Goal: Task Accomplishment & Management: Manage account settings

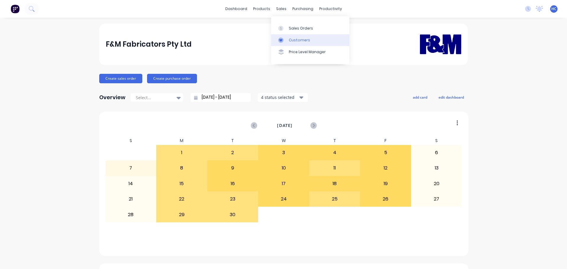
click at [290, 43] on div "Customers" at bounding box center [299, 40] width 21 height 5
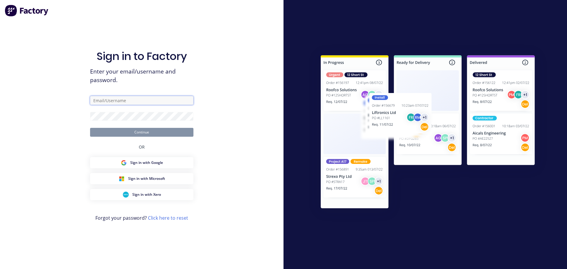
drag, startPoint x: 123, startPoint y: 98, endPoint x: 150, endPoint y: 101, distance: 27.3
click at [123, 98] on input "text" at bounding box center [141, 100] width 103 height 9
type input "[EMAIL_ADDRESS][DOMAIN_NAME]"
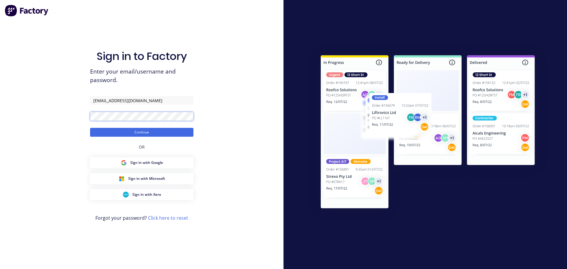
click at [90, 128] on button "Continue" at bounding box center [141, 132] width 103 height 9
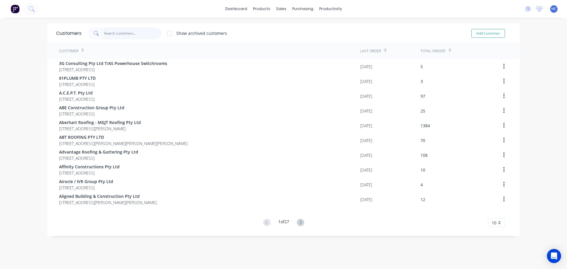
click at [131, 32] on input "text" at bounding box center [133, 33] width 58 height 12
click at [315, 30] on div "Purchase Orders" at bounding box center [319, 28] width 31 height 5
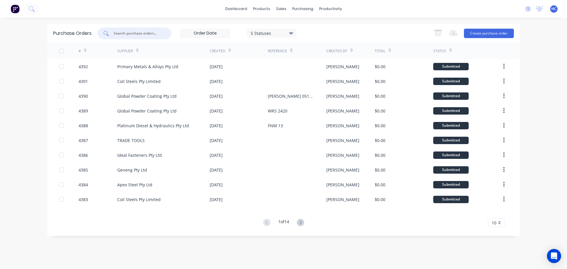
click at [141, 32] on input "text" at bounding box center [137, 33] width 49 height 6
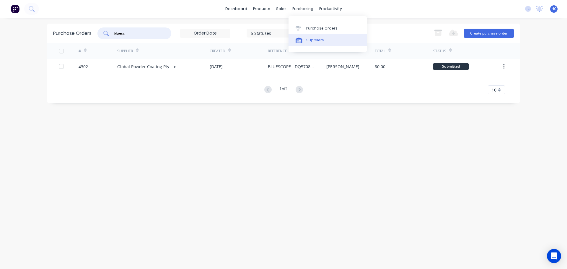
type input "bluesc"
click at [315, 41] on div "Suppliers" at bounding box center [315, 40] width 18 height 5
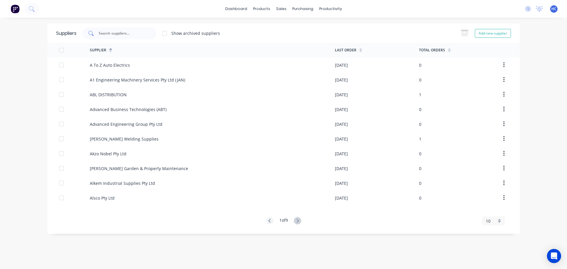
click at [107, 30] on div at bounding box center [119, 33] width 74 height 12
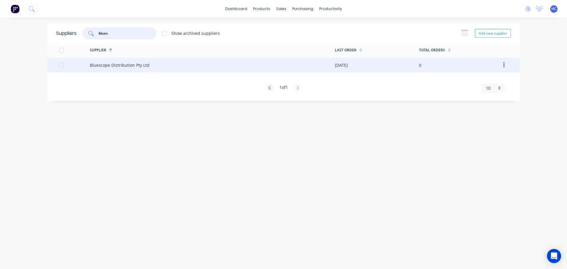
type input "blues"
click at [207, 71] on div "Bluescope Distribution Pty Ltd" at bounding box center [212, 65] width 245 height 15
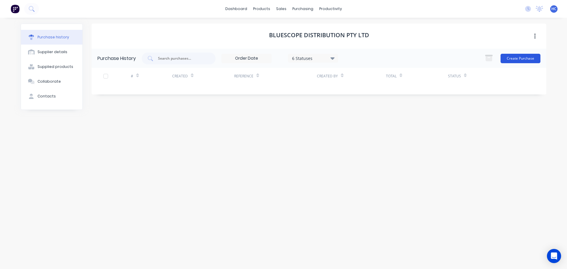
click at [532, 59] on button "Create Purchase" at bounding box center [521, 58] width 40 height 9
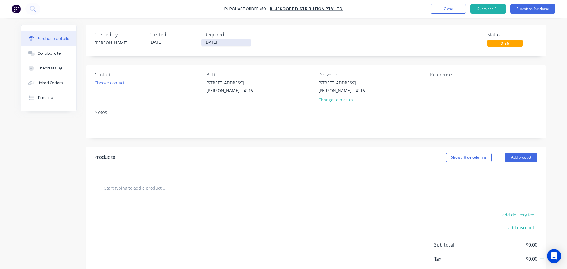
click at [210, 41] on input "[DATE]" at bounding box center [227, 42] width 50 height 7
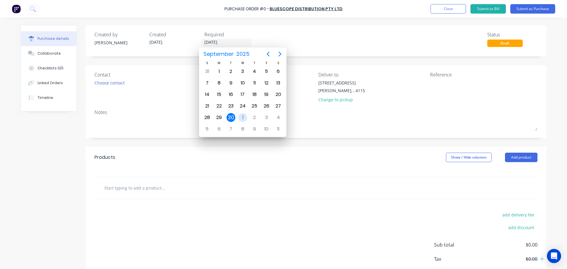
click at [243, 114] on div "1" at bounding box center [242, 117] width 9 height 9
type input "[DATE]"
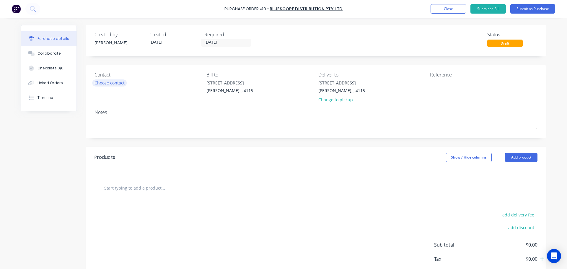
click at [110, 85] on div "Choose contact" at bounding box center [110, 83] width 30 height 6
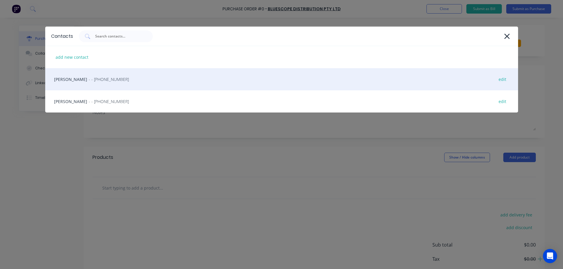
click at [148, 78] on div "HAYDEN - - [PHONE_NUMBER] edit" at bounding box center [281, 79] width 473 height 22
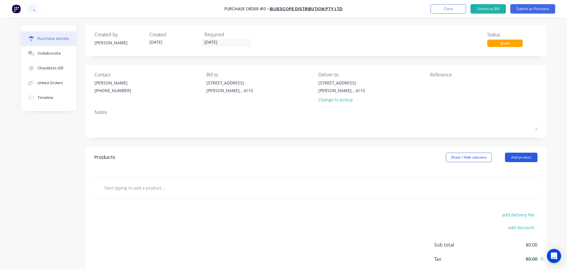
click at [522, 157] on button "Add product" at bounding box center [521, 157] width 33 height 9
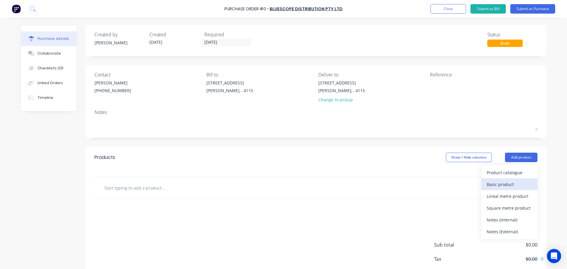
click at [505, 183] on div "Basic product" at bounding box center [510, 184] width 46 height 9
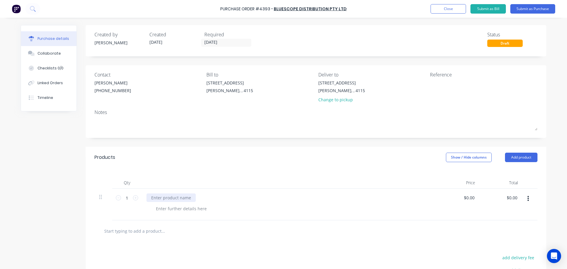
click at [169, 197] on div at bounding box center [171, 198] width 49 height 9
click at [252, 183] on div at bounding box center [289, 183] width 295 height 12
click at [534, 8] on button "Submit as Purchase" at bounding box center [533, 8] width 45 height 9
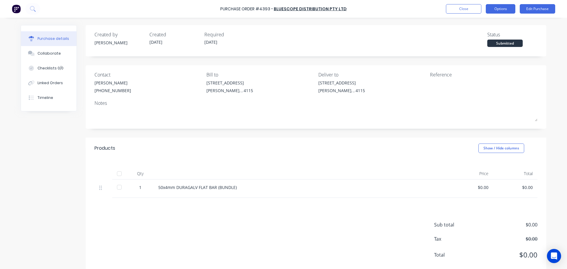
drag, startPoint x: 504, startPoint y: 9, endPoint x: 502, endPoint y: 12, distance: 4.0
click at [504, 9] on button "Options" at bounding box center [501, 8] width 30 height 9
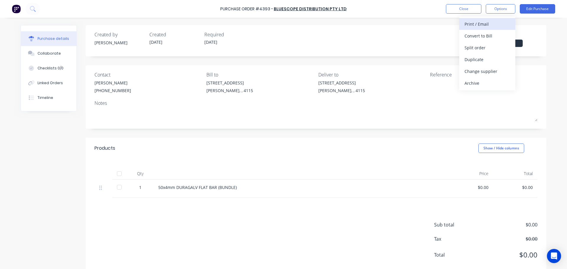
click at [491, 23] on div "Print / Email" at bounding box center [488, 24] width 46 height 9
click at [482, 51] on div "Without pricing" at bounding box center [488, 47] width 46 height 9
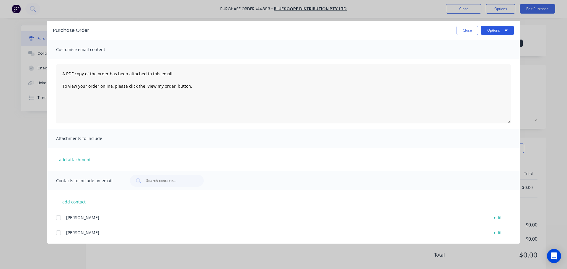
click at [495, 32] on button "Options" at bounding box center [497, 30] width 33 height 9
click at [487, 56] on div "Print" at bounding box center [486, 57] width 46 height 9
click at [468, 32] on button "Close" at bounding box center [468, 30] width 22 height 9
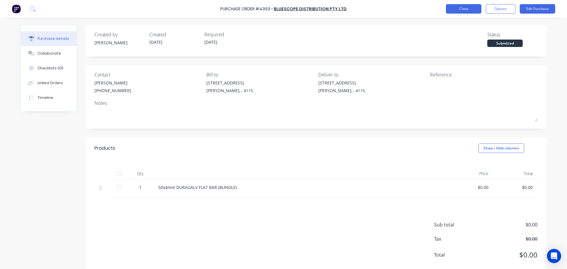
click at [462, 10] on button "Close" at bounding box center [463, 8] width 35 height 9
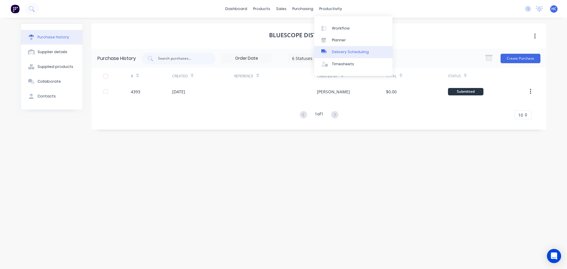
click at [346, 49] on link "Delivery Scheduling" at bounding box center [353, 52] width 78 height 12
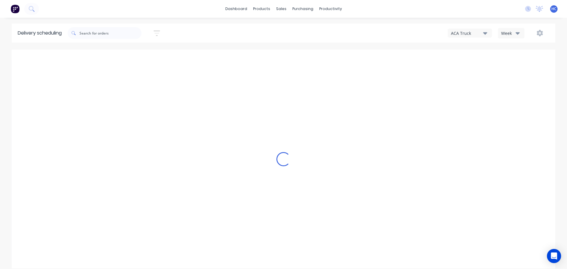
click at [506, 33] on div "Week" at bounding box center [509, 33] width 17 height 6
click at [523, 63] on div "Vehicle" at bounding box center [528, 61] width 59 height 12
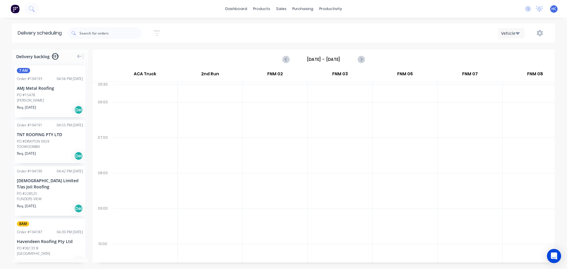
click at [314, 63] on input "[DATE] - [DATE]" at bounding box center [324, 59] width 59 height 9
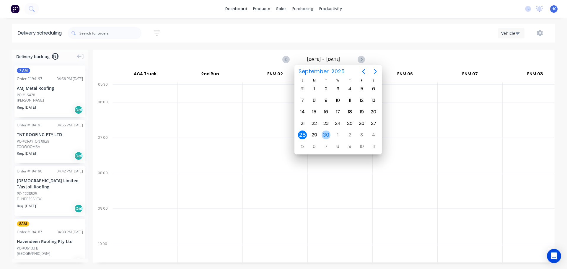
click at [328, 133] on div "30" at bounding box center [326, 135] width 9 height 9
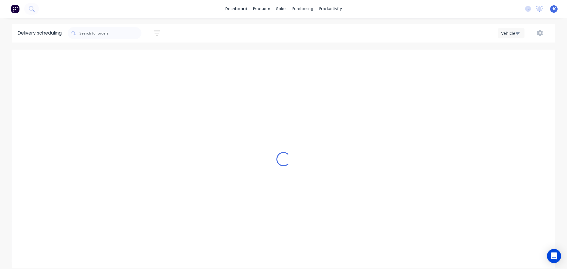
type input "[DATE] - [DATE]"
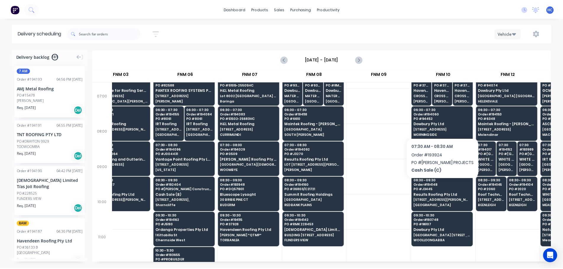
scroll to position [0, 219]
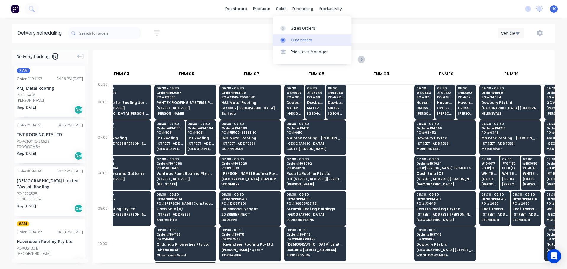
click at [290, 42] on link "Customers" at bounding box center [312, 40] width 78 height 12
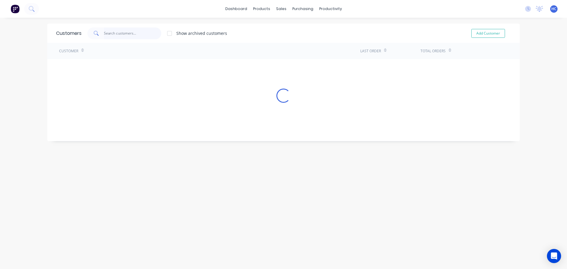
click at [147, 33] on input "text" at bounding box center [133, 33] width 58 height 12
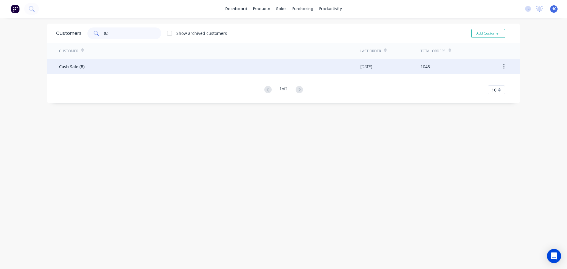
type input "(b)"
click at [96, 70] on div "Cash Sale (B)" at bounding box center [209, 66] width 301 height 15
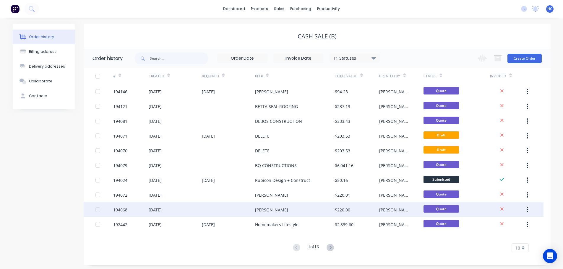
click at [278, 205] on div "[PERSON_NAME]" at bounding box center [295, 209] width 80 height 15
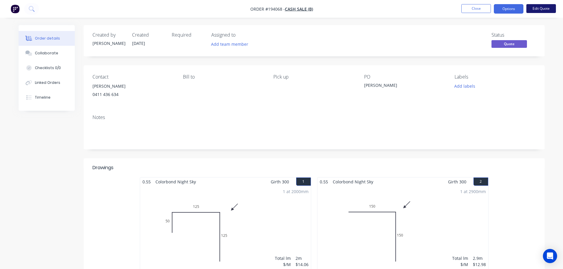
click at [540, 12] on button "Edit Quote" at bounding box center [541, 8] width 30 height 9
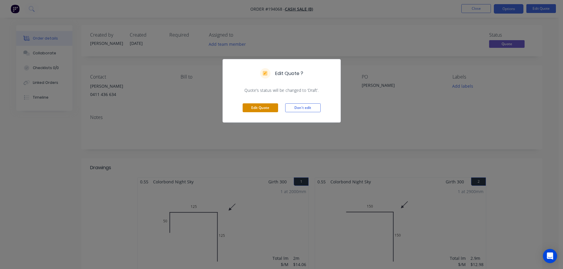
click at [265, 105] on button "Edit Quote" at bounding box center [260, 107] width 35 height 9
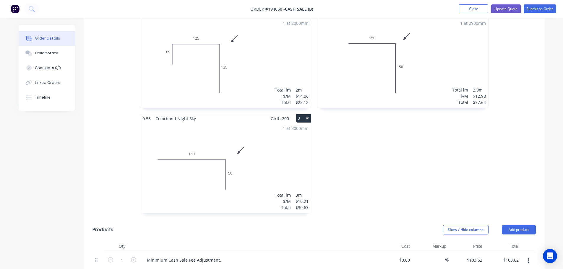
scroll to position [295, 0]
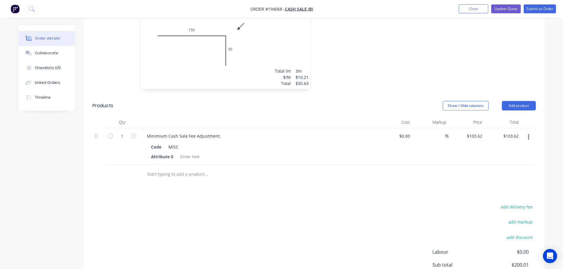
click at [272, 75] on div "1 at 3000mm Total lm $/M Total 3m $10.21 $30.63" at bounding box center [225, 44] width 171 height 90
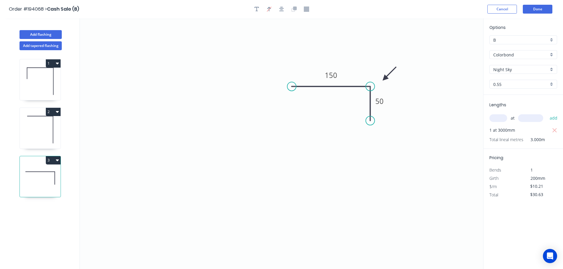
click at [52, 63] on button "1" at bounding box center [53, 63] width 15 height 8
click at [44, 79] on div "Duplicate" at bounding box center [33, 78] width 46 height 9
type input "$0.00"
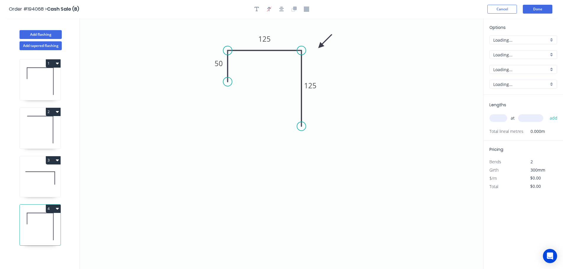
type input "$14.06"
click at [223, 60] on rect at bounding box center [219, 64] width 12 height 8
click at [505, 119] on input "text" at bounding box center [498, 118] width 18 height 8
type input "1"
type input "2070"
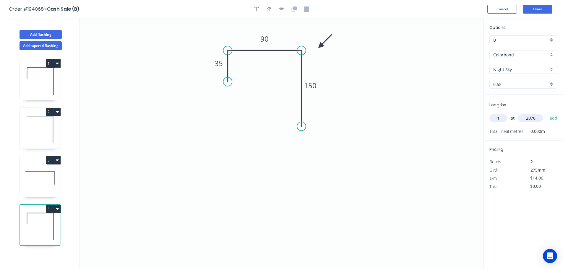
click at [547, 113] on button "add" at bounding box center [554, 118] width 14 height 10
click at [48, 207] on button "4" at bounding box center [53, 209] width 15 height 8
click at [47, 225] on div "Duplicate" at bounding box center [33, 223] width 46 height 9
type input "$0.00"
click at [219, 65] on tspan "35" at bounding box center [219, 64] width 8 height 10
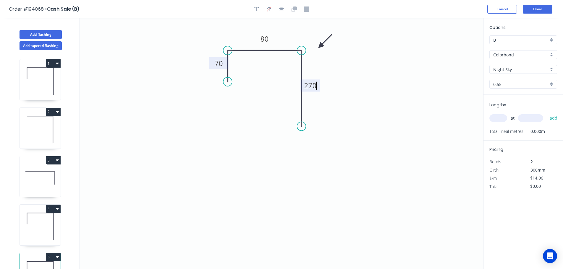
type input "$19.59"
click at [501, 120] on input "text" at bounding box center [498, 118] width 18 height 8
type input "2"
type input "1"
type input "3800"
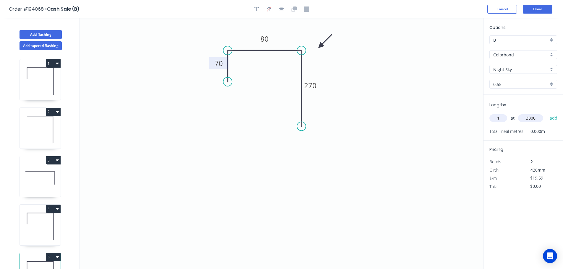
click at [547, 113] on button "add" at bounding box center [554, 118] width 14 height 10
type input "$74.44"
click at [49, 33] on button "Add flashing" at bounding box center [41, 34] width 42 height 9
type input "$0.00"
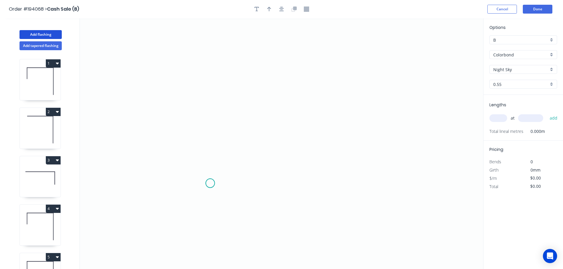
click at [210, 184] on icon "0" at bounding box center [281, 143] width 403 height 251
click at [195, 166] on icon "0" at bounding box center [281, 143] width 403 height 251
click at [195, 121] on icon at bounding box center [195, 145] width 0 height 48
click at [268, 122] on icon "0 ? ?" at bounding box center [281, 143] width 403 height 251
click at [269, 138] on icon "0 ? ? ?" at bounding box center [281, 143] width 403 height 251
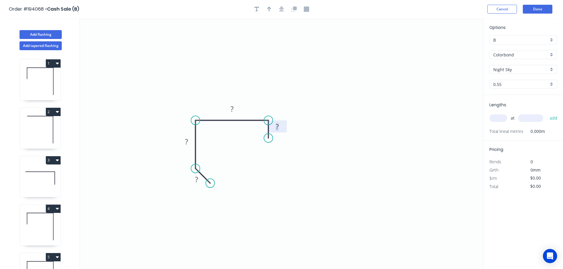
click at [279, 124] on tspan "?" at bounding box center [277, 127] width 3 height 10
click at [218, 186] on div "Show angle" at bounding box center [224, 187] width 59 height 12
click at [211, 165] on tspan "º" at bounding box center [210, 163] width 3 height 10
type input "$15.14"
click at [336, 82] on icon "0 50 100 80 15 135 º" at bounding box center [281, 143] width 403 height 251
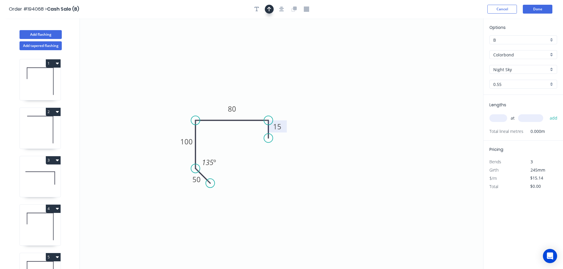
click at [271, 10] on icon "button" at bounding box center [269, 9] width 4 height 5
drag, startPoint x: 454, startPoint y: 48, endPoint x: 264, endPoint y: 105, distance: 197.9
click at [264, 105] on icon at bounding box center [264, 98] width 5 height 19
click at [499, 121] on input "text" at bounding box center [498, 118] width 18 height 8
type input "1"
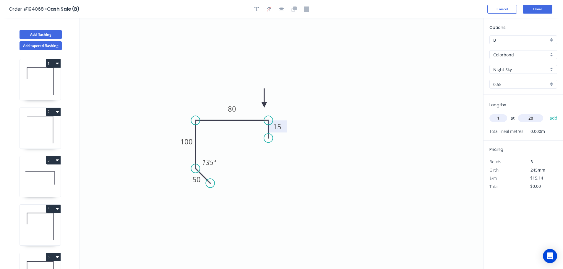
type input "2"
type input "3800"
click at [547, 113] on button "add" at bounding box center [554, 118] width 14 height 10
type input "$57.53"
click at [532, 12] on button "Done" at bounding box center [538, 9] width 30 height 9
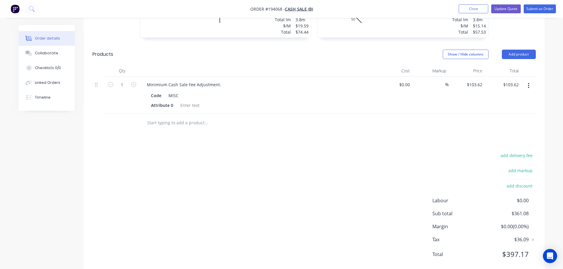
scroll to position [466, 0]
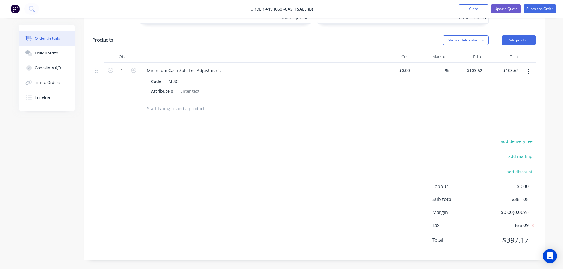
click at [528, 72] on icon "button" at bounding box center [528, 71] width 1 height 7
click at [501, 118] on div "Delete" at bounding box center [508, 122] width 46 height 9
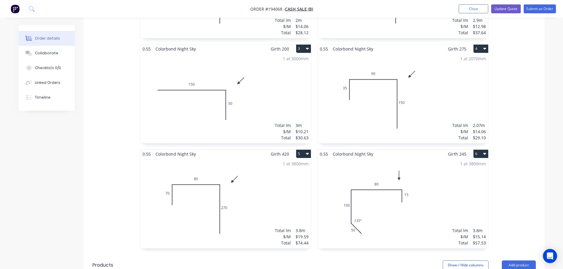
scroll to position [123, 0]
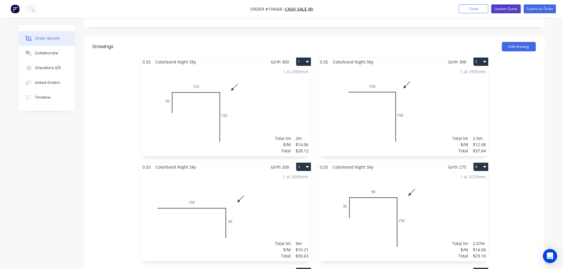
click at [508, 9] on button "Update Quote" at bounding box center [506, 8] width 30 height 9
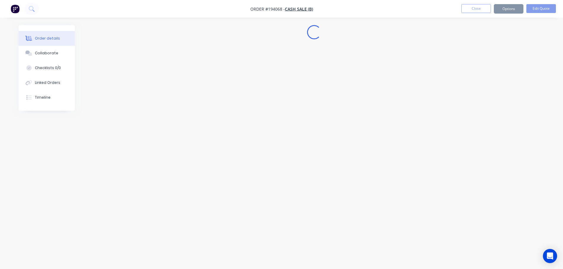
scroll to position [0, 0]
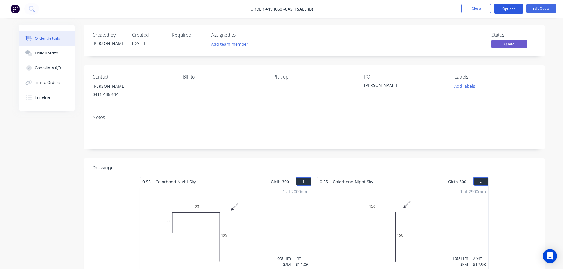
click at [513, 10] on button "Options" at bounding box center [509, 8] width 30 height 9
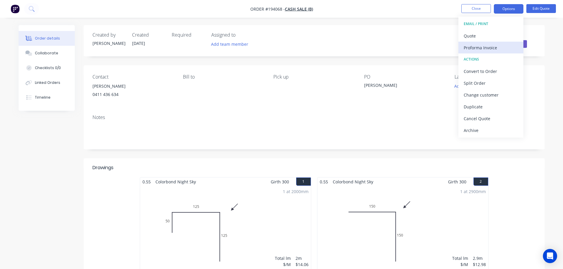
click at [497, 46] on div "Proforma Invoice" at bounding box center [491, 47] width 54 height 9
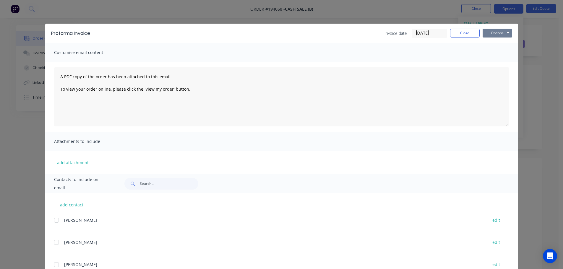
click at [498, 37] on button "Options" at bounding box center [498, 33] width 30 height 9
click at [498, 53] on button "Print" at bounding box center [502, 53] width 38 height 10
click at [463, 34] on button "Close" at bounding box center [465, 33] width 30 height 9
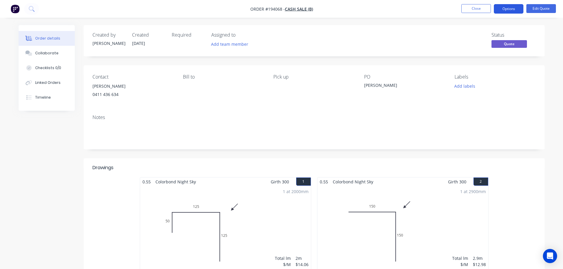
click at [504, 8] on button "Options" at bounding box center [509, 8] width 30 height 9
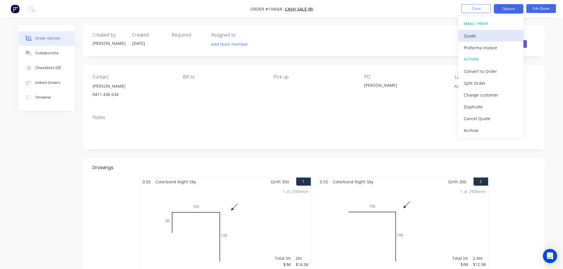
click at [470, 35] on div "Quote" at bounding box center [491, 36] width 54 height 9
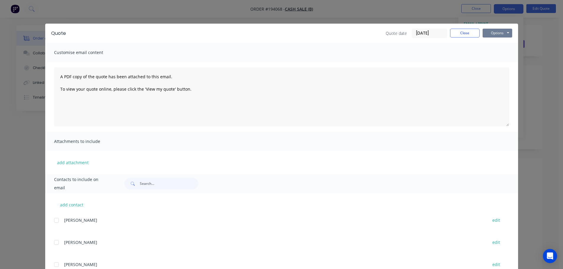
click at [490, 35] on button "Options" at bounding box center [498, 33] width 30 height 9
click at [495, 55] on button "Print" at bounding box center [502, 53] width 38 height 10
click at [465, 33] on button "Close" at bounding box center [465, 33] width 30 height 9
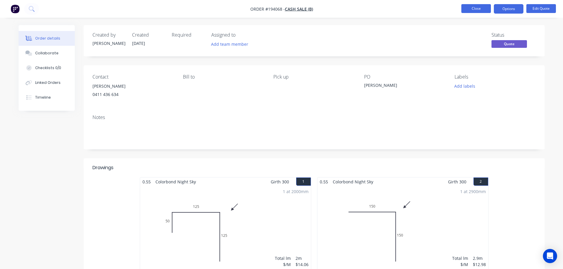
click at [477, 9] on button "Close" at bounding box center [476, 8] width 30 height 9
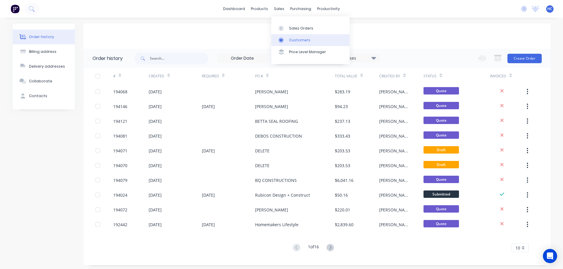
click at [293, 37] on link "Customers" at bounding box center [310, 40] width 78 height 12
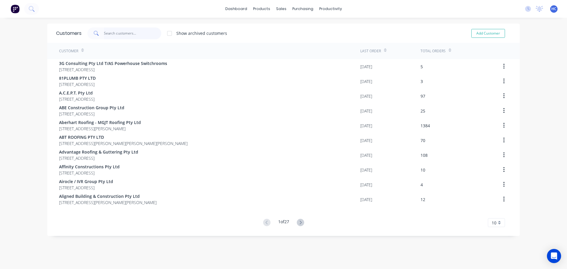
click at [108, 36] on input "text" at bounding box center [133, 33] width 58 height 12
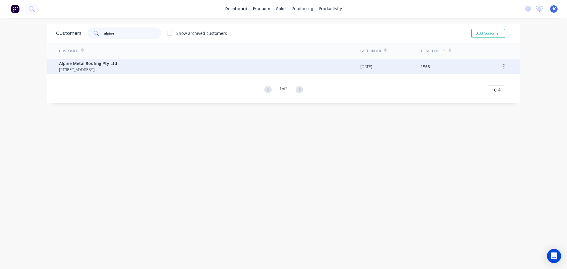
type input "alpine"
click at [117, 72] on span "[STREET_ADDRESS]" at bounding box center [88, 69] width 58 height 6
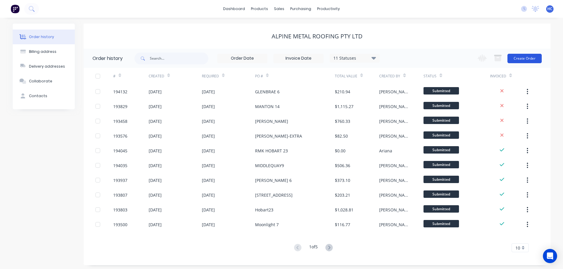
click at [527, 60] on button "Create Order" at bounding box center [524, 58] width 34 height 9
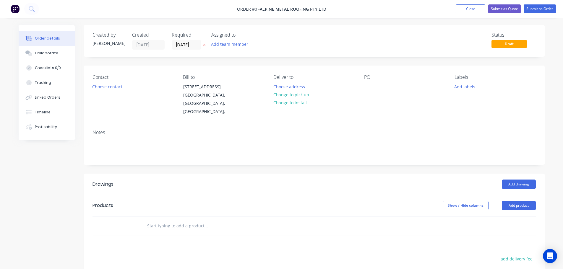
click at [202, 46] on button "button" at bounding box center [204, 45] width 6 height 7
click at [369, 85] on div at bounding box center [368, 86] width 9 height 9
click at [520, 180] on button "Add drawing" at bounding box center [519, 184] width 34 height 9
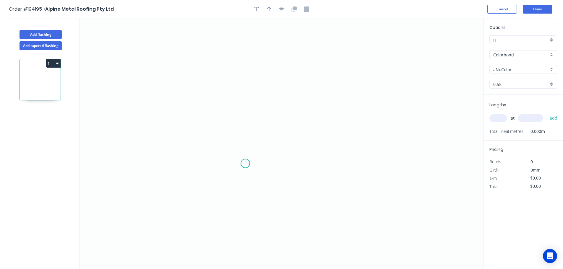
click at [246, 164] on icon "0" at bounding box center [281, 143] width 403 height 251
click at [246, 139] on icon at bounding box center [246, 151] width 0 height 25
click at [373, 142] on icon "0 ?" at bounding box center [281, 143] width 403 height 251
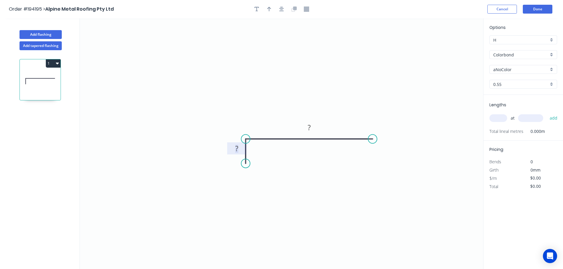
click at [238, 148] on tspan "?" at bounding box center [236, 149] width 3 height 10
click at [412, 121] on icon "0 50 400" at bounding box center [281, 143] width 403 height 251
click at [540, 181] on input "$13.27" at bounding box center [540, 178] width 20 height 8
type input "$6.64"
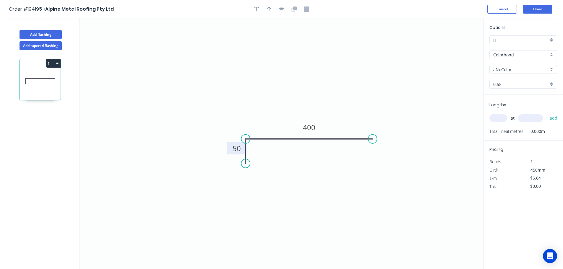
click at [513, 184] on div "Total" at bounding box center [504, 187] width 38 height 8
click at [495, 120] on input "text" at bounding box center [498, 118] width 18 height 8
type input "1"
type input "100"
click at [547, 113] on button "add" at bounding box center [554, 118] width 14 height 10
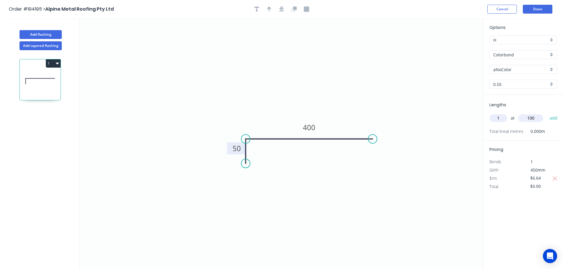
type input "$6.64"
click at [522, 53] on input "Colorbond" at bounding box center [520, 55] width 55 height 6
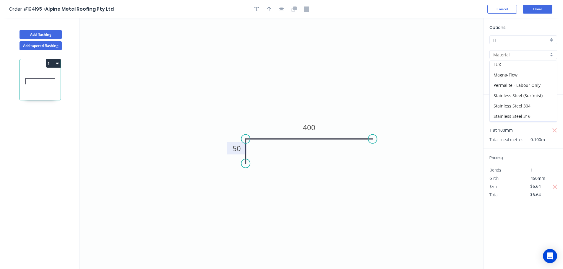
scroll to position [136, 0]
click at [519, 103] on div "Zincalume" at bounding box center [523, 106] width 67 height 10
type input "Zincalume"
click at [508, 87] on input "0.55" at bounding box center [520, 84] width 55 height 6
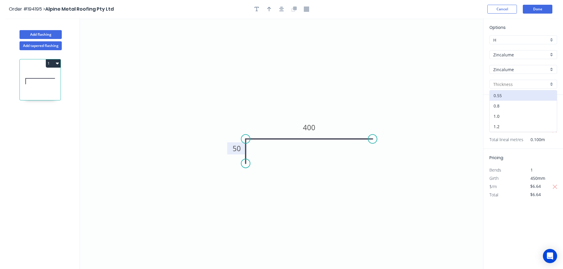
click at [502, 103] on div "0.8" at bounding box center [523, 106] width 67 height 10
type input "0.8"
click at [554, 185] on icon "button" at bounding box center [554, 187] width 5 height 7
type input "$19.37"
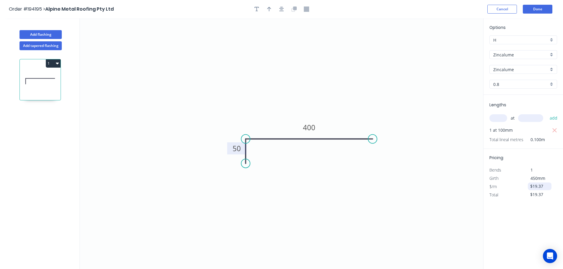
click at [536, 188] on input "$19.37" at bounding box center [540, 186] width 20 height 8
type input "$9.69"
click at [499, 251] on div "Options H H Zincalume Zincalume Zincalume Zincalume 0.8 0.8 Lengths at add 1 at…" at bounding box center [523, 143] width 80 height 251
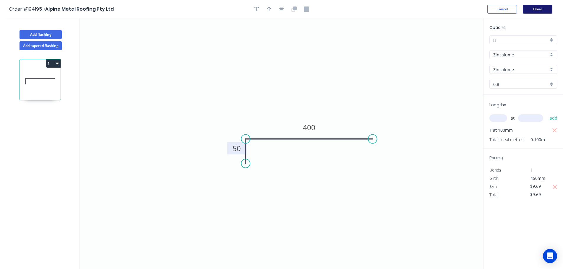
click at [545, 7] on button "Done" at bounding box center [538, 9] width 30 height 9
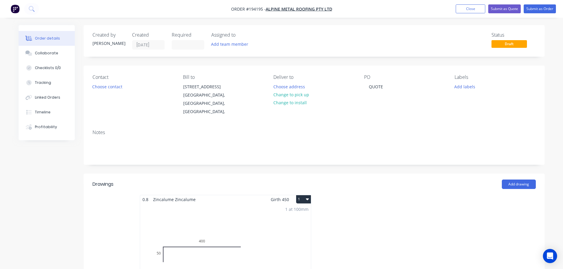
scroll to position [118, 0]
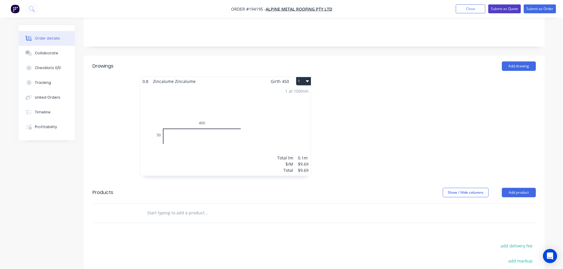
click at [508, 9] on button "Submit as Quote" at bounding box center [504, 8] width 33 height 9
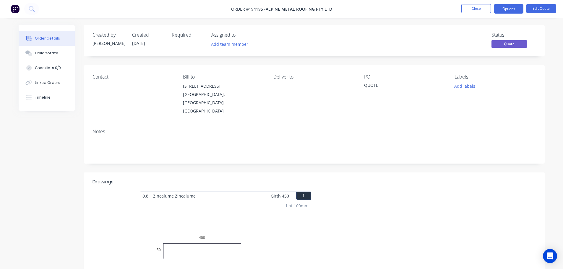
drag, startPoint x: 509, startPoint y: 11, endPoint x: 509, endPoint y: 14, distance: 3.0
click at [509, 11] on button "Options" at bounding box center [509, 8] width 30 height 9
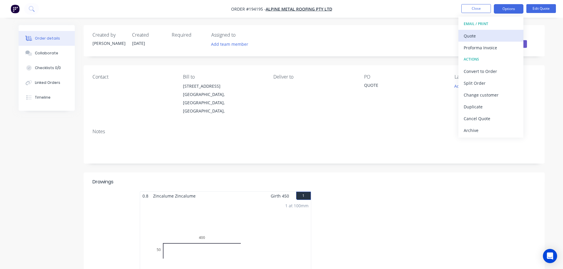
click at [490, 33] on div "Quote" at bounding box center [491, 36] width 54 height 9
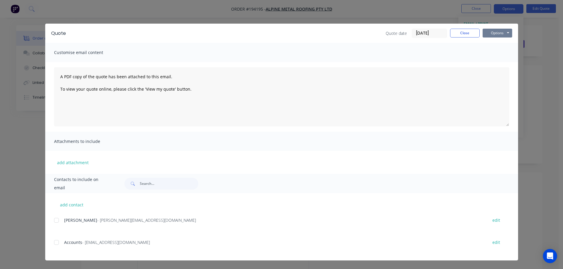
click at [500, 34] on button "Options" at bounding box center [498, 33] width 30 height 9
click at [505, 51] on button "Print" at bounding box center [502, 53] width 38 height 10
click at [476, 34] on button "Close" at bounding box center [465, 33] width 30 height 9
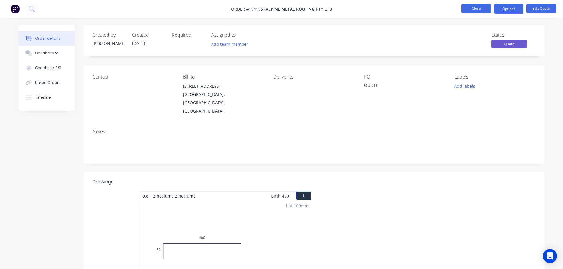
click at [482, 13] on button "Close" at bounding box center [476, 8] width 30 height 9
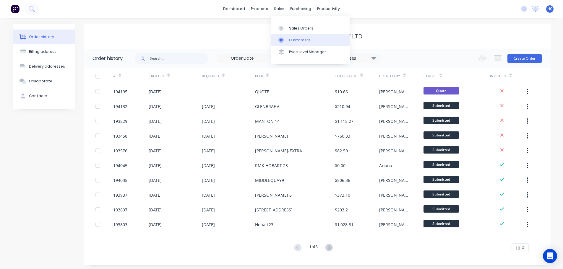
click at [303, 41] on div "Customers" at bounding box center [299, 40] width 21 height 5
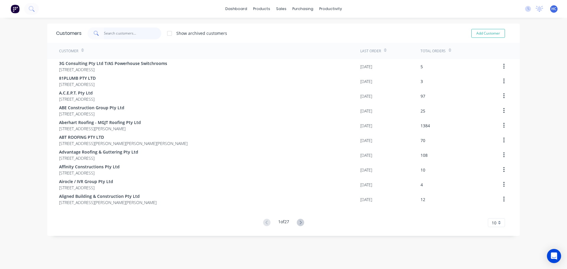
click at [152, 33] on input "text" at bounding box center [133, 33] width 58 height 12
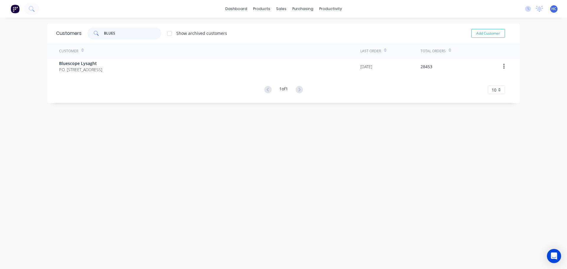
type input "BLUES"
click at [110, 75] on div "Customer Last Order Total Orders Bluescope Lysaght P.O. [GEOGRAPHIC_DATA] 4108 …" at bounding box center [283, 68] width 473 height 51
click at [124, 59] on div "Customer" at bounding box center [209, 51] width 301 height 16
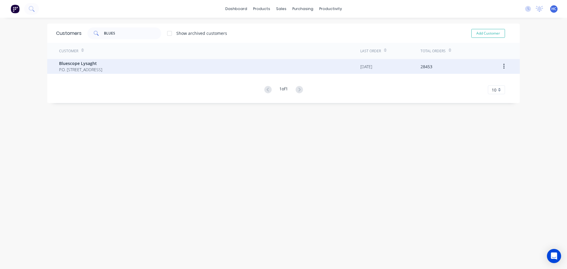
click at [133, 64] on div "Bluescope Lysaght P.O. [STREET_ADDRESS]" at bounding box center [209, 66] width 301 height 15
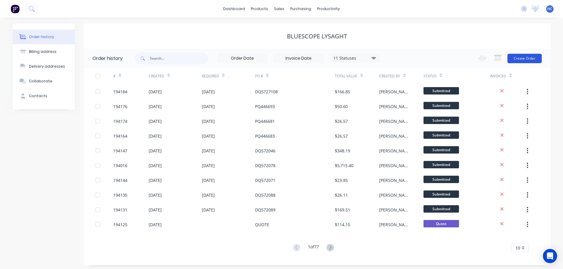
click at [524, 60] on button "Create Order" at bounding box center [524, 58] width 34 height 9
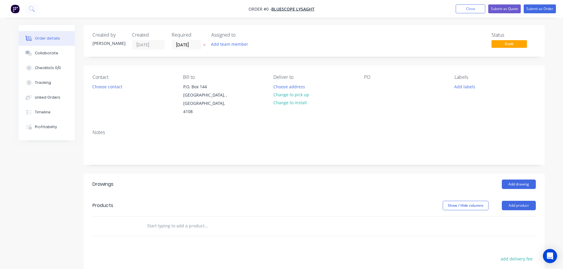
click at [201, 47] on label "[DATE]" at bounding box center [187, 44] width 30 height 9
click at [201, 47] on input "[DATE]" at bounding box center [186, 44] width 29 height 9
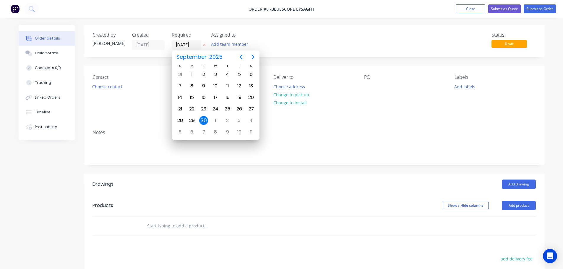
click at [204, 46] on icon "button" at bounding box center [204, 45] width 3 height 4
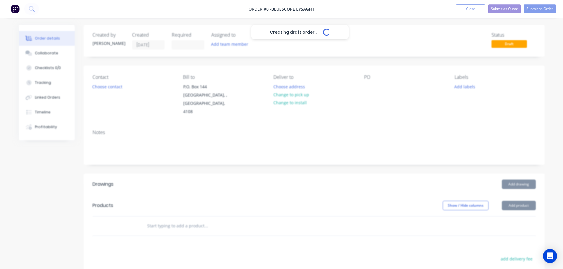
click at [359, 91] on div "Creating draft order... Loading..." at bounding box center [300, 159] width 563 height 269
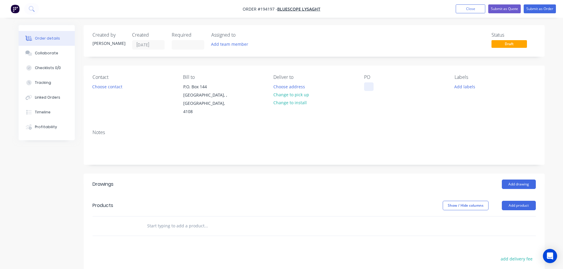
click at [371, 87] on div at bounding box center [368, 86] width 9 height 9
click at [371, 195] on header "Products Show / Hide columns Add product" at bounding box center [314, 205] width 461 height 21
drag, startPoint x: 512, startPoint y: 189, endPoint x: 516, endPoint y: 194, distance: 6.7
click at [512, 195] on header "Products Show / Hide columns Add product" at bounding box center [314, 205] width 461 height 21
click at [519, 201] on button "Add product" at bounding box center [519, 205] width 34 height 9
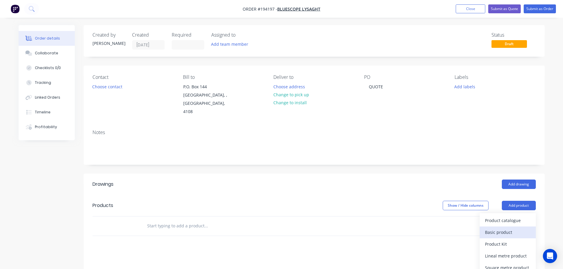
click at [509, 228] on div "Basic product" at bounding box center [508, 232] width 46 height 9
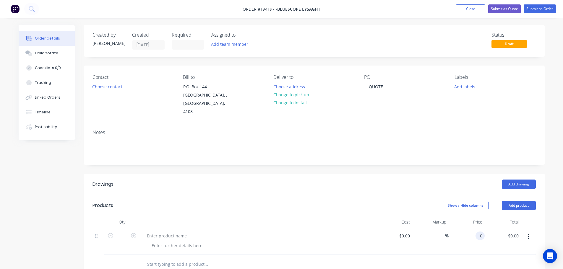
click at [477, 232] on div "0 0" at bounding box center [479, 236] width 9 height 9
type input "$976.06"
click at [457, 180] on div "Add drawing" at bounding box center [360, 184] width 349 height 9
click at [179, 232] on div at bounding box center [166, 236] width 49 height 9
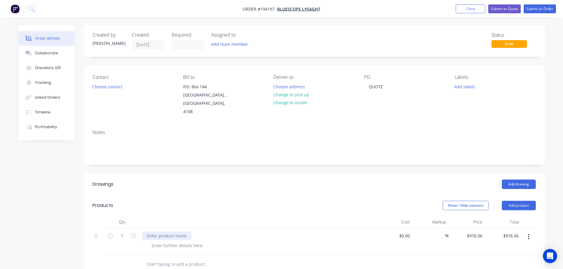
click at [157, 232] on div at bounding box center [166, 236] width 49 height 9
click at [197, 241] on div at bounding box center [177, 245] width 60 height 9
click at [204, 241] on div at bounding box center [260, 245] width 227 height 9
click at [198, 241] on div at bounding box center [177, 245] width 60 height 9
click at [197, 207] on header "Products Show / Hide columns Add product" at bounding box center [314, 205] width 461 height 21
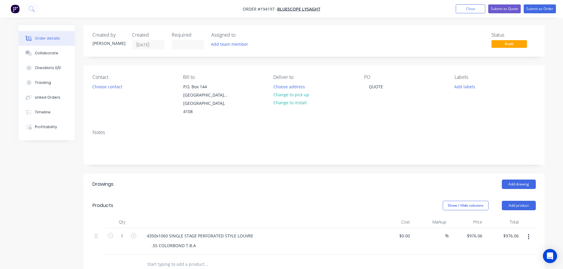
click at [184, 201] on div "Products" at bounding box center [139, 205] width 94 height 9
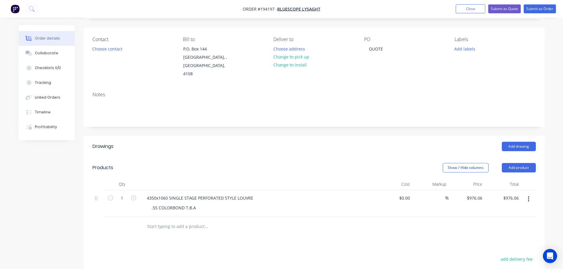
scroll to position [59, 0]
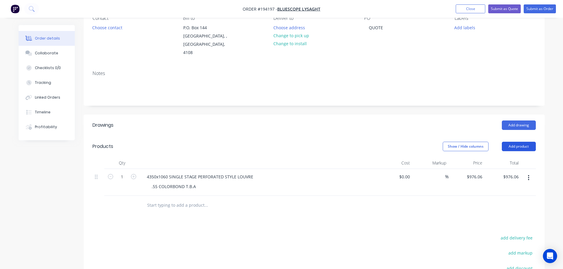
click at [511, 142] on button "Add product" at bounding box center [519, 146] width 34 height 9
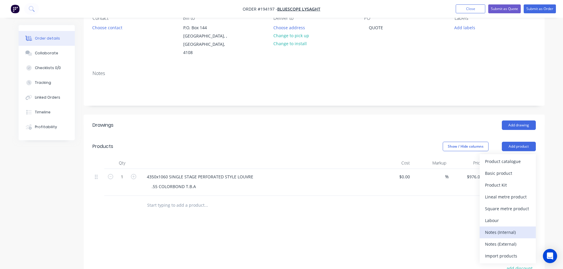
drag, startPoint x: 509, startPoint y: 230, endPoint x: 487, endPoint y: 228, distance: 21.9
click at [509, 230] on div "Product catalogue Basic product Product Kit Lineal metre product Square metre p…" at bounding box center [508, 208] width 56 height 109
click at [506, 240] on div "Notes (External)" at bounding box center [508, 244] width 46 height 9
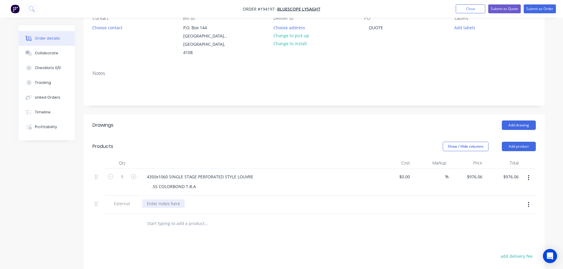
click at [155, 199] on div at bounding box center [163, 203] width 43 height 9
click at [231, 142] on div "Show / Hide columns Add product" at bounding box center [360, 146] width 349 height 9
click at [509, 9] on button "Submit as Quote" at bounding box center [504, 8] width 33 height 9
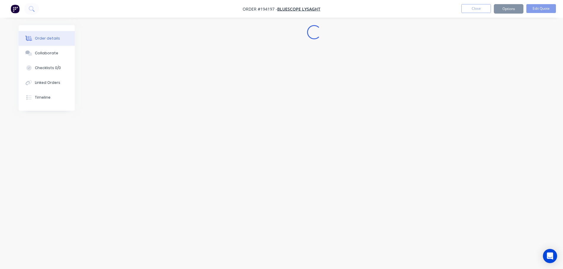
scroll to position [0, 0]
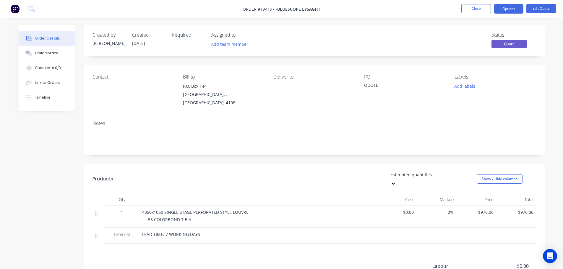
drag, startPoint x: 514, startPoint y: 9, endPoint x: 514, endPoint y: 14, distance: 4.7
click at [514, 9] on button "Options" at bounding box center [509, 8] width 30 height 9
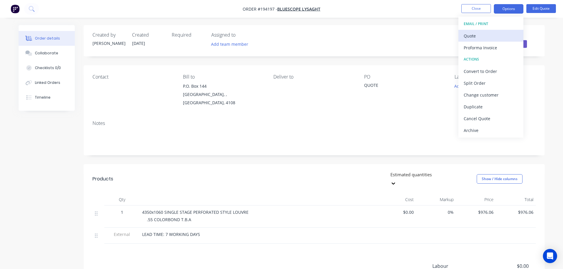
click at [485, 37] on div "Quote" at bounding box center [491, 36] width 54 height 9
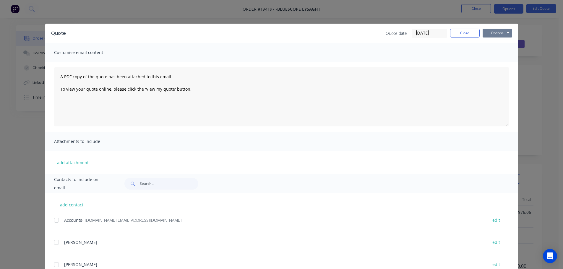
click at [503, 35] on button "Options" at bounding box center [498, 33] width 30 height 9
click at [500, 54] on button "Print" at bounding box center [502, 53] width 38 height 10
click at [471, 36] on button "Close" at bounding box center [465, 33] width 30 height 9
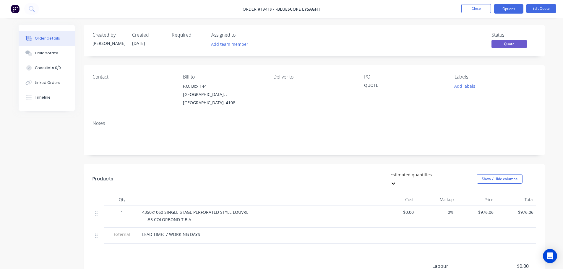
drag, startPoint x: 483, startPoint y: 3, endPoint x: 486, endPoint y: 3, distance: 3.3
click at [486, 3] on nav "Order #194197 - Bluescope Lysaght Close Options Edit Quote" at bounding box center [281, 9] width 563 height 18
click at [483, 6] on button "Close" at bounding box center [476, 8] width 30 height 9
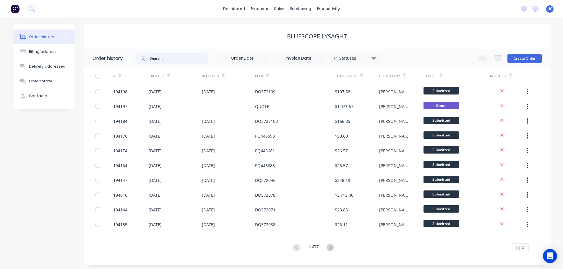
click at [164, 60] on input "text" at bounding box center [179, 59] width 59 height 12
type input "571782"
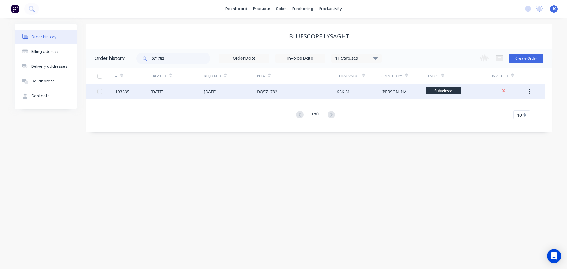
click at [199, 96] on div "[DATE]" at bounding box center [177, 91] width 53 height 15
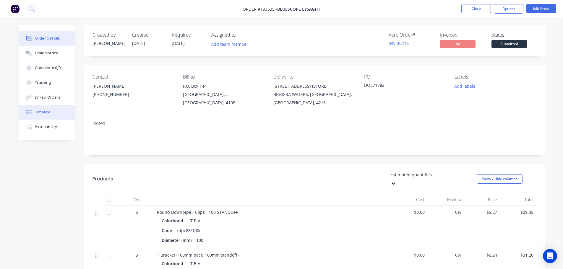
click at [42, 113] on div "Timeline" at bounding box center [43, 112] width 16 height 5
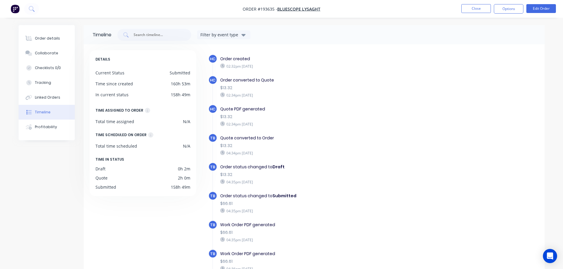
scroll to position [76, 0]
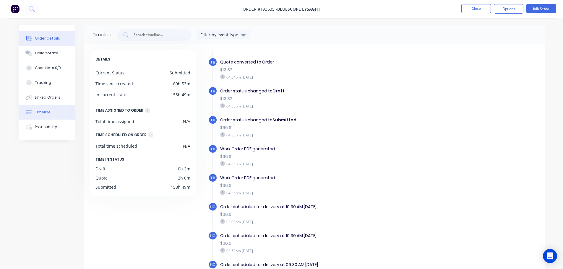
click at [49, 35] on button "Order details" at bounding box center [47, 38] width 56 height 15
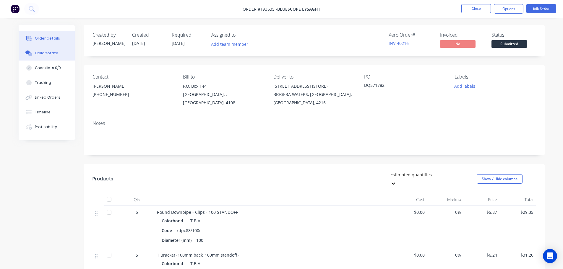
click at [52, 51] on div "Collaborate" at bounding box center [46, 53] width 23 height 5
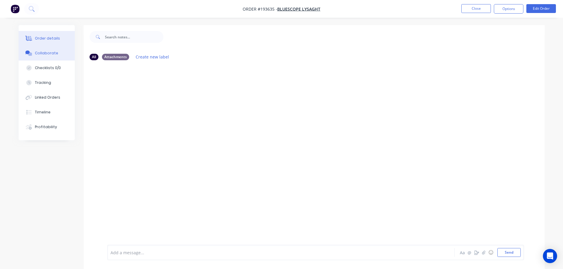
click at [39, 41] on div "Order details" at bounding box center [47, 38] width 25 height 5
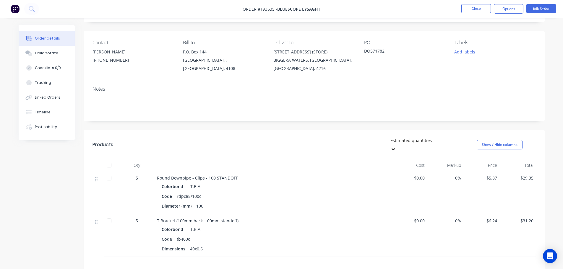
scroll to position [118, 0]
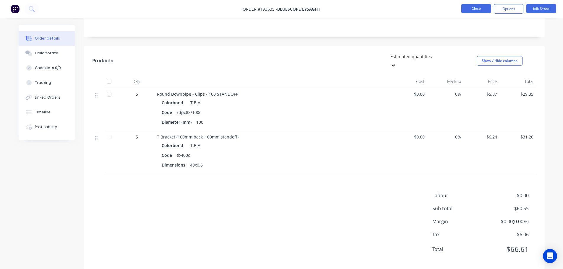
click at [481, 6] on button "Close" at bounding box center [476, 8] width 30 height 9
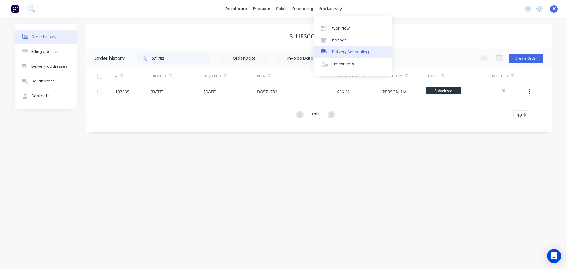
click at [343, 51] on div "Delivery Scheduling" at bounding box center [350, 51] width 37 height 5
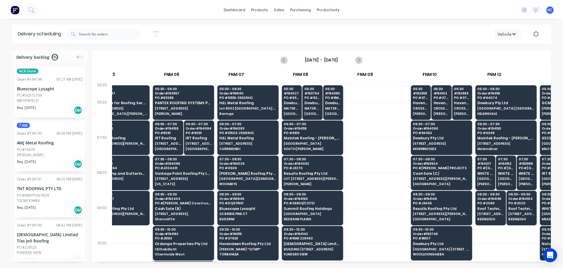
scroll to position [0, 233]
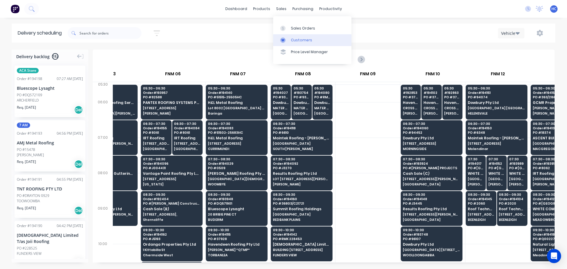
click at [302, 40] on div "Customers" at bounding box center [301, 40] width 21 height 5
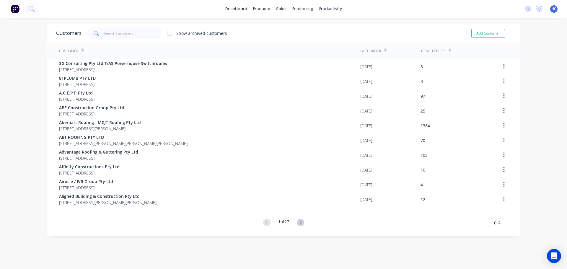
drag, startPoint x: 99, startPoint y: 29, endPoint x: 123, endPoint y: 29, distance: 23.6
click at [99, 29] on span at bounding box center [95, 33] width 17 height 12
click at [113, 35] on input "text" at bounding box center [133, 33] width 58 height 12
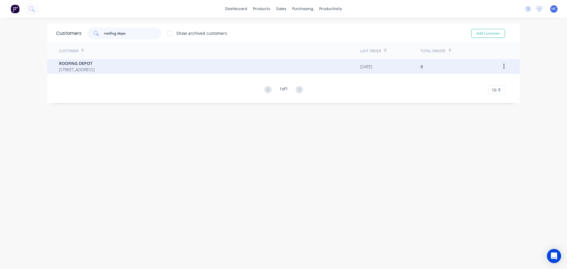
type input "roofing depo"
click at [95, 63] on span "ROOFING DEPOT" at bounding box center [76, 63] width 35 height 6
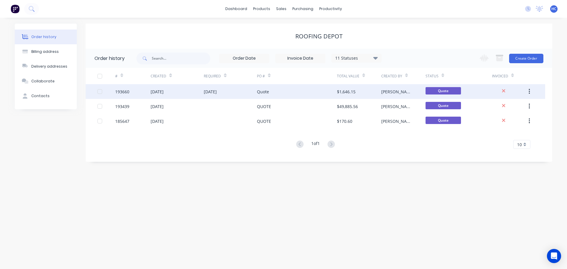
click at [315, 93] on div "Quote" at bounding box center [297, 91] width 80 height 15
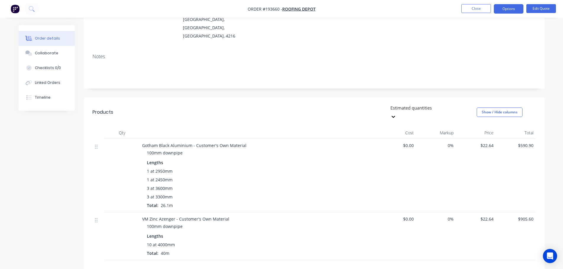
scroll to position [118, 0]
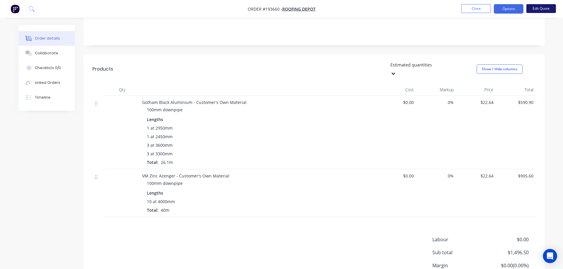
click at [535, 11] on button "Edit Quote" at bounding box center [541, 8] width 30 height 9
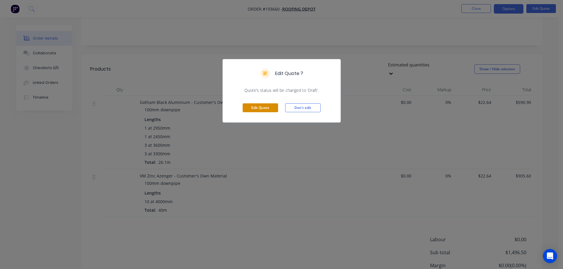
click at [260, 106] on button "Edit Quote" at bounding box center [260, 107] width 35 height 9
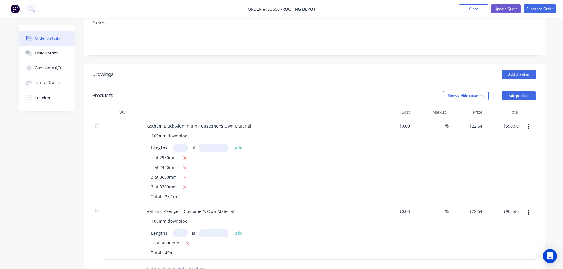
click at [527, 122] on button "button" at bounding box center [529, 127] width 14 height 11
drag, startPoint x: 485, startPoint y: 158, endPoint x: 455, endPoint y: 141, distance: 34.8
click at [485, 162] on div "Delete" at bounding box center [508, 166] width 46 height 9
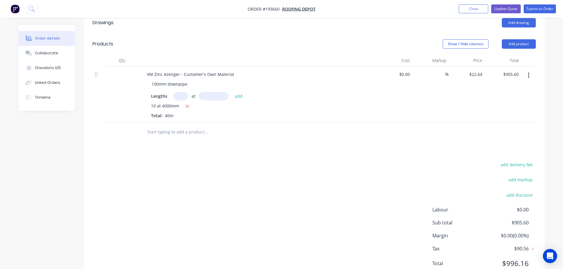
scroll to position [177, 0]
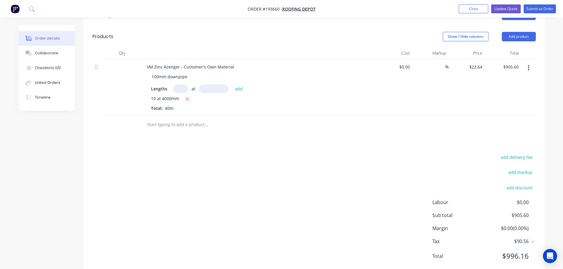
click at [529, 65] on icon "button" at bounding box center [528, 68] width 1 height 7
click at [498, 79] on div "Duplicate" at bounding box center [508, 83] width 46 height 9
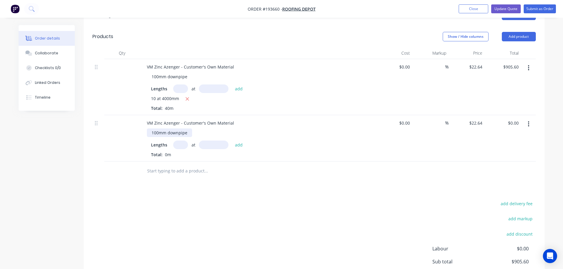
click at [155, 129] on div "100mm downpipe" at bounding box center [169, 133] width 45 height 9
click at [184, 141] on input "text" at bounding box center [180, 145] width 15 height 9
type input "2"
type input "4000"
click at [232, 141] on button "add" at bounding box center [239, 145] width 14 height 8
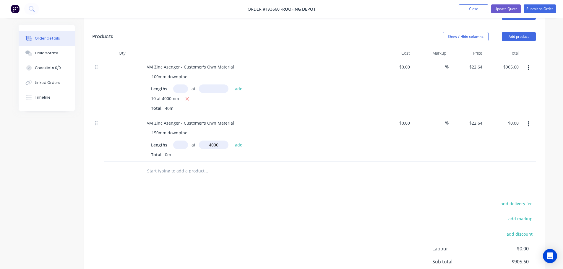
type input "$181.12"
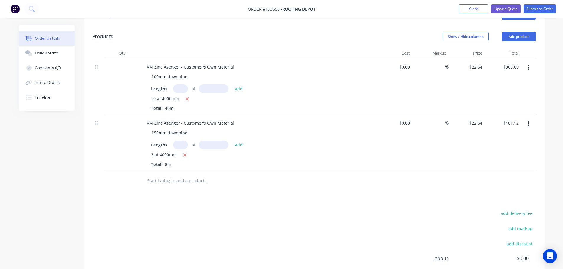
click at [179, 85] on input "text" at bounding box center [180, 89] width 15 height 9
type input "8"
type input "4000"
click at [232, 85] on button "add" at bounding box center [239, 89] width 14 height 8
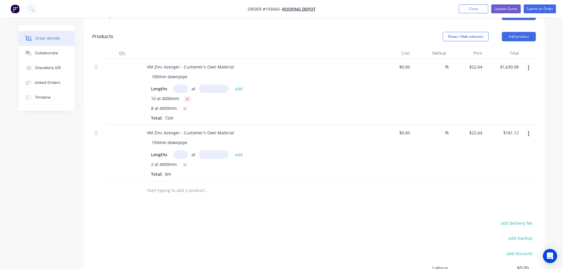
click at [188, 96] on icon "button" at bounding box center [187, 98] width 4 height 5
type input "$724.48"
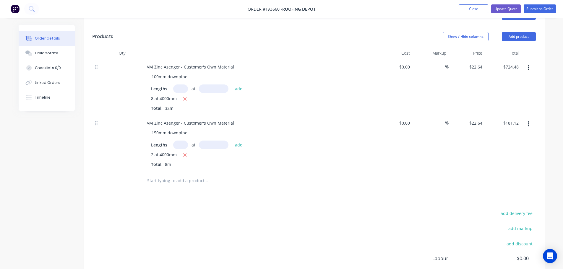
click at [306, 47] on div at bounding box center [258, 53] width 236 height 12
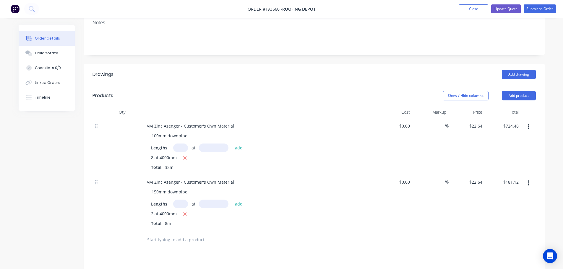
scroll to position [0, 0]
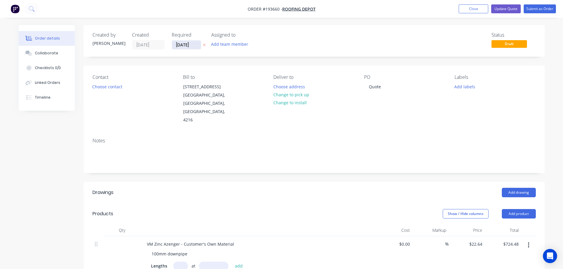
click at [184, 43] on input "[DATE]" at bounding box center [186, 44] width 29 height 9
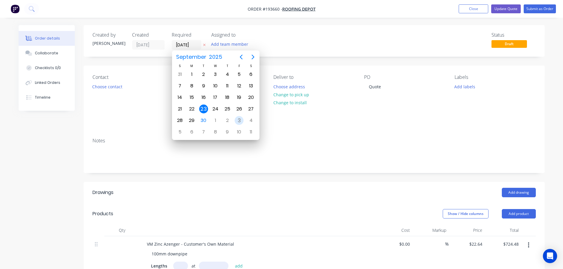
click at [241, 120] on div "3" at bounding box center [239, 120] width 9 height 9
type input "[DATE]"
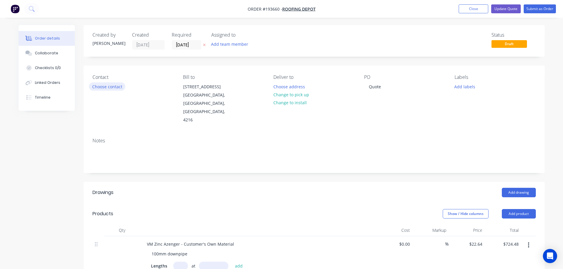
click at [119, 85] on button "Choose contact" at bounding box center [107, 86] width 36 height 8
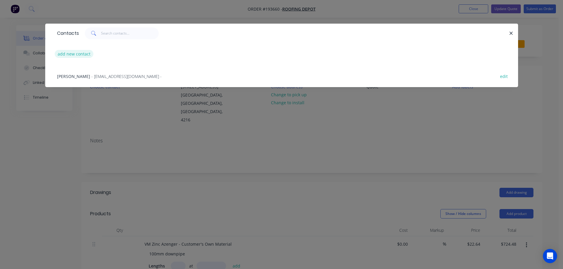
click at [61, 53] on button "add new contact" at bounding box center [74, 54] width 39 height 8
select select "AU"
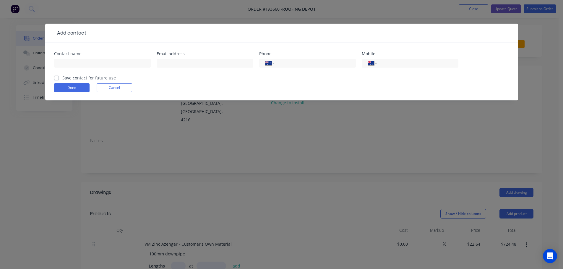
click at [76, 68] on div at bounding box center [102, 65] width 97 height 17
click at [83, 64] on input "text" at bounding box center [102, 63] width 97 height 9
type input "[PERSON_NAME]"
drag, startPoint x: 391, startPoint y: 66, endPoint x: 396, endPoint y: 66, distance: 5.3
click at [391, 66] on input "tel" at bounding box center [416, 63] width 71 height 7
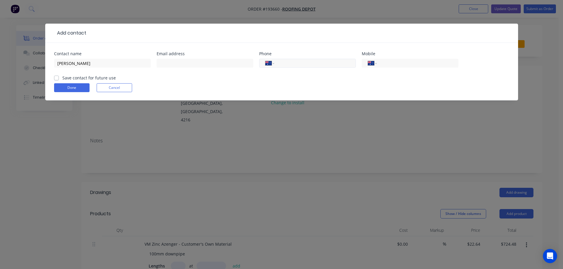
click at [297, 64] on input "tel" at bounding box center [313, 63] width 71 height 7
type input "[PHONE_NUMBER]"
click at [78, 84] on button "Done" at bounding box center [71, 87] width 35 height 9
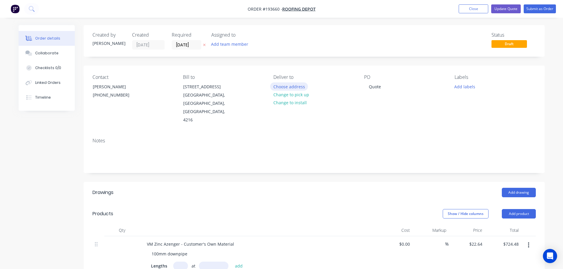
click at [284, 88] on button "Choose address" at bounding box center [289, 86] width 38 height 8
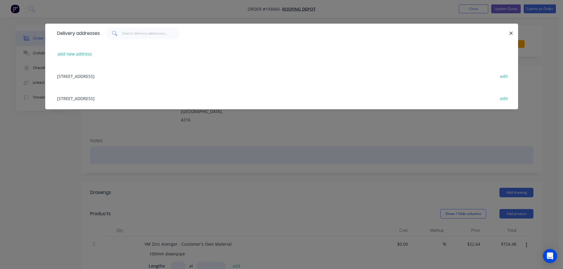
click at [271, 159] on div "Delivery addresses add new address [STREET_ADDRESS] edit [STREET_ADDRESS] edit" at bounding box center [281, 134] width 563 height 269
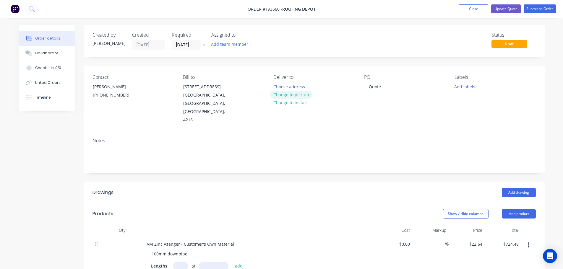
click at [299, 92] on button "Change to pick up" at bounding box center [291, 95] width 42 height 8
click at [376, 90] on div "Quote" at bounding box center [375, 86] width 22 height 9
click at [465, 10] on button "Close" at bounding box center [474, 8] width 30 height 9
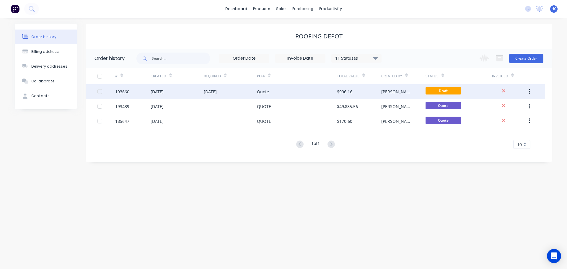
click at [303, 90] on div "Quote" at bounding box center [297, 91] width 80 height 15
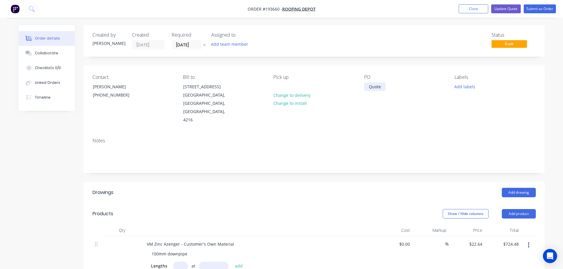
click at [374, 85] on div "Quote" at bounding box center [375, 86] width 22 height 9
click at [369, 87] on div "Quote" at bounding box center [375, 86] width 22 height 9
click at [376, 86] on div "Quote" at bounding box center [375, 86] width 22 height 9
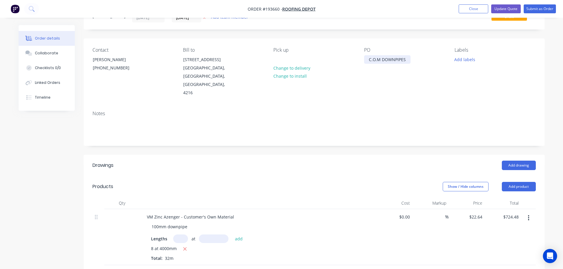
scroll to position [59, 0]
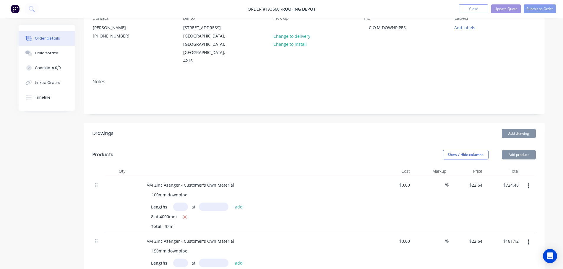
click at [332, 129] on div "Add drawing" at bounding box center [360, 133] width 349 height 9
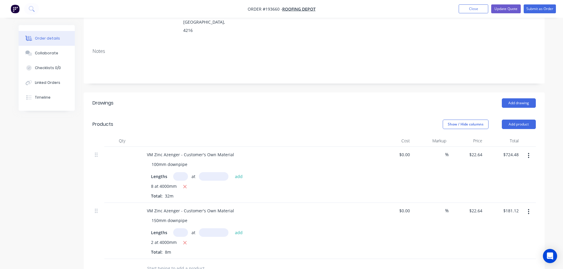
scroll to position [0, 0]
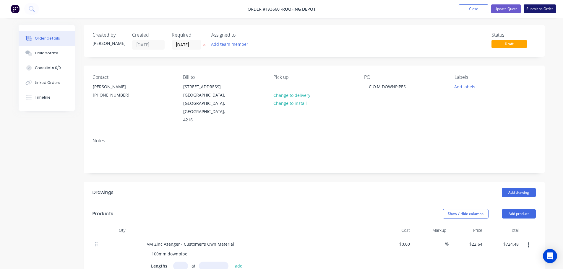
click at [537, 11] on button "Submit as Order" at bounding box center [540, 8] width 32 height 9
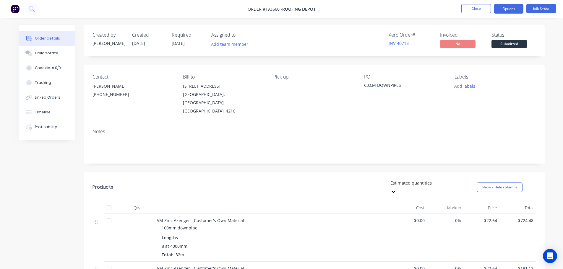
click at [514, 11] on button "Options" at bounding box center [509, 8] width 30 height 9
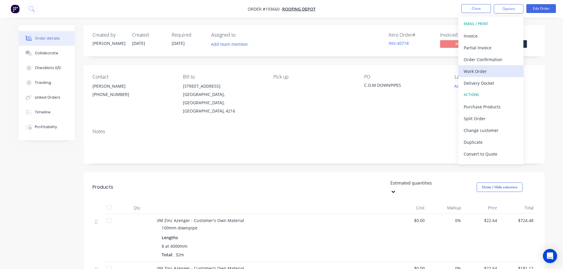
click at [482, 68] on div "Work Order" at bounding box center [491, 71] width 54 height 9
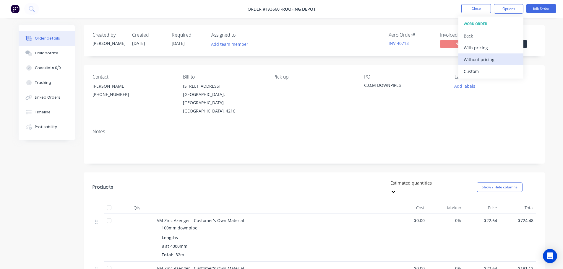
click at [480, 59] on div "Without pricing" at bounding box center [491, 59] width 54 height 9
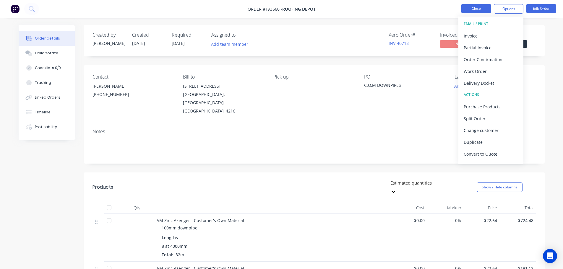
click at [472, 7] on button "Close" at bounding box center [476, 8] width 30 height 9
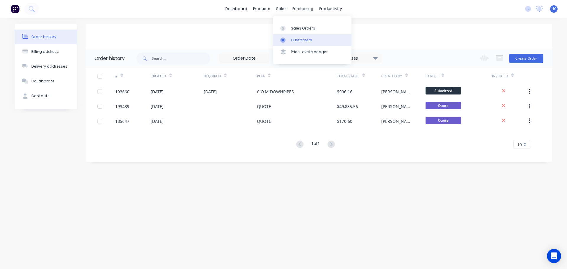
click at [298, 36] on link "Customers" at bounding box center [312, 40] width 78 height 12
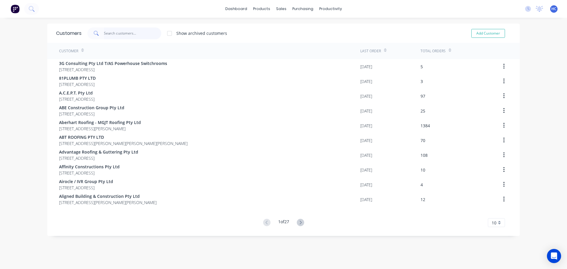
click at [135, 35] on input "text" at bounding box center [133, 33] width 58 height 12
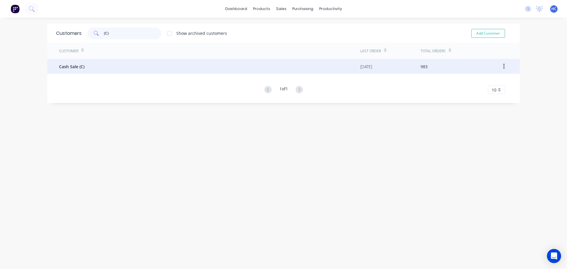
type input "(C)"
click at [89, 62] on div "Cash Sale (C)" at bounding box center [209, 66] width 301 height 15
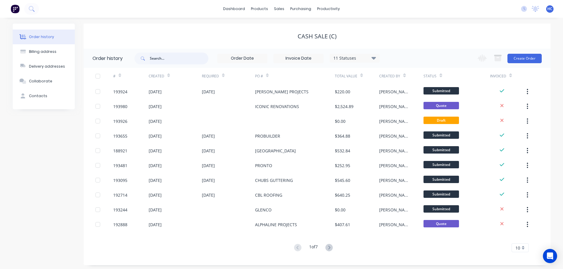
click at [182, 57] on input "text" at bounding box center [179, 59] width 59 height 12
type input "CLOUSTR"
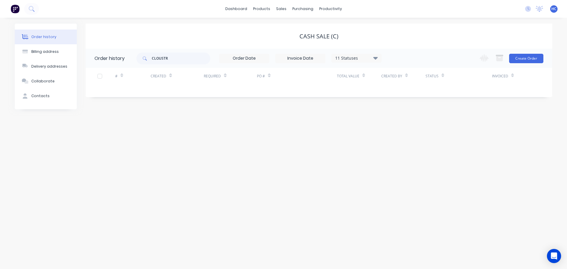
click at [349, 60] on div "11 Statuses" at bounding box center [357, 58] width 50 height 7
click at [405, 138] on label at bounding box center [405, 138] width 0 height 0
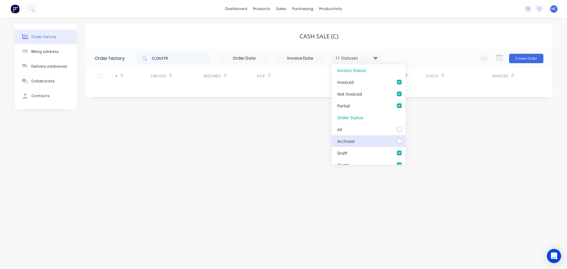
click at [405, 143] on input "checkbox" at bounding box center [407, 141] width 5 height 6
checkbox input "true"
drag, startPoint x: 438, startPoint y: 150, endPoint x: 428, endPoint y: 150, distance: 10.6
click at [438, 150] on div "Order history Billing address Delivery addresses Collaborate Contacts Cash Sale…" at bounding box center [283, 143] width 567 height 251
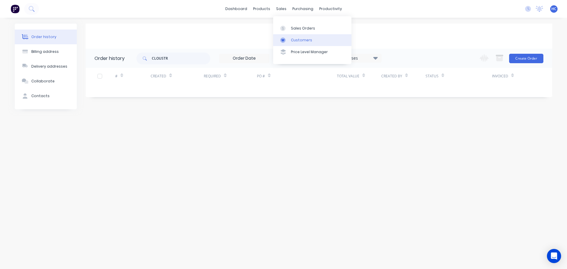
click at [304, 44] on link "Customers" at bounding box center [312, 40] width 78 height 12
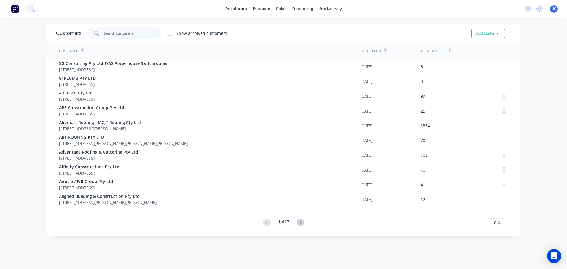
click at [109, 32] on input "text" at bounding box center [133, 33] width 58 height 12
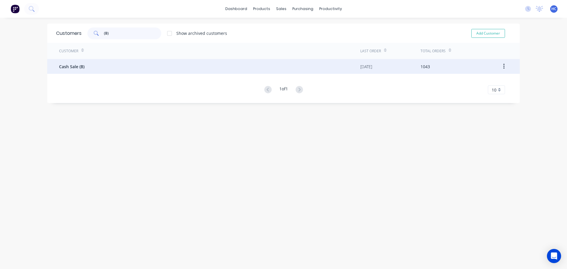
type input "(B)"
click at [81, 70] on div "Cash Sale (B)" at bounding box center [209, 66] width 301 height 15
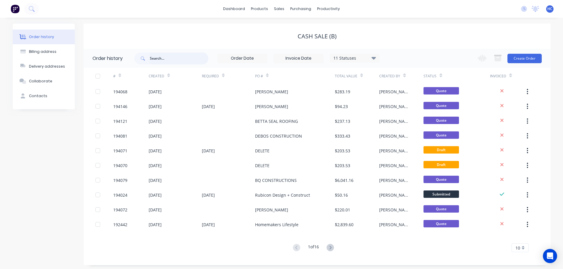
click at [163, 63] on input "text" at bounding box center [179, 59] width 59 height 12
click at [173, 56] on input "text" at bounding box center [179, 59] width 59 height 12
type input "CLOUST"
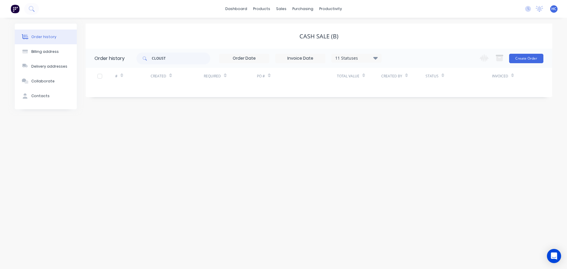
click at [353, 60] on div "11 Statuses" at bounding box center [357, 58] width 50 height 7
click at [405, 138] on label at bounding box center [405, 138] width 0 height 0
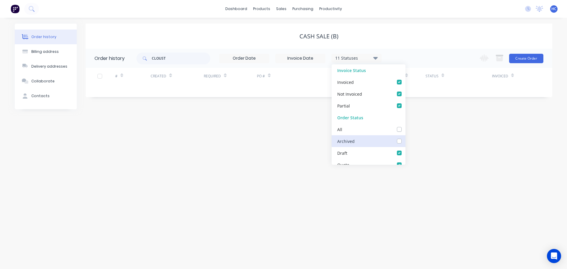
click at [405, 140] on input "checkbox" at bounding box center [407, 141] width 5 height 6
checkbox input "true"
click at [453, 148] on div "Order history Billing address Delivery addresses Collaborate Contacts Cash Sale…" at bounding box center [283, 143] width 567 height 251
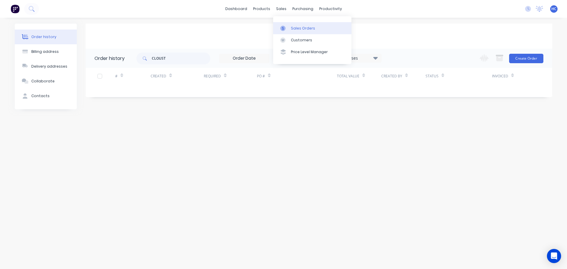
drag, startPoint x: 298, startPoint y: 30, endPoint x: 278, endPoint y: 30, distance: 19.5
click at [298, 30] on div "Sales Orders" at bounding box center [303, 28] width 24 height 5
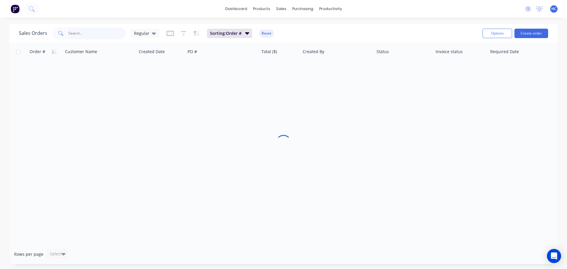
click at [78, 31] on input "text" at bounding box center [98, 33] width 58 height 12
type input "CLOUSTR"
click at [152, 34] on icon at bounding box center [154, 34] width 4 height 2
click at [161, 107] on button "Archived Search" at bounding box center [165, 107] width 67 height 7
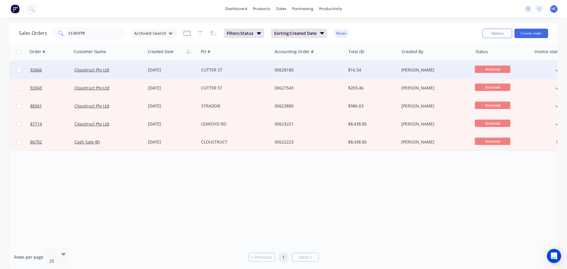
click at [163, 72] on div "[DATE]" at bounding box center [172, 70] width 48 height 6
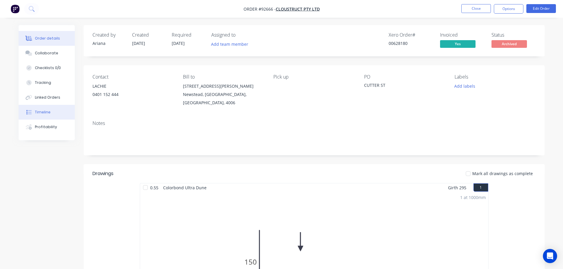
click at [45, 113] on div "Timeline" at bounding box center [43, 112] width 16 height 5
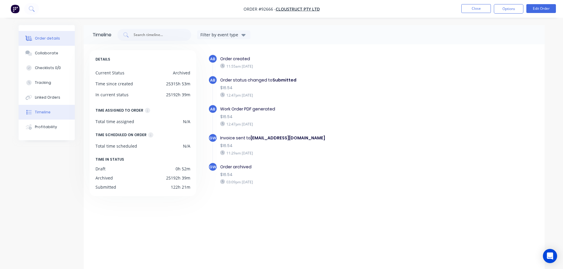
drag, startPoint x: 53, startPoint y: 39, endPoint x: 57, endPoint y: 46, distance: 7.7
click at [53, 39] on div "Order details" at bounding box center [47, 38] width 25 height 5
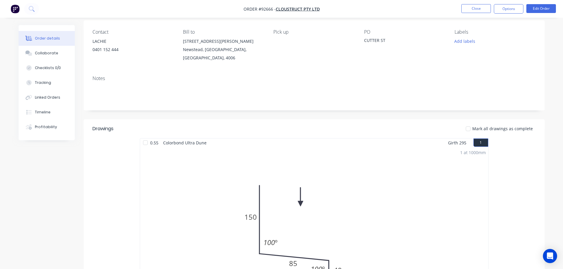
scroll to position [59, 0]
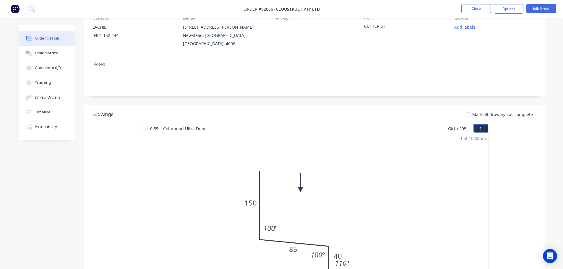
click at [385, 148] on div "1 at 1000mm Total lm $/M Total 1m $15.04 $15.04" at bounding box center [314, 223] width 348 height 180
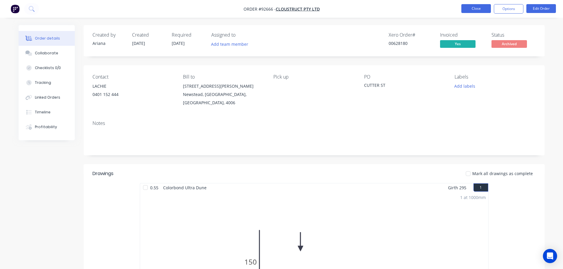
click at [469, 8] on button "Close" at bounding box center [476, 8] width 30 height 9
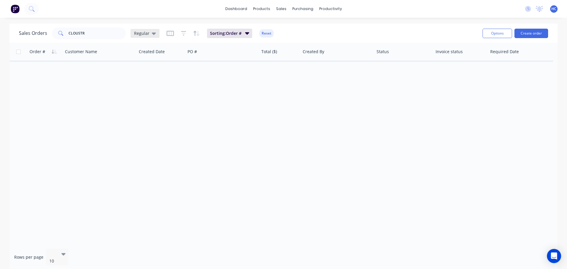
click at [144, 35] on span "Regular" at bounding box center [141, 33] width 15 height 6
click at [149, 109] on button "Archived Search" at bounding box center [165, 107] width 67 height 7
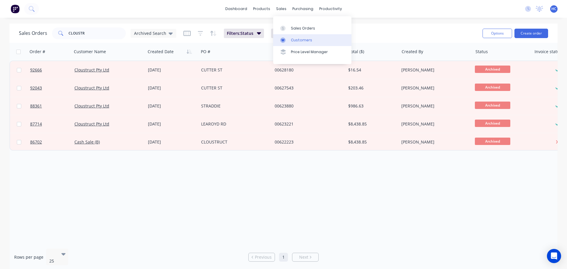
drag, startPoint x: 292, startPoint y: 33, endPoint x: 291, endPoint y: 42, distance: 8.7
click at [292, 33] on link "Sales Orders" at bounding box center [312, 28] width 78 height 12
click at [293, 41] on div "Customers" at bounding box center [301, 40] width 21 height 5
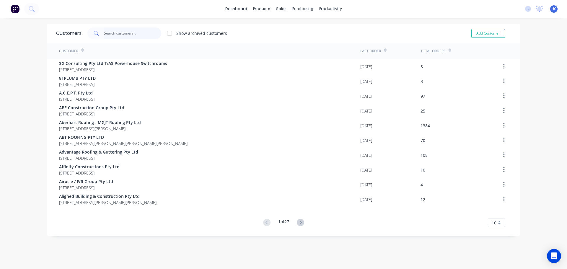
click at [115, 34] on input "text" at bounding box center [133, 33] width 58 height 12
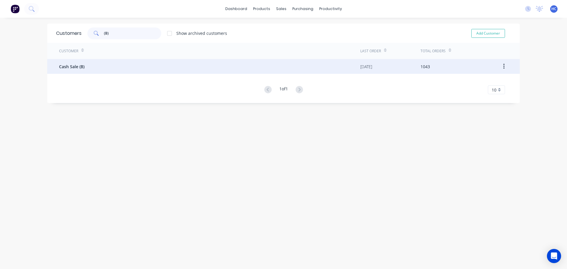
type input "(B)"
click at [82, 65] on span "Cash Sale (B)" at bounding box center [71, 67] width 25 height 6
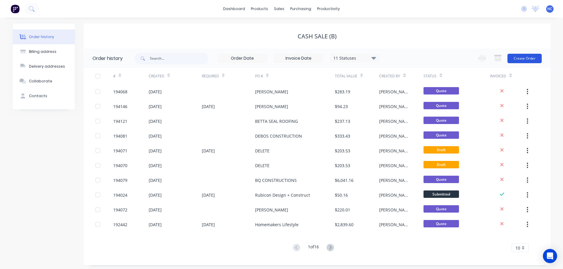
click at [526, 61] on button "Create Order" at bounding box center [524, 58] width 34 height 9
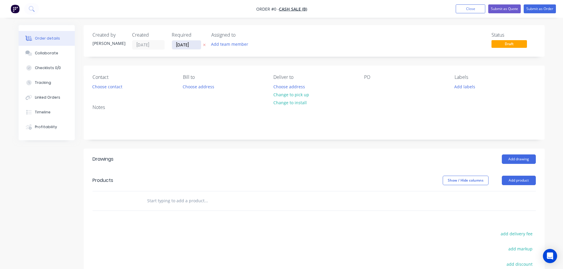
click at [187, 43] on input "[DATE]" at bounding box center [186, 44] width 29 height 9
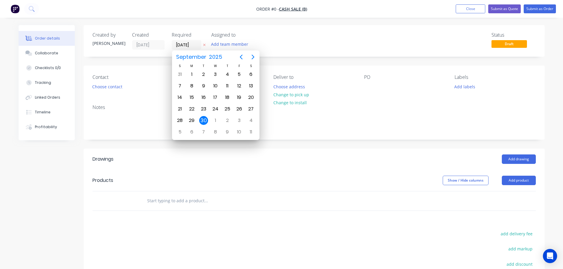
click at [205, 44] on icon "button" at bounding box center [204, 45] width 3 height 4
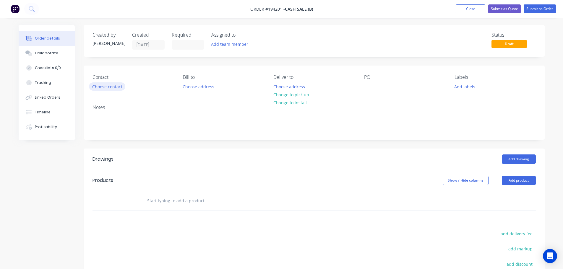
click at [107, 85] on button "Choose contact" at bounding box center [107, 86] width 36 height 8
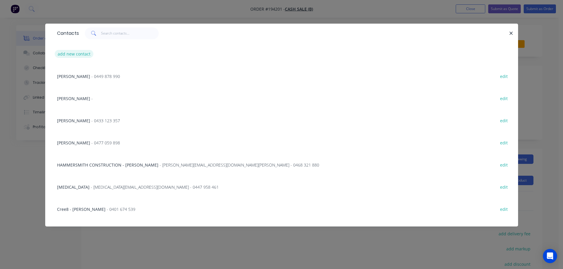
click at [72, 53] on button "add new contact" at bounding box center [74, 54] width 39 height 8
select select "AU"
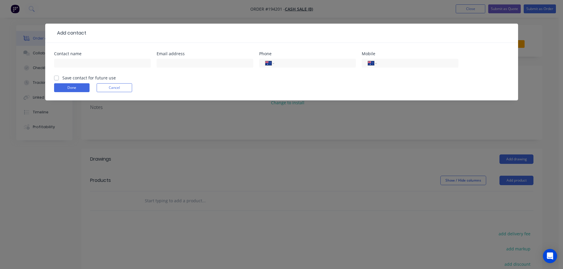
click at [78, 69] on div at bounding box center [102, 65] width 97 height 17
drag, startPoint x: 87, startPoint y: 65, endPoint x: 93, endPoint y: 66, distance: 5.4
click at [87, 65] on input "text" at bounding box center [102, 63] width 97 height 9
type input "KIERAN"
click at [393, 69] on div "International [GEOGRAPHIC_DATA] [GEOGRAPHIC_DATA] [GEOGRAPHIC_DATA] [GEOGRAPHIC…" at bounding box center [410, 65] width 97 height 17
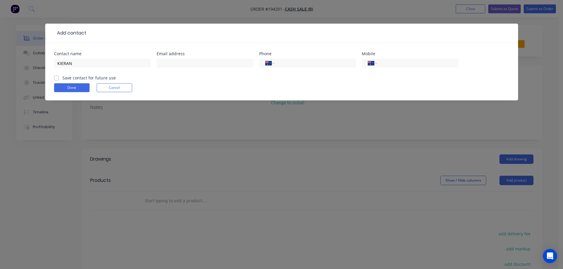
click at [399, 68] on div "International [GEOGRAPHIC_DATA] [GEOGRAPHIC_DATA] [GEOGRAPHIC_DATA] [GEOGRAPHIC…" at bounding box center [410, 65] width 97 height 17
click at [409, 56] on div "Mobile International [GEOGRAPHIC_DATA] [GEOGRAPHIC_DATA] [GEOGRAPHIC_DATA] [GEO…" at bounding box center [410, 63] width 97 height 23
click at [406, 58] on div "International [GEOGRAPHIC_DATA] [GEOGRAPHIC_DATA] [GEOGRAPHIC_DATA] [GEOGRAPHIC…" at bounding box center [410, 65] width 97 height 17
click at [407, 60] on input "tel" at bounding box center [416, 63] width 71 height 7
type input "0468 326 831"
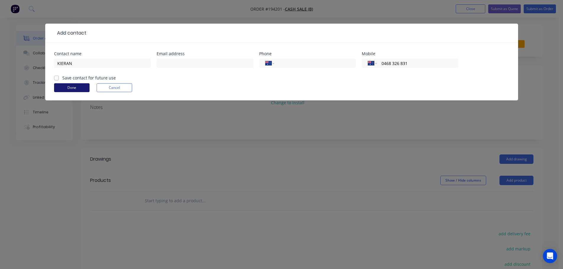
click at [77, 89] on button "Done" at bounding box center [71, 87] width 35 height 9
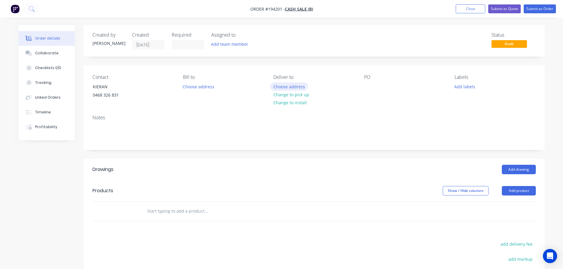
click at [286, 86] on button "Choose address" at bounding box center [289, 86] width 38 height 8
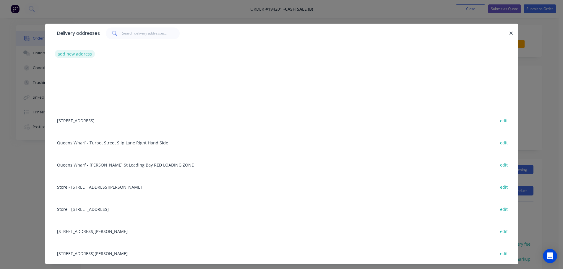
click at [82, 53] on button "add new address" at bounding box center [75, 54] width 40 height 8
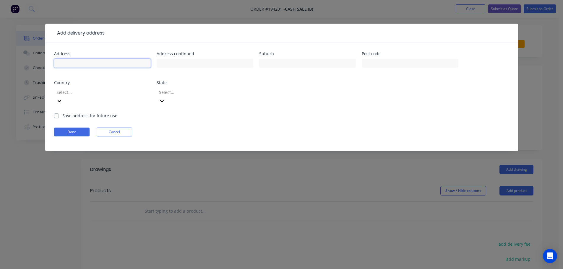
click at [72, 66] on input "text" at bounding box center [102, 63] width 97 height 9
type input "[STREET_ADDRESS][PERSON_NAME]"
click at [285, 62] on input "text" at bounding box center [307, 63] width 97 height 9
type input "AUCHENFLOWER"
click at [95, 94] on div at bounding box center [98, 92] width 85 height 7
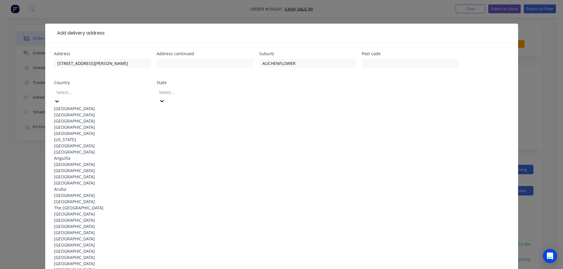
click at [91, 106] on div "[GEOGRAPHIC_DATA]" at bounding box center [102, 108] width 97 height 6
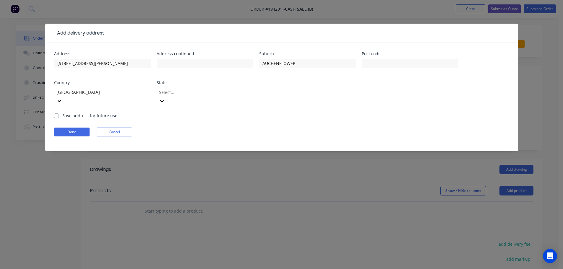
click at [184, 91] on div at bounding box center [200, 92] width 85 height 7
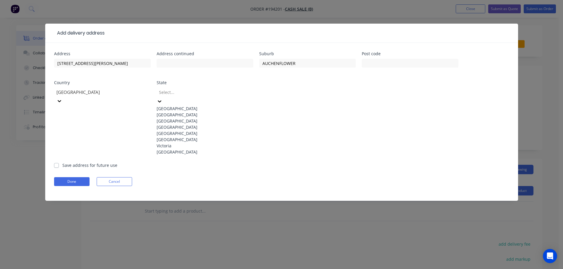
click at [180, 130] on div "[GEOGRAPHIC_DATA]" at bounding box center [205, 127] width 97 height 6
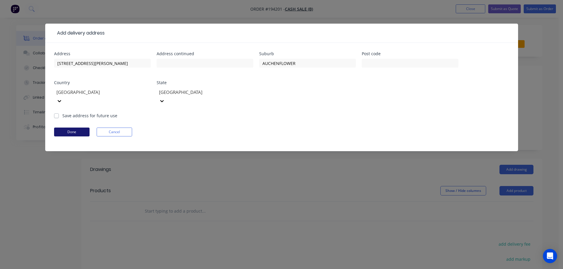
click at [79, 128] on button "Done" at bounding box center [71, 132] width 35 height 9
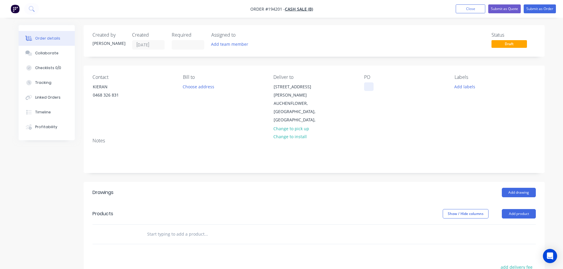
click at [370, 83] on div at bounding box center [368, 86] width 9 height 9
click at [517, 188] on button "Add drawing" at bounding box center [519, 192] width 34 height 9
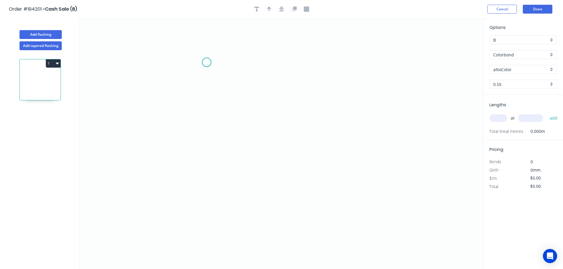
click at [238, 34] on icon "0" at bounding box center [281, 143] width 403 height 251
click at [239, 121] on icon "0" at bounding box center [281, 143] width 403 height 251
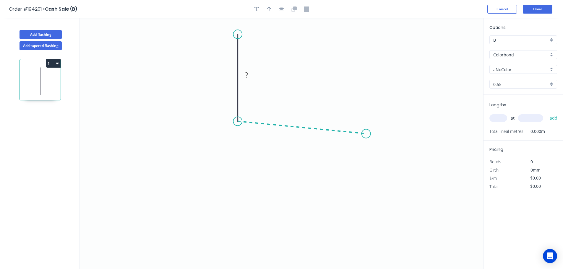
click at [366, 134] on icon "0 ?" at bounding box center [281, 143] width 403 height 251
click at [366, 164] on icon "0 ? ? ? º" at bounding box center [281, 143] width 403 height 251
click at [358, 155] on icon "0 ? ? ? ? º ? º" at bounding box center [281, 143] width 403 height 251
click at [358, 155] on circle at bounding box center [357, 155] width 9 height 9
click at [332, 165] on icon "0 ? ? ? ? ? º ? º" at bounding box center [281, 143] width 403 height 251
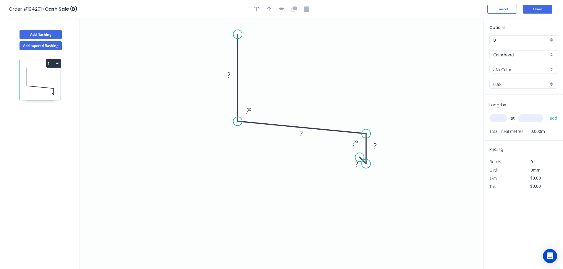
click at [360, 158] on circle at bounding box center [359, 157] width 9 height 9
click at [358, 164] on tspan "?" at bounding box center [356, 164] width 3 height 10
type input "$12.38"
click at [272, 9] on button "button" at bounding box center [269, 9] width 9 height 9
drag, startPoint x: 452, startPoint y: 48, endPoint x: 351, endPoint y: 92, distance: 110.5
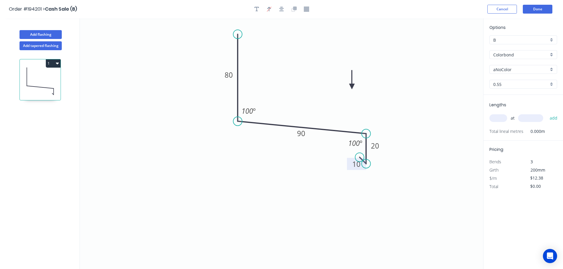
click at [349, 89] on icon at bounding box center [351, 79] width 5 height 19
click at [495, 70] on input "aNoColor" at bounding box center [520, 69] width 55 height 6
click at [507, 108] on div "Monument" at bounding box center [523, 107] width 67 height 10
type input "Monument"
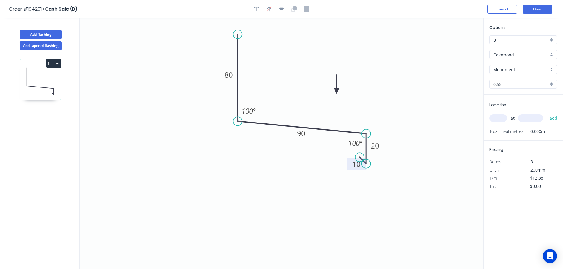
click at [497, 114] on input "text" at bounding box center [498, 118] width 18 height 8
type input "1"
type input "3000"
click at [547, 113] on button "add" at bounding box center [554, 118] width 14 height 10
click at [51, 64] on button "1" at bounding box center [53, 63] width 15 height 8
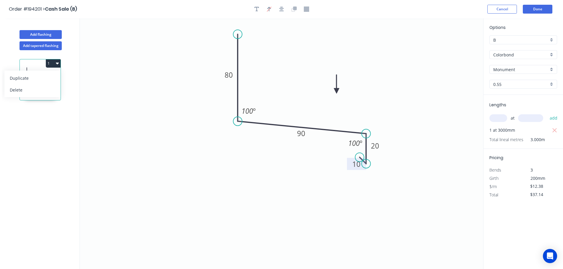
click at [43, 79] on div "Duplicate" at bounding box center [33, 78] width 46 height 9
type input "$0.00"
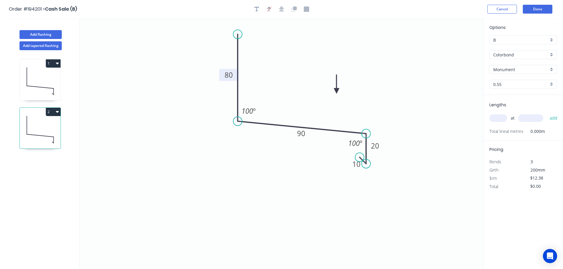
click at [227, 78] on tspan "80" at bounding box center [229, 75] width 8 height 10
drag, startPoint x: 432, startPoint y: 112, endPoint x: 510, endPoint y: 113, distance: 78.6
click at [433, 112] on icon "0 80 70 20 10 100 º 100 º" at bounding box center [281, 143] width 403 height 251
click at [498, 121] on input "text" at bounding box center [498, 118] width 18 height 8
type input "2"
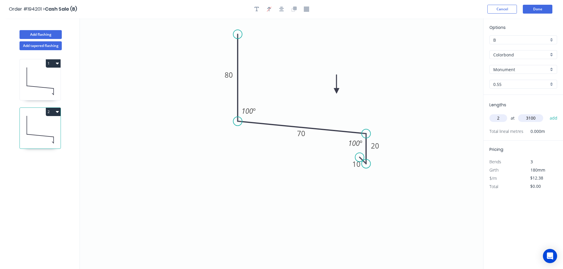
type input "3100"
click at [547, 113] on button "add" at bounding box center [554, 118] width 14 height 10
type input "$76.76"
type input "1"
type input "900"
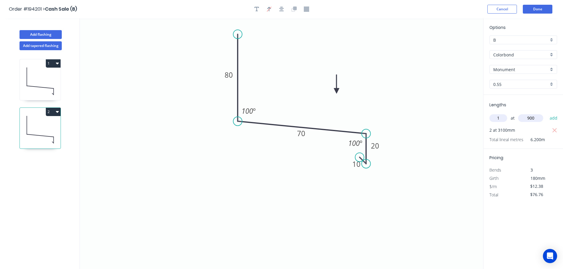
click at [547, 113] on button "add" at bounding box center [554, 118] width 14 height 10
type input "$89.14"
type input "1"
type input "2500"
click at [547, 113] on button "add" at bounding box center [554, 118] width 14 height 10
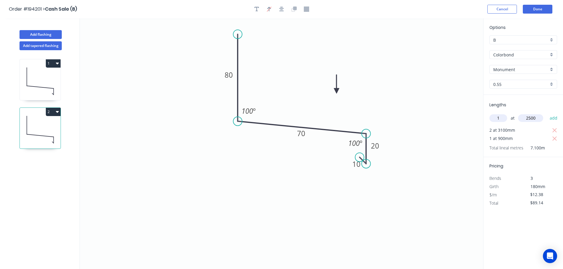
type input "$120.09"
type input "2"
type input "1100"
click at [547, 113] on button "add" at bounding box center [554, 118] width 14 height 10
type input "$147.32"
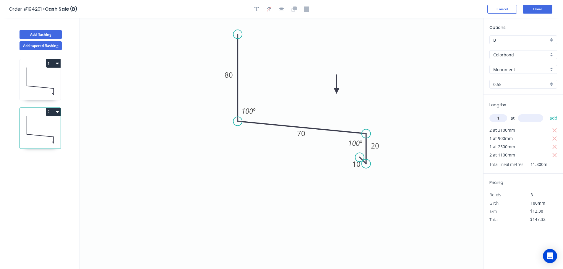
type input "1"
type input "2800"
click at [547, 113] on button "add" at bounding box center [554, 118] width 14 height 10
type input "$181.99"
type input "1"
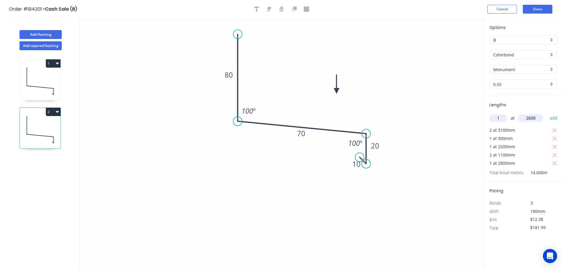
type input "2600"
click at [547, 113] on button "add" at bounding box center [554, 118] width 14 height 10
click at [460, 100] on icon "0 80 70 20 10 100 º 100 º" at bounding box center [281, 143] width 403 height 251
click at [51, 112] on button "2" at bounding box center [53, 112] width 15 height 8
click at [42, 126] on div "Duplicate" at bounding box center [33, 126] width 46 height 9
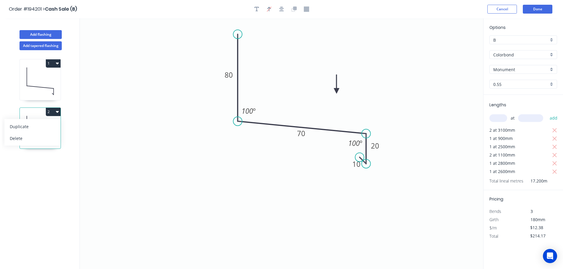
type input "$0.00"
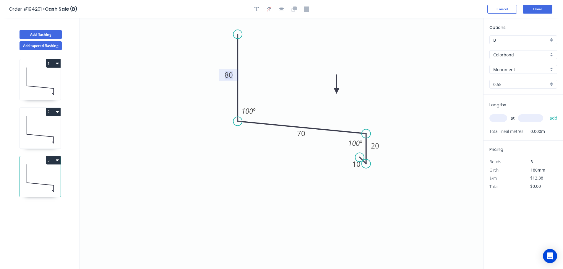
click at [229, 76] on tspan "80" at bounding box center [229, 75] width 8 height 10
drag, startPoint x: 436, startPoint y: 111, endPoint x: 499, endPoint y: 111, distance: 62.4
click at [441, 111] on icon "0 80 83 20 10 100 º 100 º" at bounding box center [281, 143] width 403 height 251
click at [499, 119] on input "text" at bounding box center [498, 118] width 18 height 8
type input "2"
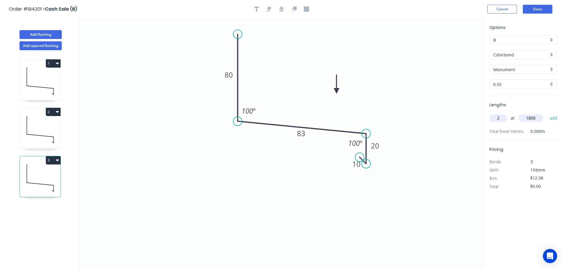
type input "1800"
click at [547, 113] on button "add" at bounding box center [554, 118] width 14 height 10
click at [50, 83] on icon at bounding box center [40, 81] width 41 height 38
type input "$37.14"
click at [306, 134] on rect at bounding box center [301, 134] width 12 height 8
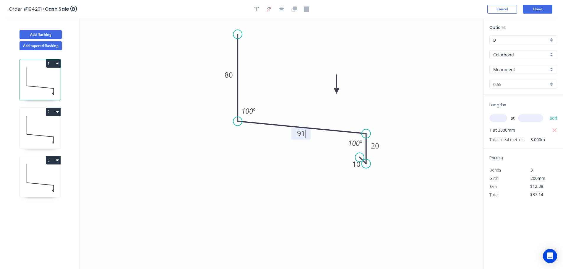
click at [179, 68] on icon "0 80 91 20 10 100 º 100 º" at bounding box center [281, 143] width 403 height 251
type input "$15.14"
type input "$45.42"
click at [28, 126] on icon at bounding box center [40, 130] width 41 height 38
type input "$12.38"
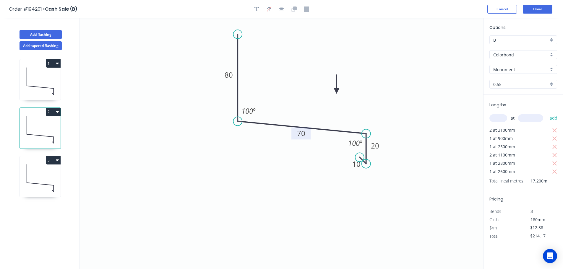
click at [304, 133] on tspan "70" at bounding box center [301, 134] width 8 height 10
click at [165, 139] on icon "0 80 71 20 10 100 º 100 º" at bounding box center [281, 143] width 403 height 251
drag, startPoint x: 53, startPoint y: 170, endPoint x: 72, endPoint y: 168, distance: 18.1
click at [52, 171] on icon at bounding box center [40, 178] width 41 height 38
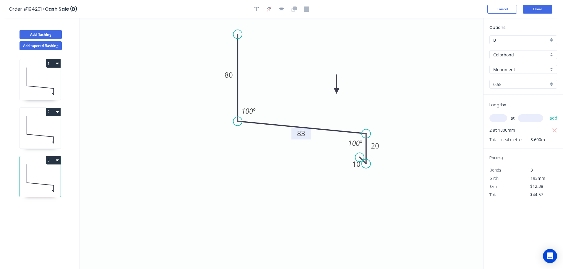
click at [305, 133] on tspan "83" at bounding box center [301, 134] width 8 height 10
click at [313, 199] on icon "0 80 84 20 10 100 º 100 º" at bounding box center [281, 143] width 403 height 251
drag, startPoint x: 51, startPoint y: 160, endPoint x: 55, endPoint y: 165, distance: 7.0
click at [55, 161] on button "3" at bounding box center [53, 160] width 15 height 8
click at [43, 172] on div "Duplicate" at bounding box center [33, 175] width 46 height 9
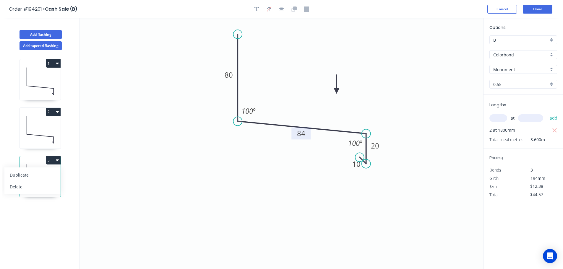
type input "$0.00"
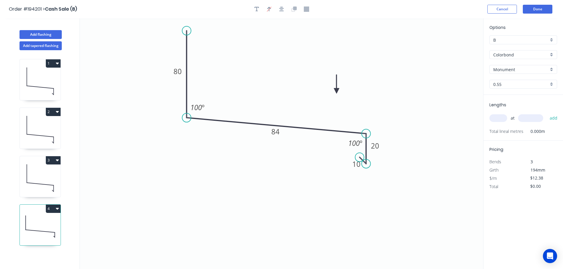
drag, startPoint x: 238, startPoint y: 87, endPoint x: 186, endPoint y: 83, distance: 51.5
click at [186, 83] on icon at bounding box center [186, 74] width 0 height 87
click at [279, 133] on tspan "84" at bounding box center [275, 132] width 8 height 10
type input "$17.91"
click at [499, 118] on input "text" at bounding box center [498, 118] width 18 height 8
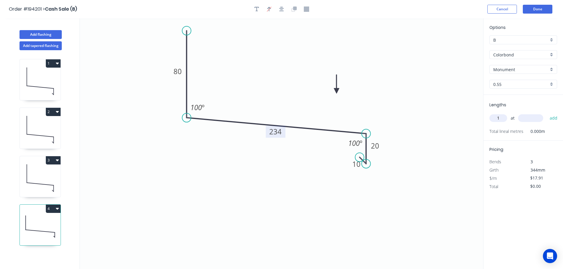
type input "1"
type input "37"
click at [547, 113] on button "add" at bounding box center [554, 118] width 14 height 10
type input "$17.91"
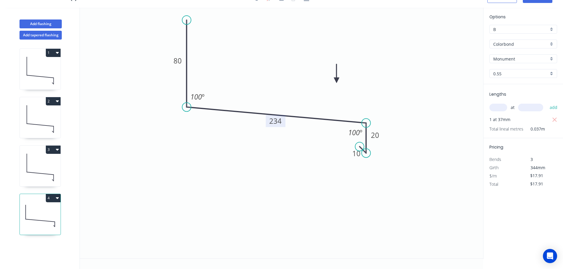
scroll to position [11, 0]
type input "3700"
click at [502, 109] on input "text" at bounding box center [498, 107] width 18 height 8
type input "1"
click at [547, 102] on button "add" at bounding box center [554, 107] width 14 height 10
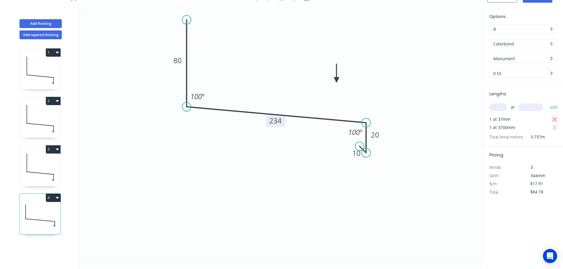
click at [558, 118] on button "button" at bounding box center [554, 119] width 7 height 8
type input "$66.27"
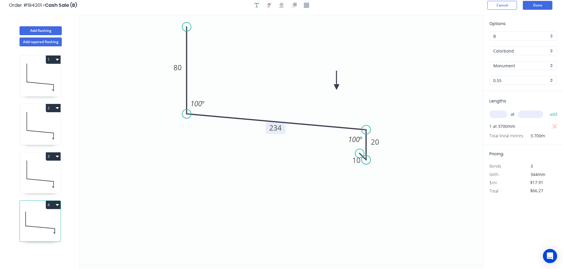
scroll to position [0, 0]
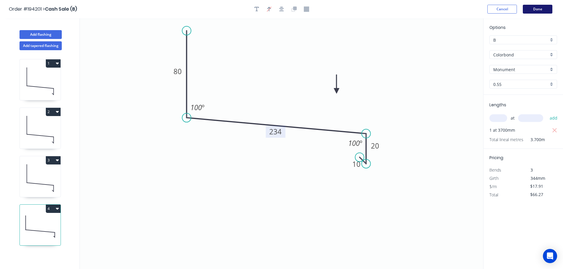
click at [548, 13] on button "Done" at bounding box center [538, 9] width 30 height 9
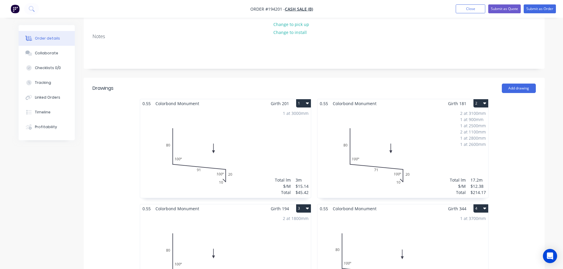
scroll to position [118, 0]
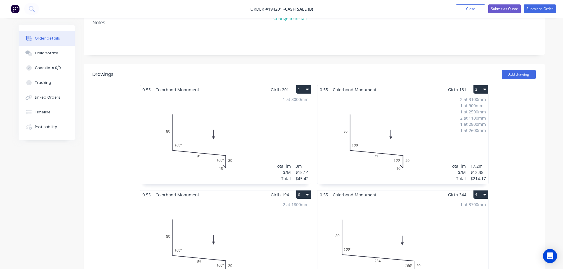
click at [231, 126] on div "1 at 3000mm Total lm $/M Total 3m $15.14 $45.42" at bounding box center [225, 139] width 171 height 90
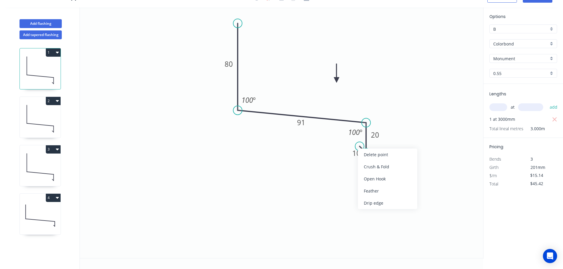
click at [372, 154] on div "Delete point" at bounding box center [387, 155] width 59 height 12
type input "$0.00"
click at [375, 172] on div "Crush & Fold" at bounding box center [392, 170] width 59 height 12
type input "$16.22"
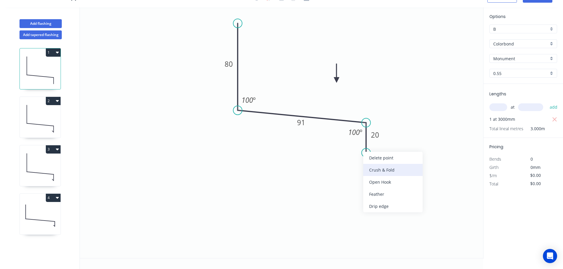
type input "$48.66"
click at [382, 172] on div "Flip bend" at bounding box center [396, 172] width 59 height 12
drag, startPoint x: 388, startPoint y: 143, endPoint x: 386, endPoint y: 176, distance: 32.9
click at [386, 164] on rect at bounding box center [381, 158] width 24 height 12
click at [380, 175] on tspan "10" at bounding box center [381, 176] width 8 height 10
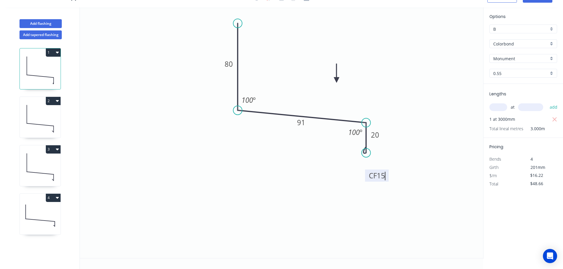
click at [255, 182] on icon "0 80 91 CF 15 20 100 º 100 º" at bounding box center [281, 132] width 403 height 251
click at [35, 121] on icon at bounding box center [40, 119] width 41 height 38
type input "$12.38"
type input "$214.17"
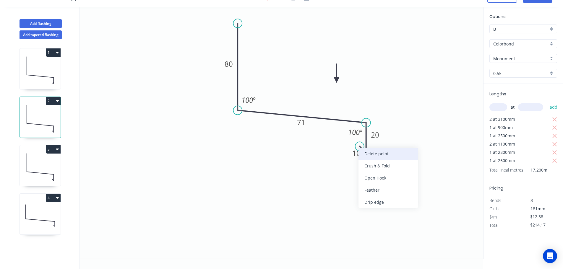
click at [371, 153] on div "Delete point" at bounding box center [387, 154] width 59 height 12
type input "$0.00"
click at [394, 175] on div "Crush & Fold" at bounding box center [398, 171] width 59 height 12
type input "$13.46"
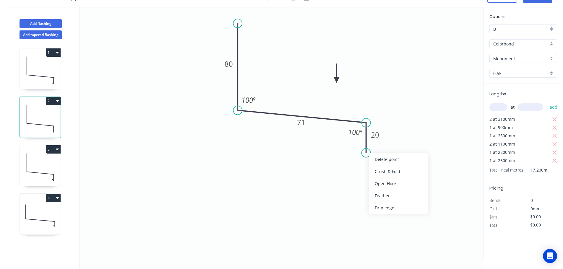
type input "$232.86"
click at [381, 175] on div "Flip bend" at bounding box center [396, 174] width 59 height 12
drag, startPoint x: 389, startPoint y: 145, endPoint x: 387, endPoint y: 180, distance: 35.0
click at [387, 180] on rect at bounding box center [376, 177] width 24 height 12
click at [382, 177] on tspan "10" at bounding box center [380, 177] width 8 height 10
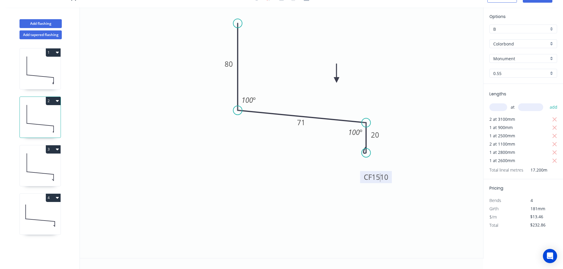
click at [397, 144] on icon "0 80 71 CF 1510 20 100 º 100 º" at bounding box center [281, 132] width 403 height 251
type input "$0.00"
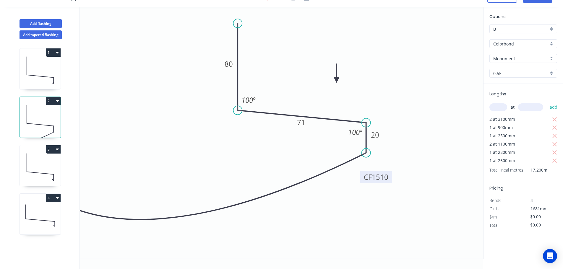
click at [379, 179] on tspan "1510" at bounding box center [380, 177] width 17 height 10
click at [421, 162] on icon "0 80 71 CF 15 20 100 º 100 º" at bounding box center [281, 132] width 403 height 251
type input "$13.46"
type input "$232.86"
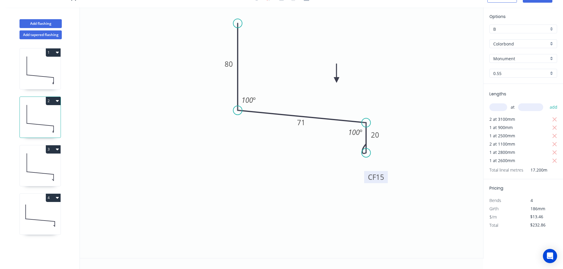
click at [47, 154] on icon at bounding box center [40, 167] width 41 height 38
type input "$12.38"
type input "$44.57"
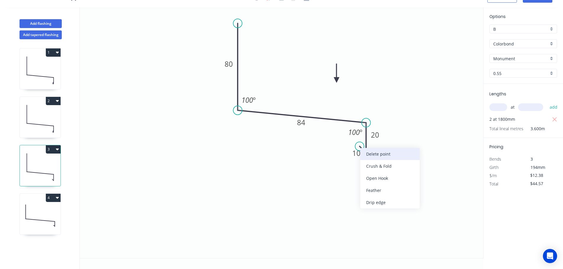
click at [374, 156] on div "Delete point" at bounding box center [389, 154] width 59 height 12
type input "$0.00"
click at [389, 174] on div "Crush & Fold" at bounding box center [398, 173] width 59 height 12
type input "$13.46"
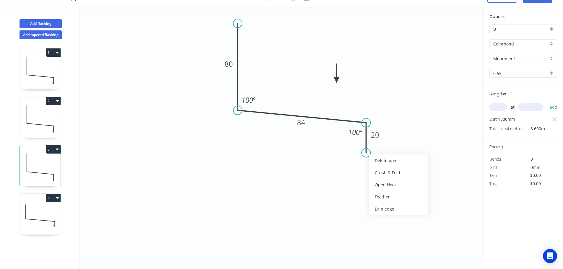
type input "$48.46"
click at [378, 173] on div "Flip bend" at bounding box center [396, 176] width 59 height 12
drag, startPoint x: 389, startPoint y: 143, endPoint x: 389, endPoint y: 180, distance: 36.7
click at [390, 171] on rect at bounding box center [380, 165] width 24 height 12
drag, startPoint x: 383, startPoint y: 178, endPoint x: 387, endPoint y: 178, distance: 3.9
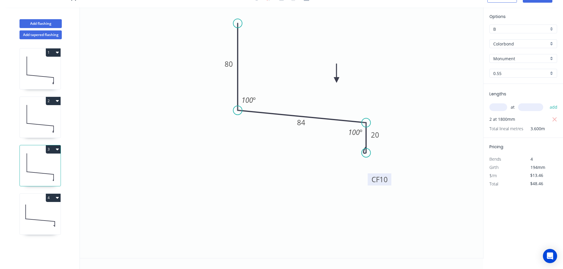
click at [383, 178] on tspan "10" at bounding box center [383, 180] width 8 height 10
click at [421, 153] on icon "0 80 84 CF 15 20 100 º 100 º" at bounding box center [281, 132] width 403 height 251
click at [36, 168] on icon at bounding box center [40, 167] width 41 height 38
click at [51, 200] on button "4" at bounding box center [53, 198] width 15 height 8
click at [61, 209] on div "4 Duplicate Delete" at bounding box center [40, 214] width 41 height 41
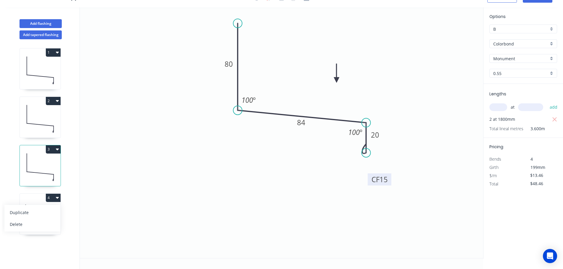
type input "$17.91"
type input "$66.27"
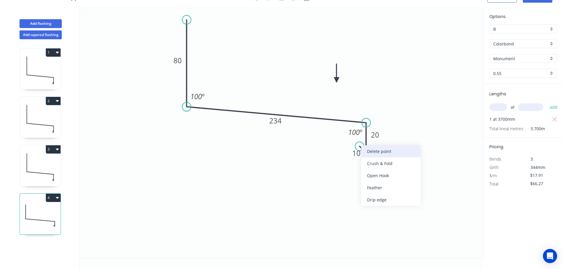
click at [374, 155] on div "Delete point" at bounding box center [390, 151] width 59 height 12
type input "$0.00"
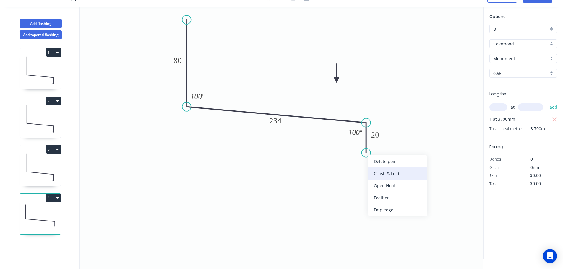
click at [380, 173] on div "Crush & Fold" at bounding box center [397, 174] width 59 height 12
type input "$18.99"
type input "$70.26"
click at [377, 172] on div "Flip bend" at bounding box center [396, 173] width 59 height 12
drag, startPoint x: 390, startPoint y: 149, endPoint x: 395, endPoint y: 201, distance: 52.0
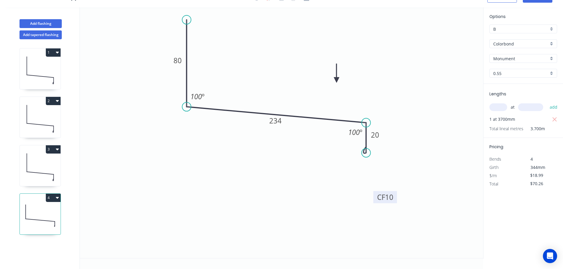
click at [395, 201] on rect at bounding box center [385, 197] width 24 height 12
click at [389, 196] on tspan "10" at bounding box center [389, 197] width 8 height 10
click at [408, 171] on icon "0 80 234 CF 15 20 100 º 100 º" at bounding box center [281, 132] width 403 height 251
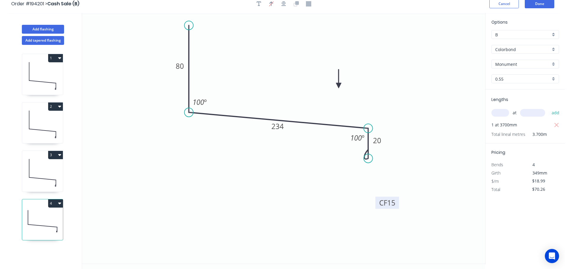
scroll to position [0, 0]
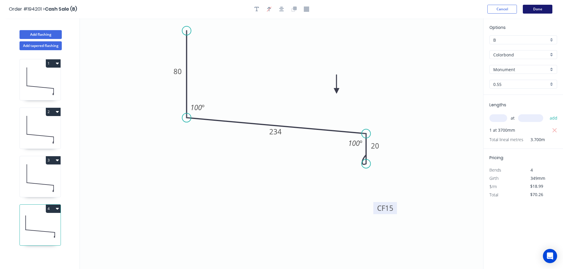
click at [536, 10] on button "Done" at bounding box center [538, 9] width 30 height 9
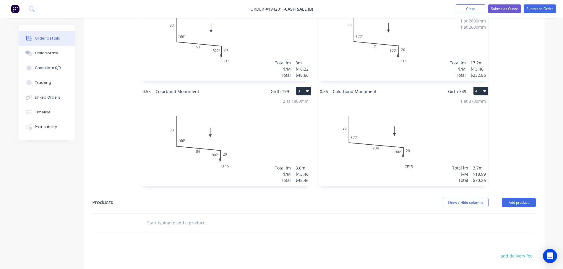
scroll to position [236, 0]
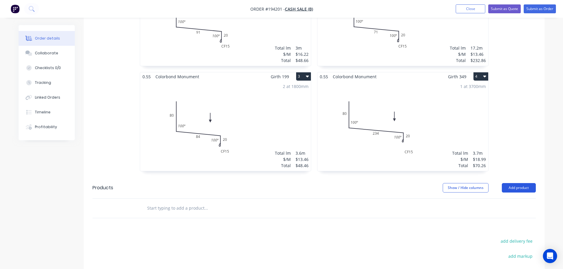
drag, startPoint x: 510, startPoint y: 173, endPoint x: 520, endPoint y: 173, distance: 10.3
click at [510, 183] on button "Add product" at bounding box center [519, 187] width 34 height 9
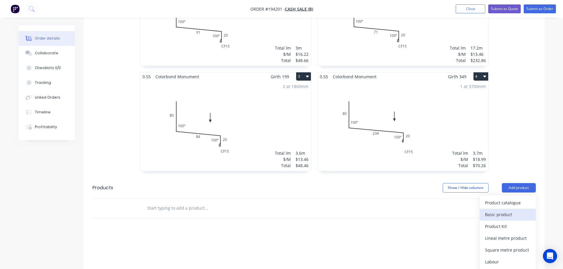
click at [511, 210] on div "Basic product" at bounding box center [508, 214] width 46 height 9
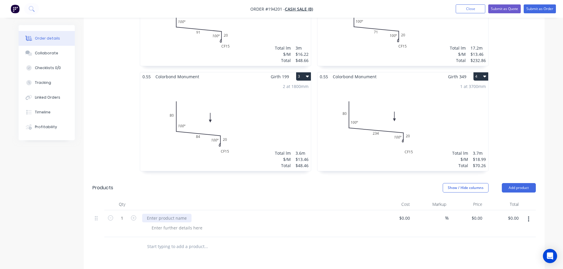
click at [178, 214] on div at bounding box center [166, 218] width 49 height 9
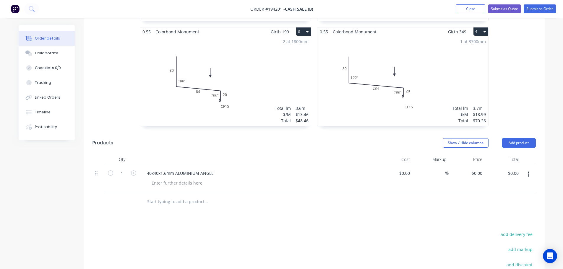
scroll to position [295, 0]
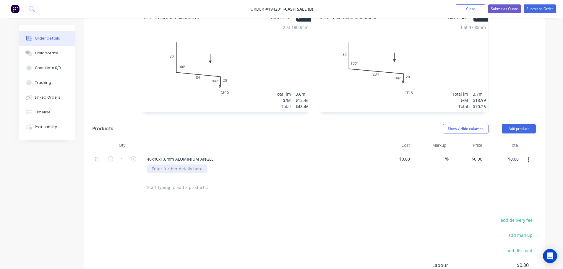
click at [178, 165] on div at bounding box center [177, 169] width 60 height 9
click at [168, 165] on div "6.5m lengths" at bounding box center [164, 169] width 35 height 9
click at [122, 155] on input "1" at bounding box center [121, 159] width 15 height 9
click at [125, 155] on input "1" at bounding box center [121, 159] width 15 height 9
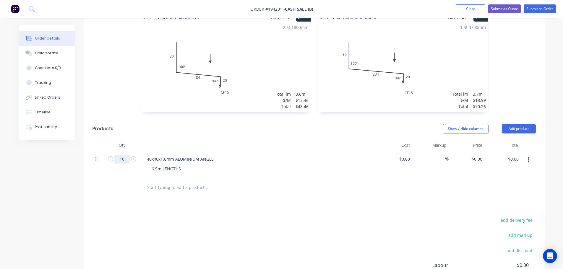
type input "10"
click at [208, 139] on div at bounding box center [258, 145] width 236 height 12
click at [480, 155] on input "$0.00" at bounding box center [478, 159] width 14 height 9
click at [448, 193] on div "Drawings Add drawing 0.55 Colorbond Monument Girth 206 1 0 80 91 CF 15 20 100 º…" at bounding box center [314, 113] width 461 height 453
type input "$36.20"
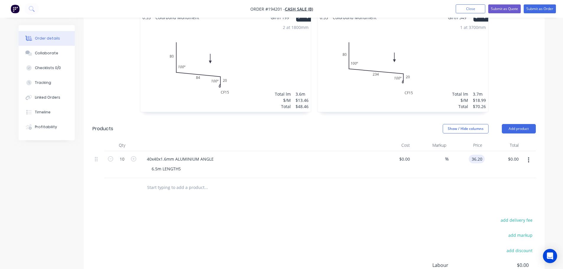
type input "$362.00"
click at [364, 139] on div at bounding box center [258, 145] width 236 height 12
click at [532, 155] on button "button" at bounding box center [529, 160] width 14 height 11
click at [505, 171] on div "Duplicate" at bounding box center [508, 175] width 46 height 9
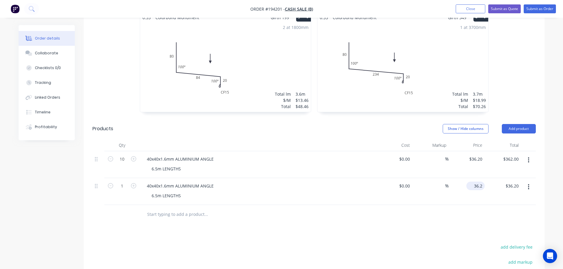
click at [479, 182] on input "36.2" at bounding box center [477, 186] width 16 height 9
type input "$66.66"
click at [354, 139] on div at bounding box center [258, 145] width 236 height 12
click at [126, 182] on input "1" at bounding box center [121, 186] width 15 height 9
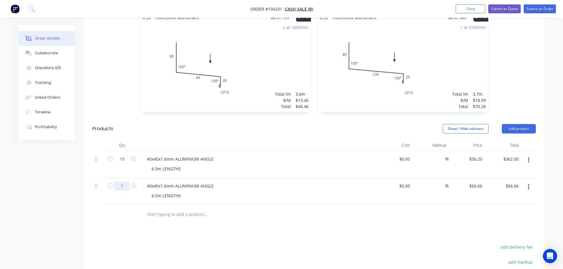
click at [124, 182] on input "1" at bounding box center [121, 186] width 15 height 9
type input "10"
type input "$666.60"
drag, startPoint x: 166, startPoint y: 168, endPoint x: 173, endPoint y: 170, distance: 7.0
click at [166, 182] on div "40x40x1.6mm ALUMINIUM ANGLE" at bounding box center [180, 186] width 76 height 9
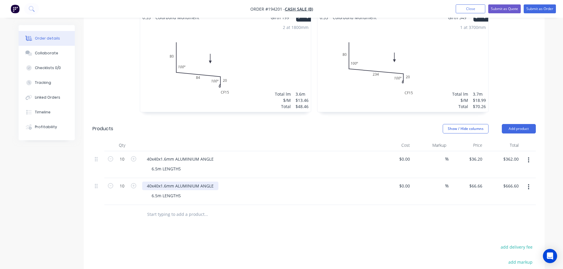
click at [165, 182] on div "40x40x1.6mm ALUMINIUM ANGLE" at bounding box center [180, 186] width 76 height 9
click at [275, 208] on div "Drawings Add drawing 0.55 Colorbond Monument Girth 206 1 0 80 91 CF 15 20 100 º…" at bounding box center [314, 127] width 461 height 480
click at [295, 207] on div at bounding box center [246, 214] width 213 height 19
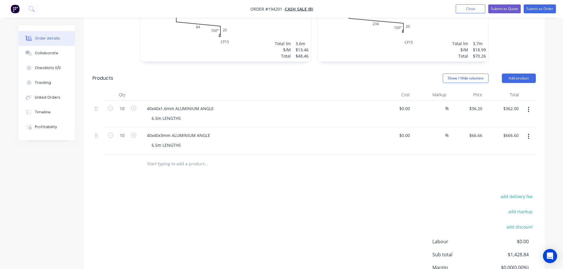
scroll to position [326, 0]
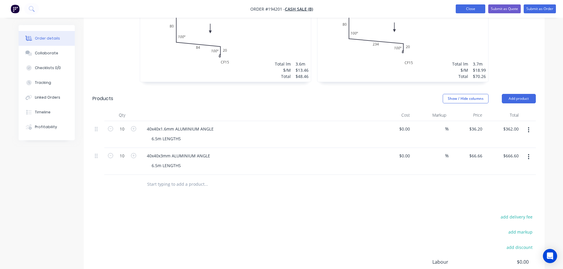
click at [470, 9] on button "Close" at bounding box center [471, 8] width 30 height 9
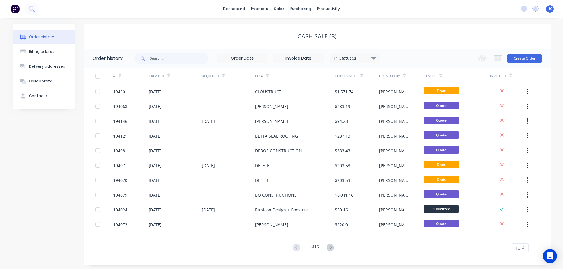
scroll to position [2, 0]
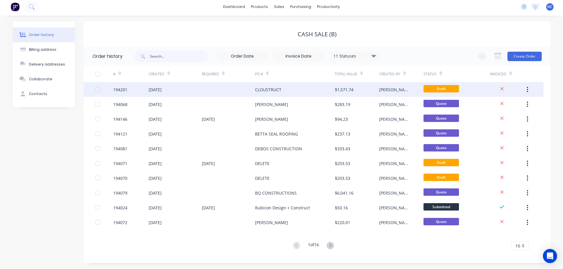
click at [277, 89] on div "CLOUSTRUCT" at bounding box center [268, 90] width 26 height 6
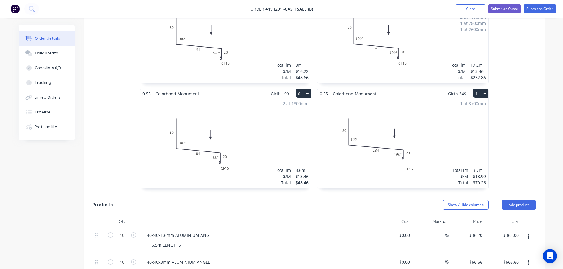
scroll to position [236, 0]
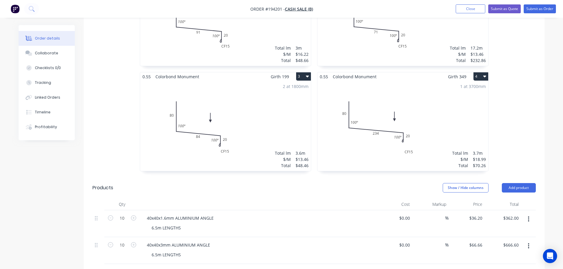
click at [518, 177] on header "Products Show / Hide columns Add product" at bounding box center [314, 187] width 461 height 21
click at [514, 183] on button "Add product" at bounding box center [519, 187] width 34 height 9
click at [504, 199] on div "Product catalogue" at bounding box center [508, 203] width 46 height 9
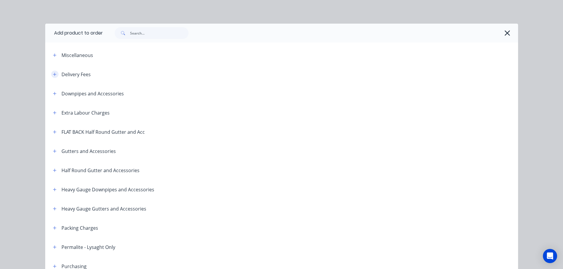
click at [53, 74] on icon "button" at bounding box center [55, 74] width 4 height 4
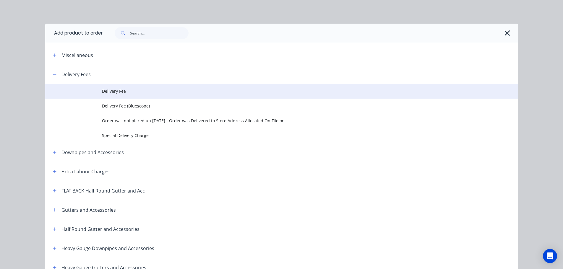
click at [91, 91] on td at bounding box center [73, 91] width 57 height 15
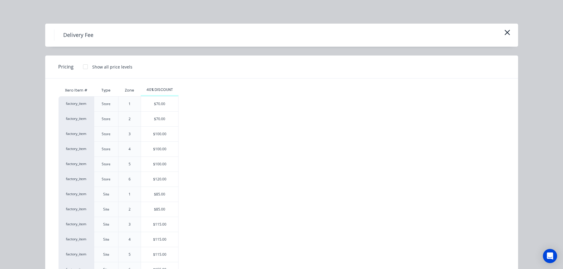
click at [155, 197] on div "$85.00" at bounding box center [159, 194] width 37 height 15
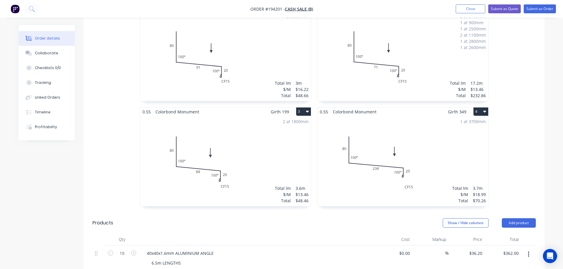
scroll to position [0, 0]
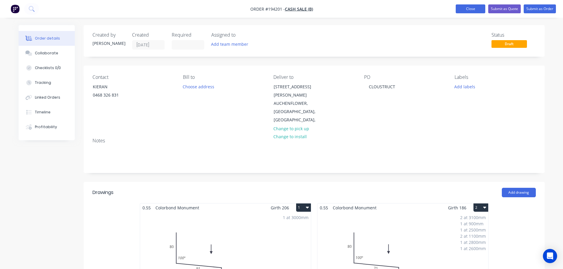
click at [469, 12] on button "Close" at bounding box center [471, 8] width 30 height 9
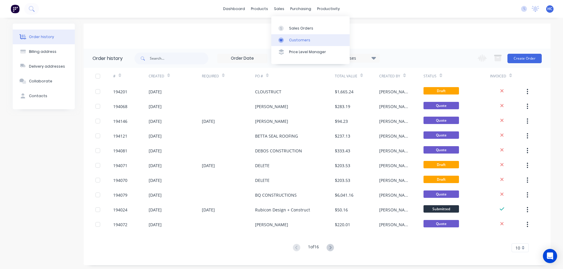
click at [307, 43] on link "Customers" at bounding box center [310, 40] width 78 height 12
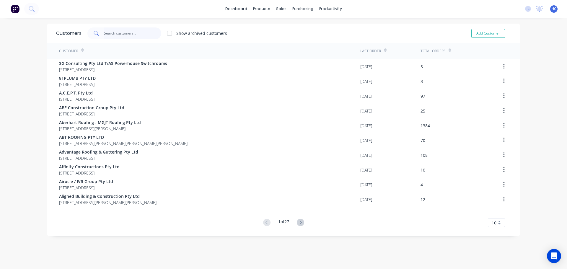
click at [124, 32] on input "text" at bounding box center [133, 33] width 58 height 12
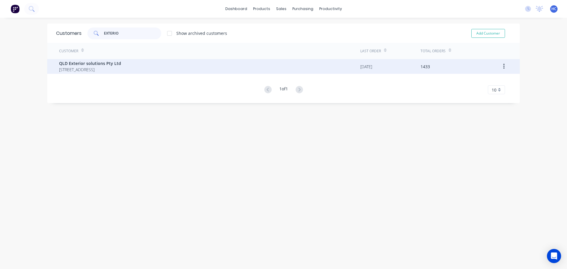
type input "EXTERIO"
click at [86, 67] on span "[STREET_ADDRESS]" at bounding box center [90, 69] width 62 height 6
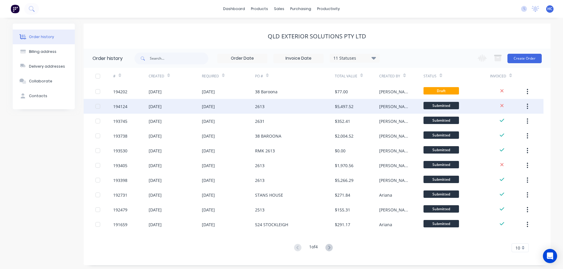
click at [274, 109] on div "2613" at bounding box center [295, 106] width 80 height 15
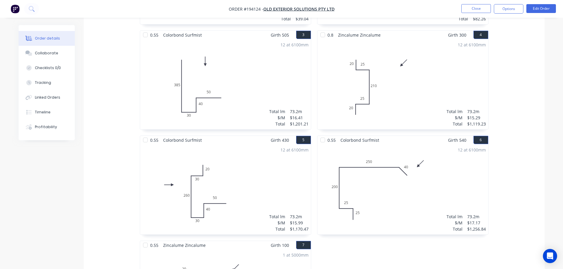
scroll to position [236, 0]
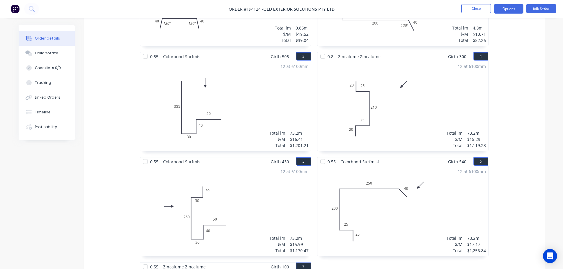
click at [513, 9] on button "Options" at bounding box center [509, 8] width 30 height 9
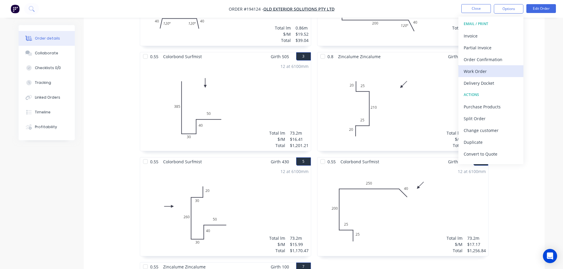
click at [478, 72] on div "Work Order" at bounding box center [491, 71] width 54 height 9
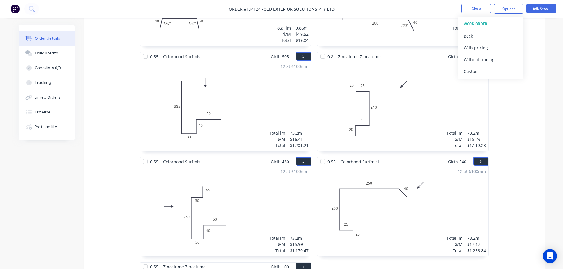
click at [479, 73] on div "Custom" at bounding box center [491, 71] width 54 height 9
click at [485, 59] on div "Without pricing" at bounding box center [491, 59] width 54 height 9
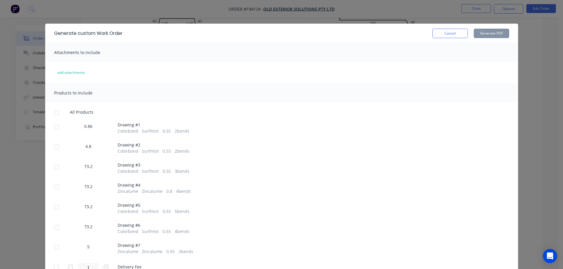
click at [54, 168] on div at bounding box center [57, 167] width 12 height 12
click at [494, 37] on button "Generate PDF" at bounding box center [491, 33] width 35 height 9
click at [451, 32] on button "Cancel" at bounding box center [449, 33] width 35 height 9
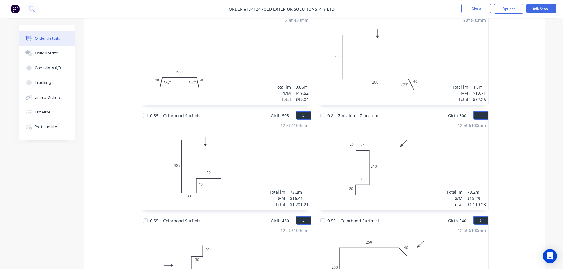
scroll to position [118, 0]
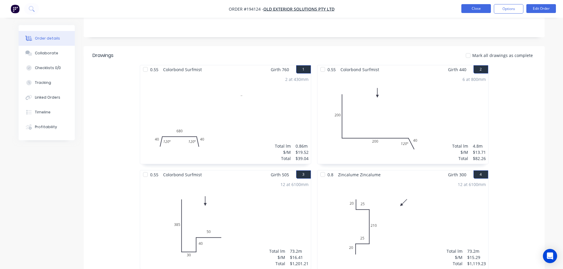
click at [466, 4] on button "Close" at bounding box center [476, 8] width 30 height 9
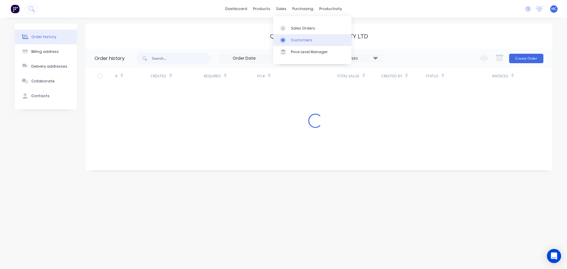
click at [291, 36] on link "Customers" at bounding box center [312, 40] width 78 height 12
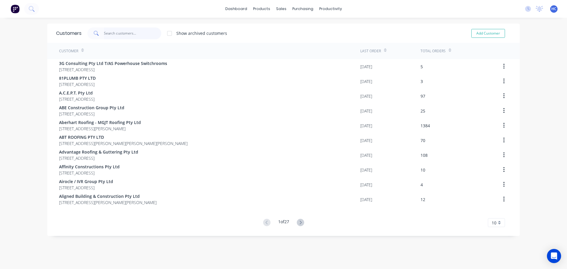
click at [133, 30] on input "text" at bounding box center [133, 33] width 58 height 12
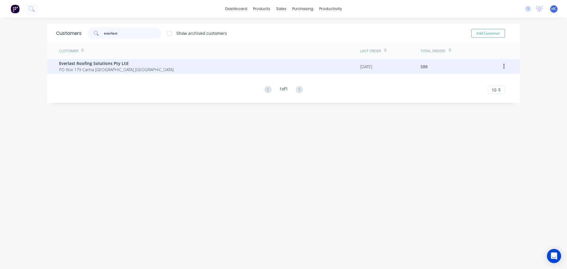
type input "everlast"
click at [103, 61] on span "Everlast Roofing Solutions Pty Ltd" at bounding box center [116, 63] width 115 height 6
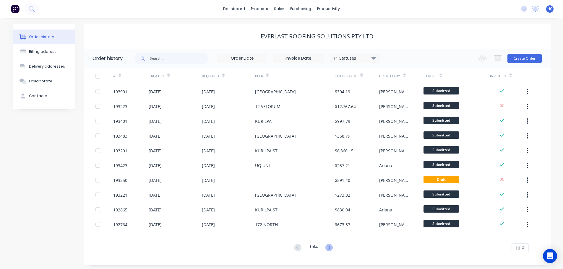
click at [330, 246] on icon at bounding box center [328, 247] width 7 height 7
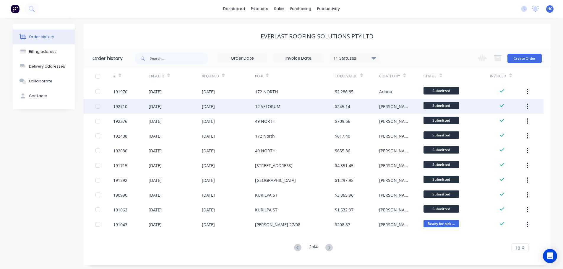
click at [294, 101] on div "12 VELORUM" at bounding box center [295, 106] width 80 height 15
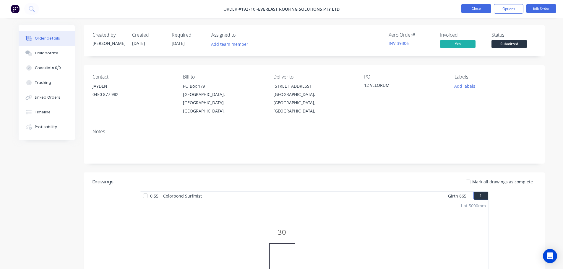
click at [477, 12] on button "Close" at bounding box center [476, 8] width 30 height 9
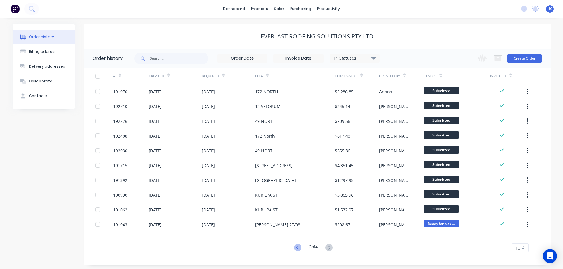
click at [297, 247] on icon at bounding box center [297, 247] width 7 height 7
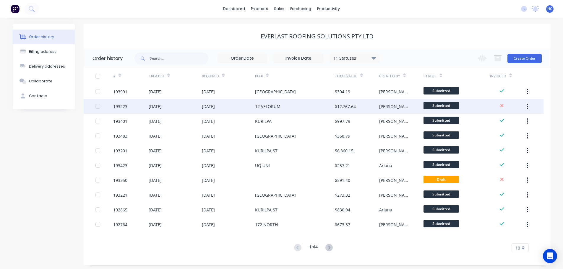
click at [290, 108] on div "12 VELORUM" at bounding box center [295, 106] width 80 height 15
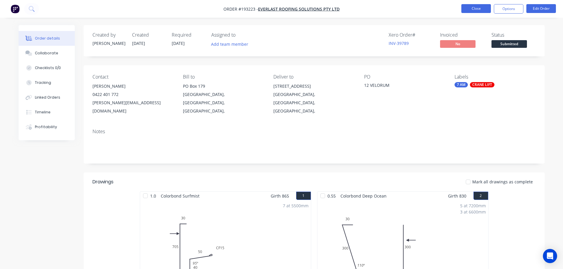
click at [466, 9] on button "Close" at bounding box center [476, 8] width 30 height 9
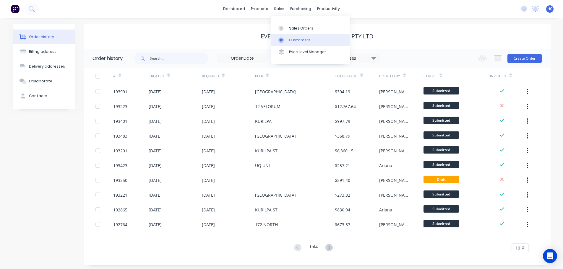
click at [293, 37] on link "Customers" at bounding box center [310, 40] width 78 height 12
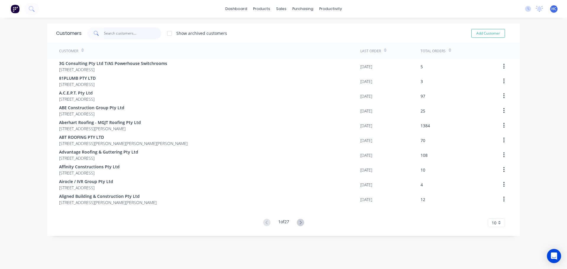
click at [121, 33] on input "text" at bounding box center [133, 33] width 58 height 12
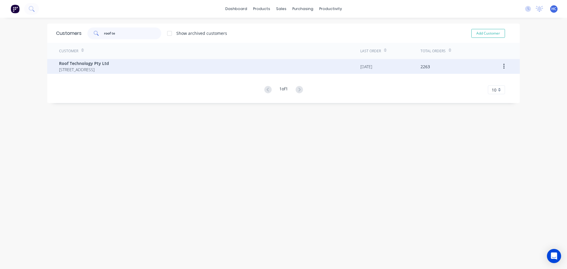
type input "roof te"
click at [109, 65] on span "Roof Technology Pty Ltd" at bounding box center [84, 63] width 50 height 6
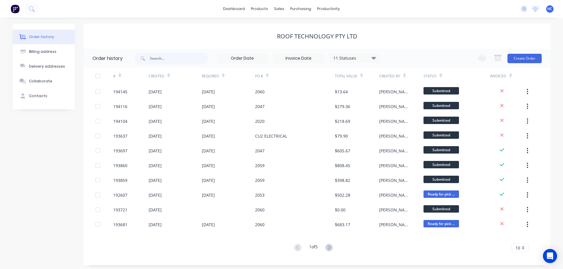
click at [524, 51] on div "Change order status Submitted Manufactured Ready for pick up Slitting Delivered…" at bounding box center [507, 58] width 67 height 19
click at [522, 54] on button "Create Order" at bounding box center [524, 58] width 34 height 9
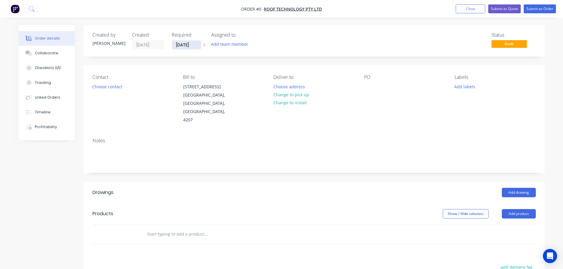
click at [185, 46] on input "[DATE]" at bounding box center [186, 44] width 29 height 9
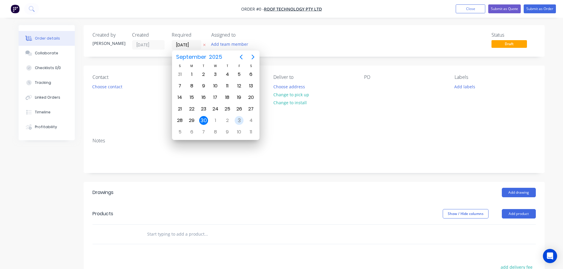
click at [238, 120] on div "3" at bounding box center [239, 120] width 9 height 9
type input "[DATE]"
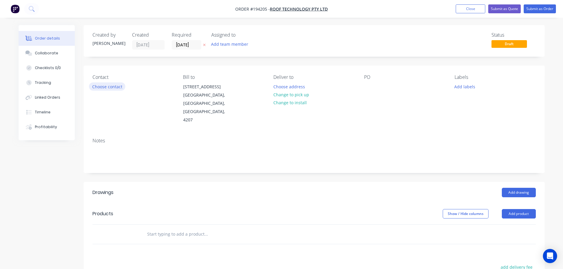
click at [106, 87] on button "Choose contact" at bounding box center [107, 86] width 36 height 8
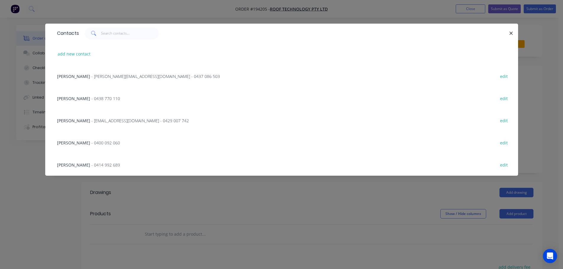
click at [72, 120] on span "[PERSON_NAME]" at bounding box center [73, 121] width 33 height 6
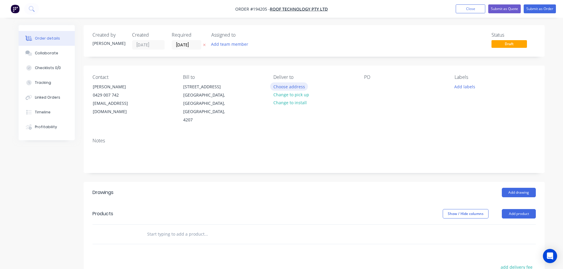
click at [295, 89] on button "Choose address" at bounding box center [289, 86] width 38 height 8
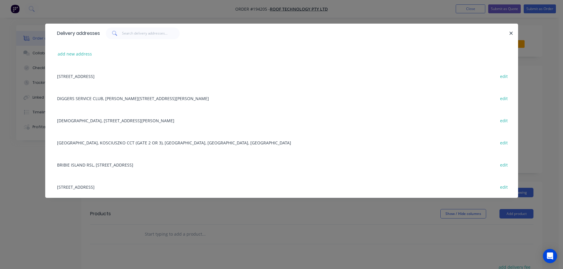
click at [125, 71] on div "[STREET_ADDRESS] edit" at bounding box center [281, 76] width 455 height 22
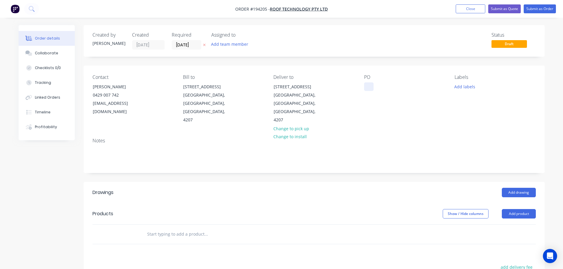
click at [368, 86] on div at bounding box center [368, 86] width 9 height 9
click at [512, 209] on button "Add product" at bounding box center [519, 213] width 34 height 9
click at [510, 236] on div "Basic product" at bounding box center [508, 240] width 46 height 9
click at [178, 240] on div at bounding box center [166, 244] width 49 height 9
click at [171, 250] on div at bounding box center [177, 254] width 60 height 9
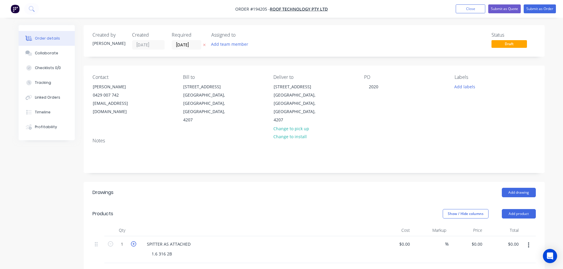
click at [135, 241] on icon "button" at bounding box center [133, 243] width 5 height 5
type input "2"
click at [144, 240] on div "SPITTER AS ATTACHED" at bounding box center [168, 244] width 53 height 9
click at [215, 188] on div "Add drawing" at bounding box center [360, 192] width 349 height 9
click at [536, 8] on button "Submit as Order" at bounding box center [540, 8] width 32 height 9
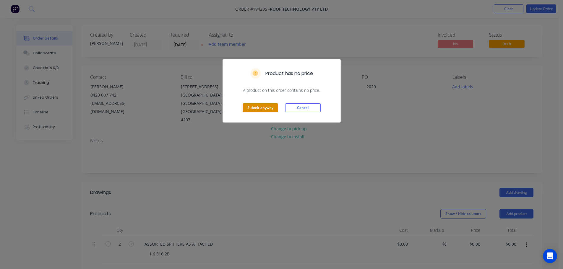
click at [263, 110] on button "Submit anyway" at bounding box center [260, 107] width 35 height 9
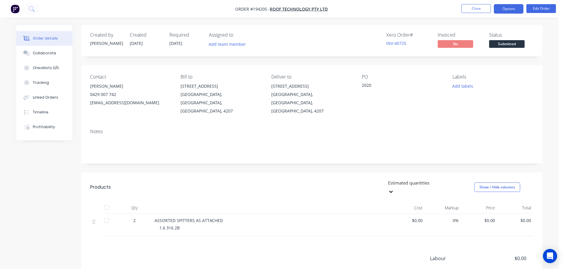
click at [521, 8] on button "Options" at bounding box center [509, 8] width 30 height 9
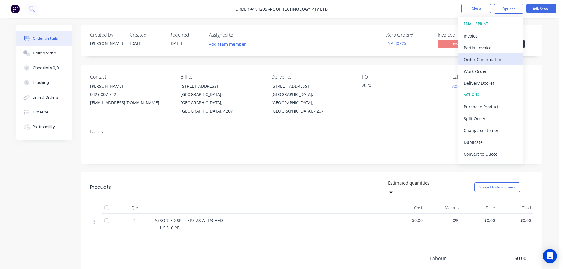
click at [486, 65] on button "Order Confirmation" at bounding box center [490, 59] width 65 height 12
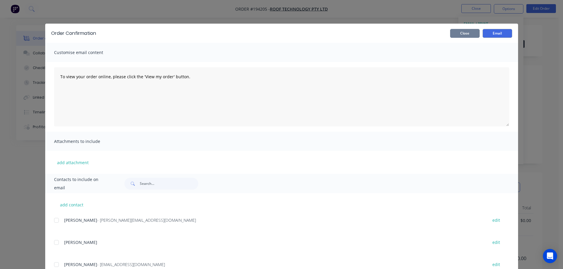
click at [463, 33] on button "Close" at bounding box center [465, 33] width 30 height 9
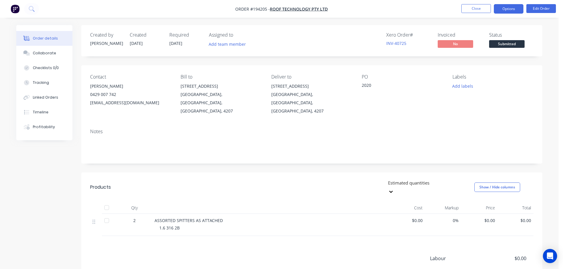
click at [504, 12] on button "Options" at bounding box center [509, 8] width 30 height 9
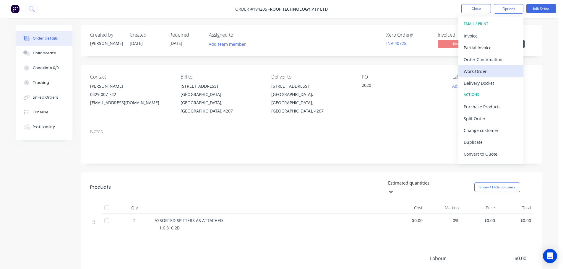
click at [479, 70] on div "Work Order" at bounding box center [491, 71] width 54 height 9
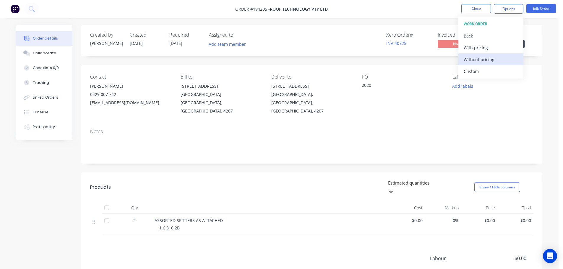
click at [482, 62] on div "Without pricing" at bounding box center [491, 59] width 54 height 9
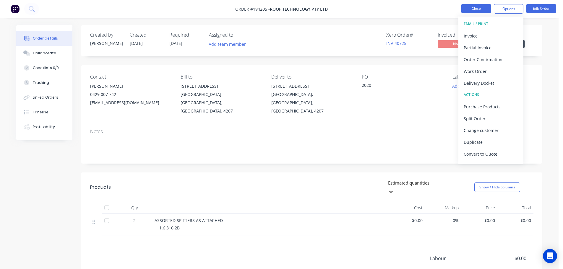
click at [480, 9] on button "Close" at bounding box center [476, 8] width 30 height 9
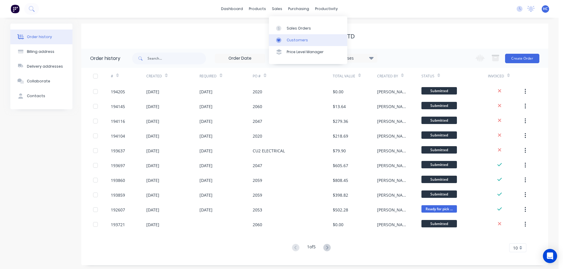
click at [298, 39] on div "Customers" at bounding box center [297, 40] width 21 height 5
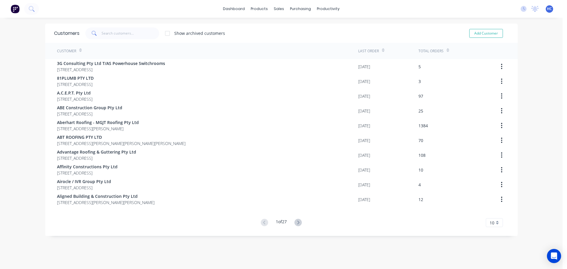
click at [130, 40] on div "Customers Show archived customers Add Customer" at bounding box center [281, 33] width 473 height 19
click at [135, 36] on input "text" at bounding box center [131, 33] width 58 height 12
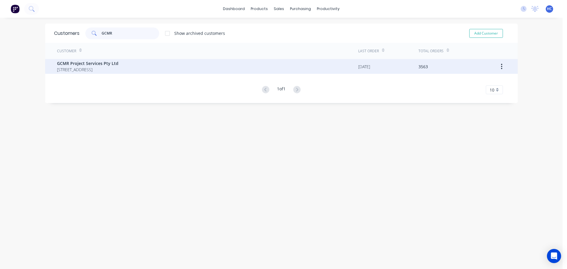
type input "GCMR"
click at [118, 68] on span "[STREET_ADDRESS]" at bounding box center [87, 69] width 61 height 6
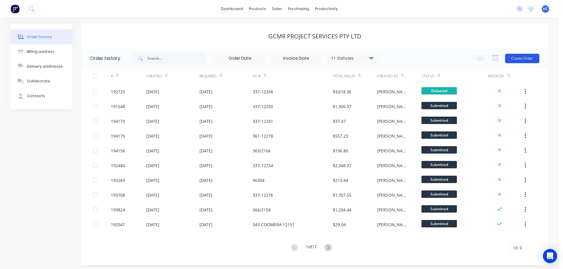
click at [523, 55] on button "Create Order" at bounding box center [522, 58] width 34 height 9
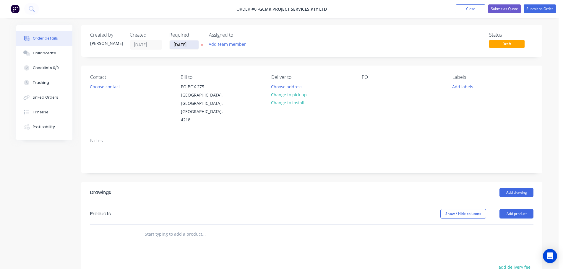
click at [187, 49] on input "[DATE]" at bounding box center [184, 44] width 29 height 9
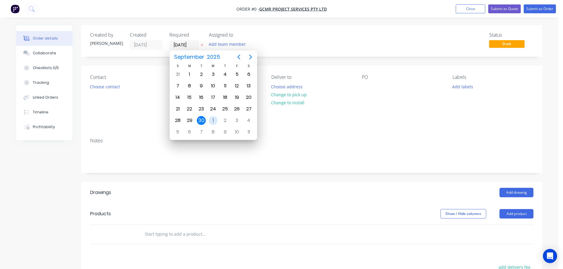
click at [211, 125] on div "[DATE]" at bounding box center [213, 120] width 12 height 11
type input "[DATE]"
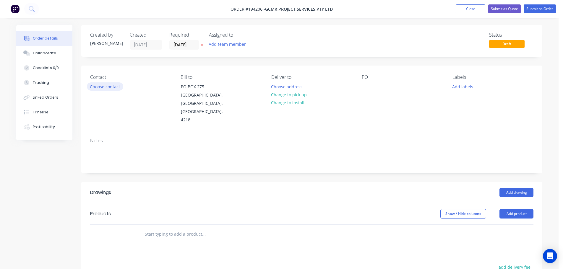
click at [98, 85] on button "Choose contact" at bounding box center [105, 86] width 36 height 8
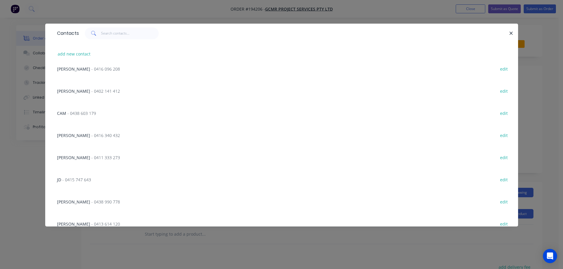
scroll to position [326, 0]
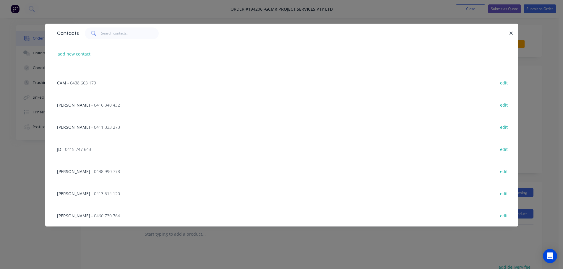
click at [115, 39] on div "Contacts" at bounding box center [281, 33] width 473 height 19
click at [119, 34] on input "text" at bounding box center [130, 33] width 58 height 12
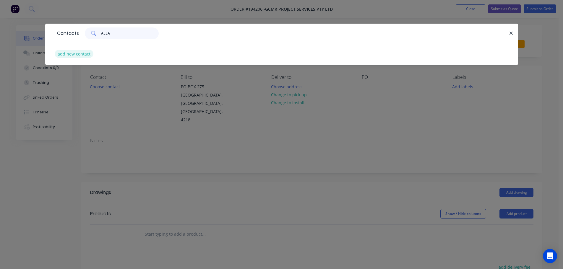
type input "ALLA"
click at [70, 53] on button "add new contact" at bounding box center [74, 54] width 39 height 8
select select "AU"
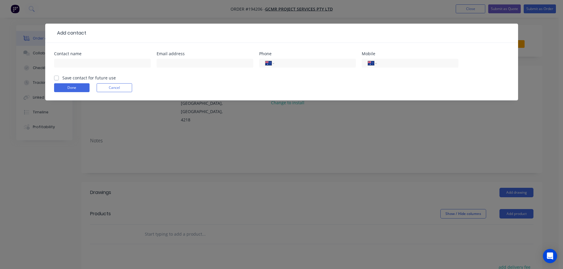
click at [77, 56] on div "Contact name" at bounding box center [102, 54] width 97 height 4
click at [76, 62] on input "text" at bounding box center [102, 63] width 97 height 9
type input "[PERSON_NAME]"
drag, startPoint x: 391, startPoint y: 61, endPoint x: 396, endPoint y: 52, distance: 10.3
click at [391, 61] on input "tel" at bounding box center [416, 63] width 71 height 7
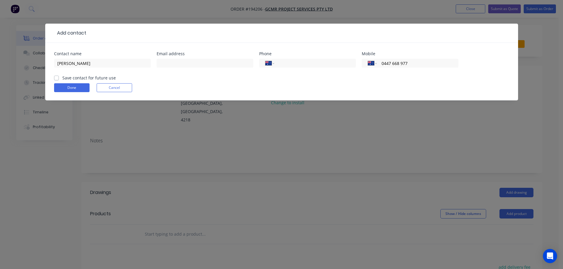
type input "0447 668 977"
click at [78, 82] on form "Contact name [PERSON_NAME] address Phone International [GEOGRAPHIC_DATA] [GEOGR…" at bounding box center [281, 76] width 455 height 49
click at [75, 87] on button "Done" at bounding box center [71, 87] width 35 height 9
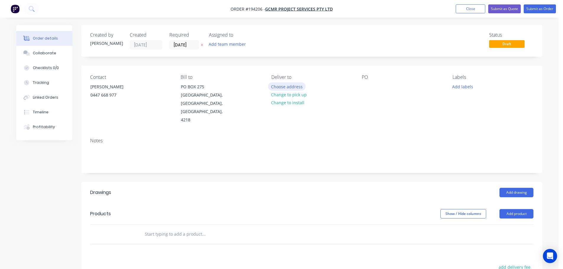
click at [283, 87] on button "Choose address" at bounding box center [287, 86] width 38 height 8
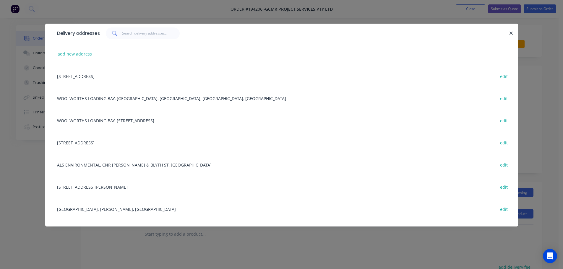
click at [63, 61] on div "add new address" at bounding box center [281, 54] width 455 height 22
click at [81, 55] on button "add new address" at bounding box center [75, 54] width 40 height 8
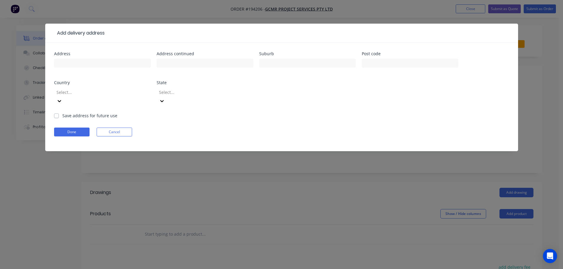
click at [89, 69] on div at bounding box center [102, 65] width 97 height 17
click at [95, 62] on input "text" at bounding box center [102, 63] width 97 height 9
click at [112, 100] on div "Select..." at bounding box center [102, 99] width 97 height 26
drag, startPoint x: 86, startPoint y: 93, endPoint x: 88, endPoint y: 98, distance: 5.4
click at [86, 95] on div at bounding box center [98, 92] width 85 height 7
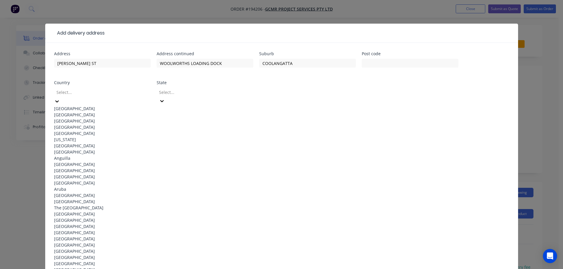
drag, startPoint x: 87, startPoint y: 101, endPoint x: 84, endPoint y: 103, distance: 4.0
click at [87, 105] on div "[GEOGRAPHIC_DATA]" at bounding box center [102, 108] width 97 height 6
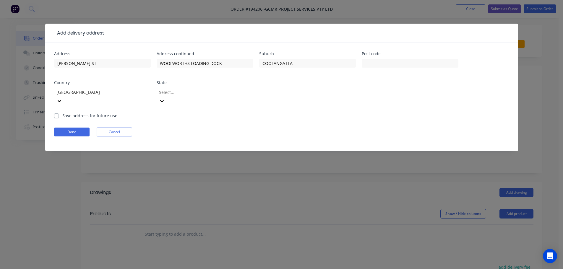
click at [186, 93] on div at bounding box center [200, 92] width 85 height 7
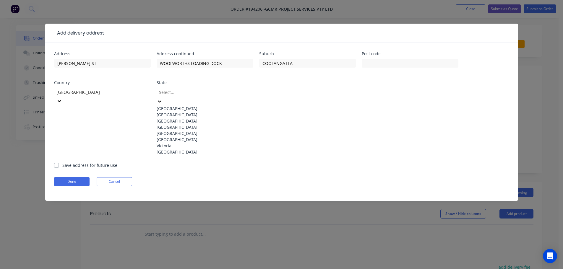
click at [174, 130] on div "[GEOGRAPHIC_DATA]" at bounding box center [205, 127] width 97 height 6
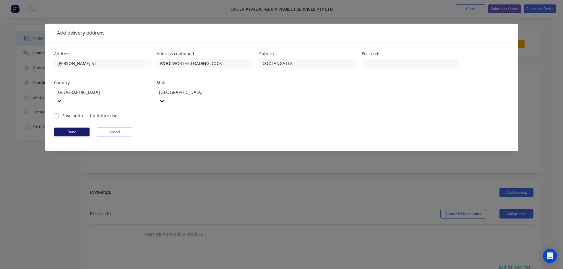
click at [73, 128] on button "Done" at bounding box center [71, 132] width 35 height 9
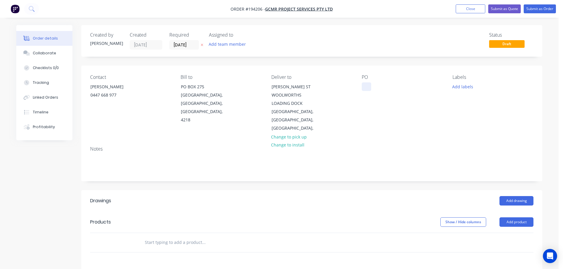
click at [368, 88] on div at bounding box center [366, 86] width 9 height 9
click at [517, 196] on button "Add drawing" at bounding box center [516, 200] width 34 height 9
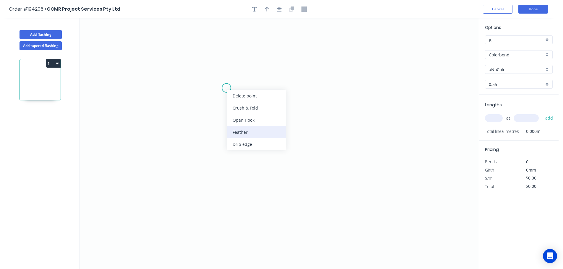
click at [243, 133] on div "Feather" at bounding box center [256, 132] width 59 height 12
drag, startPoint x: 226, startPoint y: 90, endPoint x: 224, endPoint y: 126, distance: 36.1
click at [224, 126] on circle at bounding box center [224, 125] width 9 height 9
click at [223, 193] on icon "0" at bounding box center [279, 143] width 399 height 251
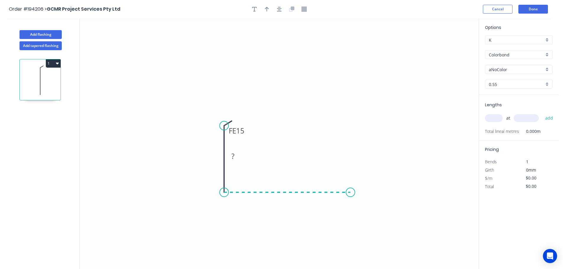
click at [352, 197] on icon "0 FE 15 ?" at bounding box center [279, 143] width 399 height 251
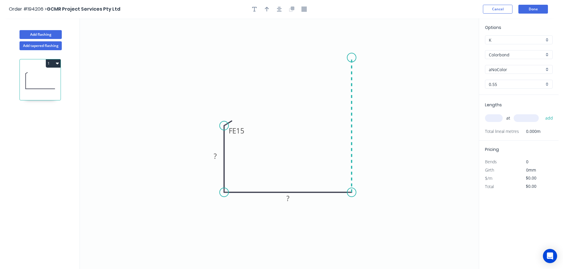
click at [350, 58] on icon "0 FE 15 ? ?" at bounding box center [279, 143] width 399 height 251
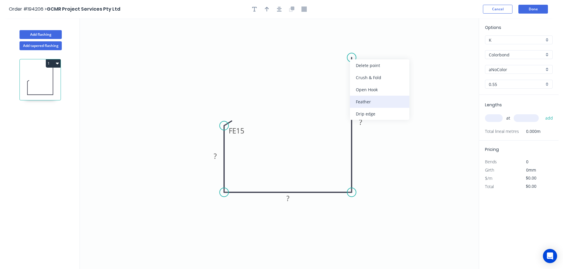
click at [365, 106] on div "Feather" at bounding box center [379, 102] width 59 height 12
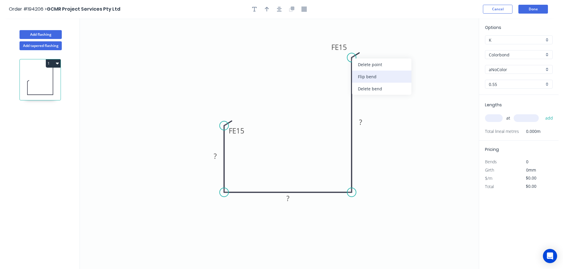
click at [371, 74] on div "Flip bend" at bounding box center [381, 77] width 59 height 12
click at [366, 45] on tspan "15" at bounding box center [368, 47] width 8 height 10
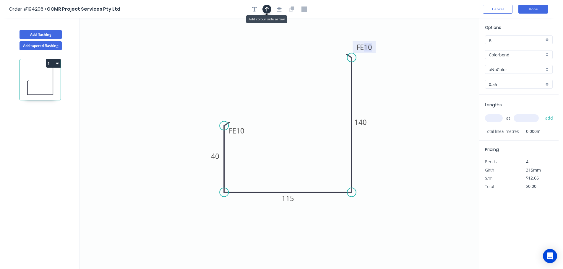
click at [264, 12] on button "button" at bounding box center [266, 9] width 9 height 9
click at [446, 47] on icon "0 FE 10 40 115 FE 10 140" at bounding box center [279, 143] width 399 height 251
click at [449, 49] on icon at bounding box center [448, 41] width 5 height 19
click at [449, 49] on icon at bounding box center [453, 43] width 17 height 17
drag, startPoint x: 449, startPoint y: 49, endPoint x: 386, endPoint y: 84, distance: 72.0
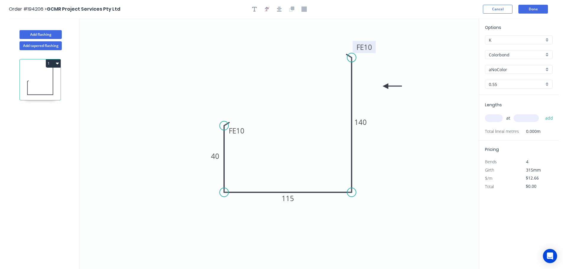
click at [383, 89] on icon at bounding box center [392, 86] width 19 height 5
click at [506, 70] on input "aNoColor" at bounding box center [516, 69] width 55 height 6
click at [506, 128] on div "Surfmist" at bounding box center [518, 131] width 67 height 10
click at [493, 121] on input "text" at bounding box center [494, 118] width 18 height 8
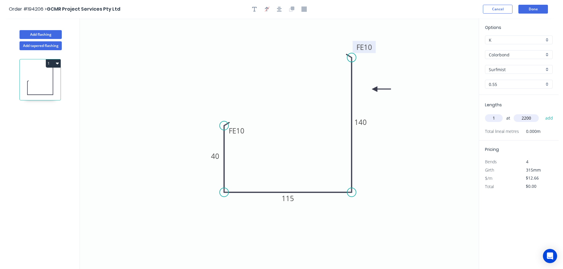
click at [542, 113] on button "add" at bounding box center [549, 118] width 14 height 10
click at [39, 45] on button "Add tapered flashing" at bounding box center [41, 45] width 42 height 9
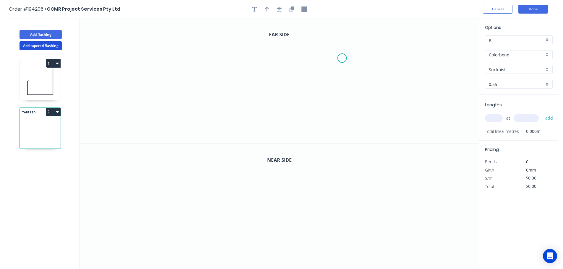
click at [342, 57] on icon "0" at bounding box center [279, 80] width 399 height 125
click at [41, 31] on button "Add flashing" at bounding box center [41, 34] width 42 height 9
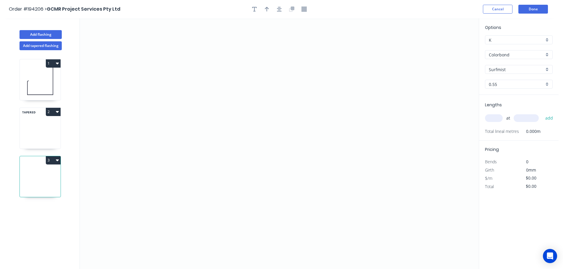
click at [52, 111] on button "2" at bounding box center [53, 112] width 15 height 8
click at [41, 139] on div "Delete" at bounding box center [33, 138] width 46 height 9
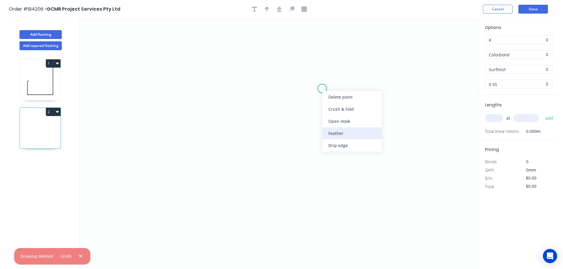
click at [335, 129] on div "Feather" at bounding box center [351, 133] width 59 height 12
click at [323, 90] on circle at bounding box center [322, 88] width 9 height 9
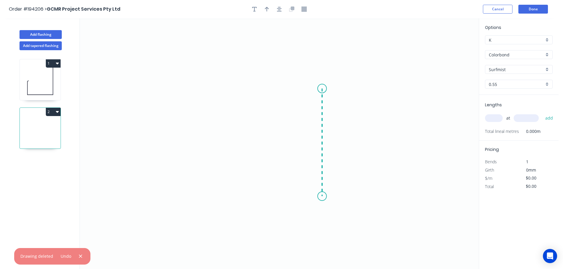
click at [324, 197] on icon "0" at bounding box center [279, 143] width 399 height 251
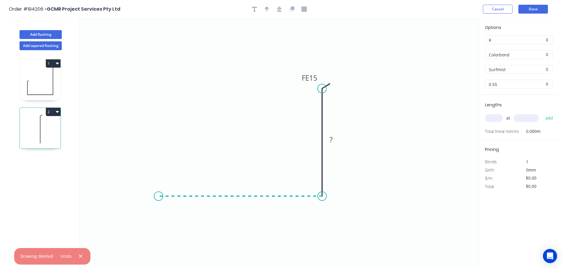
click at [158, 194] on icon "0 FE 15 ?" at bounding box center [279, 143] width 399 height 251
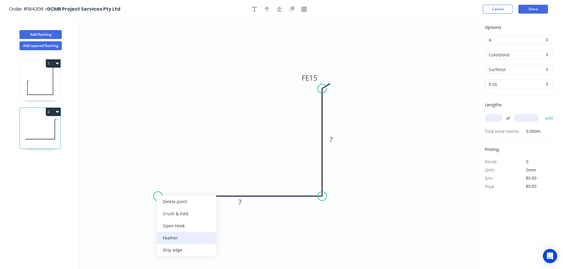
click at [172, 239] on div "Feather" at bounding box center [186, 238] width 59 height 12
drag, startPoint x: 325, startPoint y: 89, endPoint x: 328, endPoint y: 88, distance: 3.3
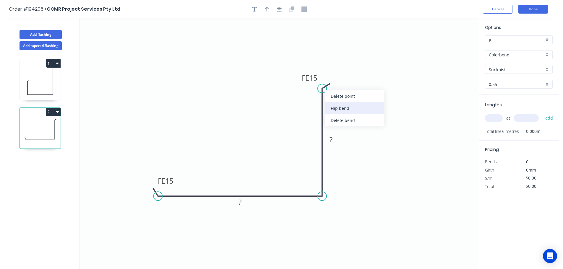
click at [342, 108] on div "Flip bend" at bounding box center [354, 108] width 59 height 12
click at [333, 74] on tspan "FE" at bounding box center [330, 78] width 7 height 10
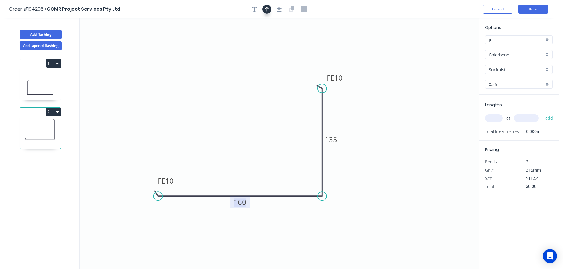
click at [265, 9] on icon "button" at bounding box center [267, 9] width 4 height 5
click at [450, 46] on icon at bounding box center [448, 41] width 5 height 19
click at [450, 46] on icon at bounding box center [453, 43] width 17 height 17
drag, startPoint x: 449, startPoint y: 48, endPoint x: 379, endPoint y: 119, distance: 100.1
click at [354, 126] on icon at bounding box center [360, 126] width 19 height 5
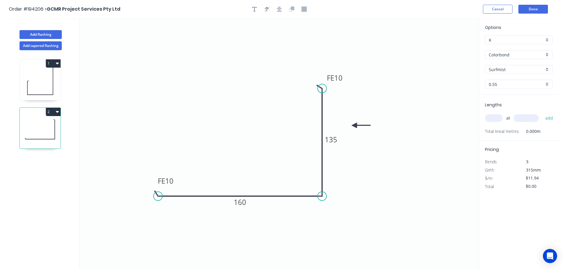
click at [495, 117] on input "text" at bounding box center [494, 118] width 18 height 8
click at [542, 113] on button "add" at bounding box center [549, 118] width 14 height 10
click at [53, 113] on button "2" at bounding box center [53, 112] width 15 height 8
click at [44, 130] on div "Duplicate" at bounding box center [33, 126] width 46 height 9
click at [239, 203] on tspan "160" at bounding box center [240, 202] width 12 height 10
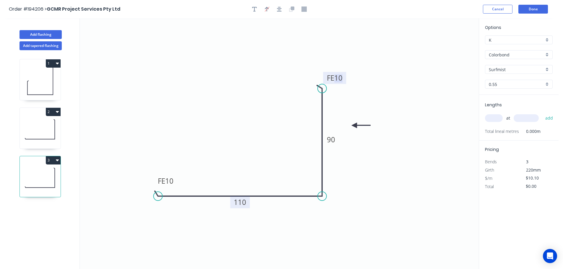
click at [498, 120] on input "text" at bounding box center [494, 118] width 18 height 8
click at [542, 113] on button "add" at bounding box center [549, 118] width 14 height 10
click at [37, 34] on button "Add flashing" at bounding box center [41, 34] width 42 height 9
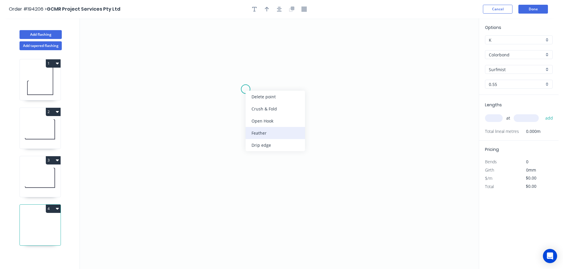
click at [262, 134] on div "Feather" at bounding box center [275, 133] width 59 height 12
click at [248, 89] on circle at bounding box center [245, 89] width 9 height 9
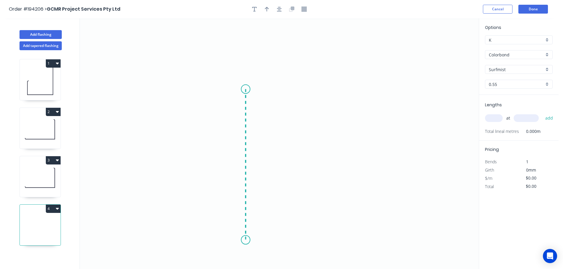
click at [247, 240] on icon "0" at bounding box center [279, 143] width 399 height 251
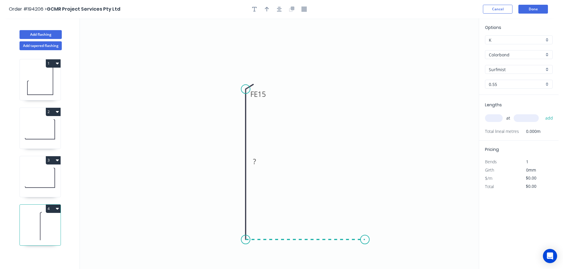
click at [364, 236] on icon "0 FE 15 ?" at bounding box center [279, 143] width 399 height 251
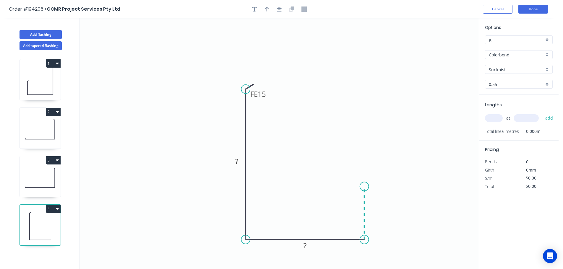
click at [365, 187] on icon "0 FE 15 ? ?" at bounding box center [279, 143] width 399 height 251
click at [466, 190] on icon "0 FE 15 ? ? ?" at bounding box center [279, 143] width 399 height 251
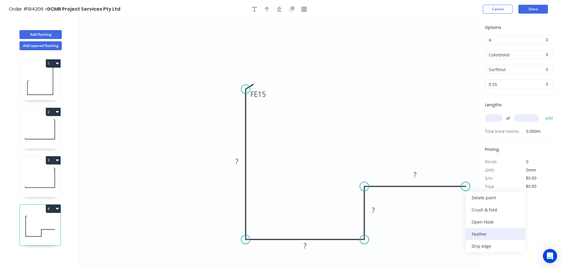
click at [478, 231] on div "Feather" at bounding box center [495, 234] width 59 height 12
click at [476, 209] on div "Flip bend" at bounding box center [494, 208] width 59 height 12
click at [463, 173] on tspan "15" at bounding box center [461, 171] width 8 height 10
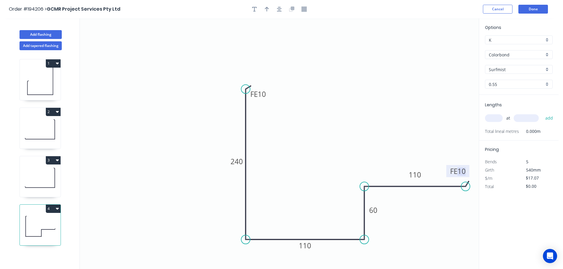
click at [368, 95] on icon "0 FE 10 240 110 60 FE 10 110" at bounding box center [279, 143] width 399 height 251
click at [266, 11] on icon "button" at bounding box center [267, 9] width 4 height 5
drag, startPoint x: 450, startPoint y: 49, endPoint x: 447, endPoint y: 49, distance: 3.5
drag, startPoint x: 447, startPoint y: 48, endPoint x: 293, endPoint y: 115, distance: 168.9
click at [219, 121] on icon at bounding box center [213, 118] width 19 height 5
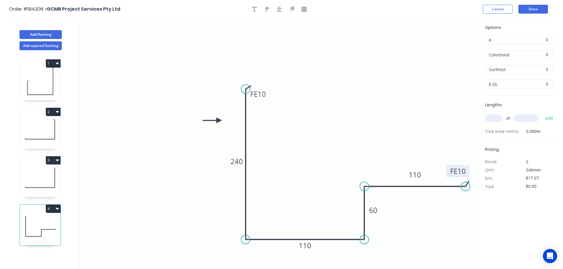
click at [490, 117] on input "text" at bounding box center [494, 118] width 18 height 8
click at [542, 113] on button "add" at bounding box center [549, 118] width 14 height 10
click at [44, 29] on div "Add flashing" at bounding box center [41, 30] width 78 height 18
click at [42, 38] on button "Add flashing" at bounding box center [41, 34] width 42 height 9
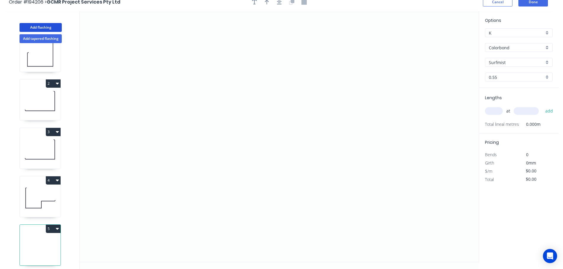
scroll to position [11, 0]
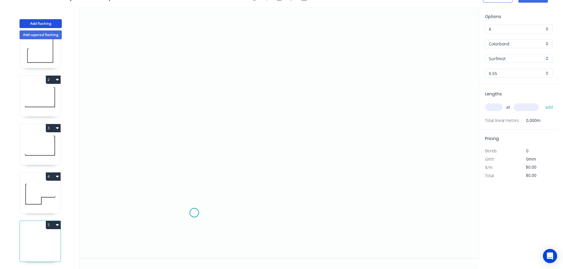
click at [194, 213] on icon "0" at bounding box center [279, 132] width 399 height 251
click at [214, 252] on div "Feather" at bounding box center [223, 253] width 59 height 12
click at [197, 214] on circle at bounding box center [194, 212] width 9 height 9
click at [327, 214] on icon "0" at bounding box center [279, 132] width 399 height 251
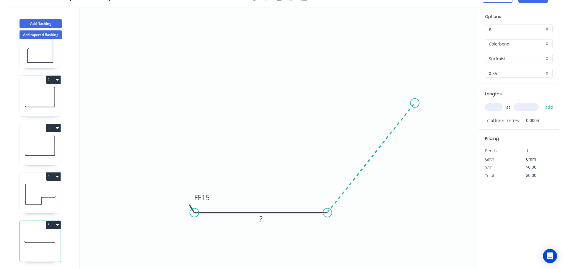
click at [415, 103] on icon "0 FE 15 ?" at bounding box center [279, 132] width 399 height 251
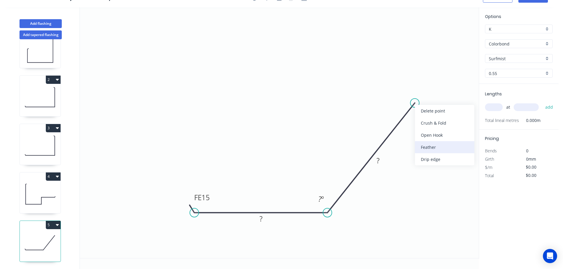
click at [432, 152] on div "Feather" at bounding box center [444, 147] width 59 height 12
click at [435, 122] on div "Flip bend" at bounding box center [444, 122] width 59 height 12
click at [428, 100] on tspan "FE" at bounding box center [425, 102] width 7 height 10
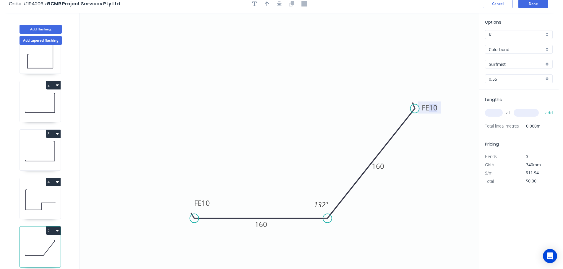
scroll to position [0, 0]
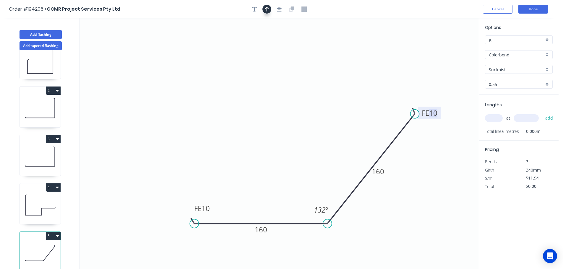
click at [267, 9] on icon "button" at bounding box center [267, 9] width 4 height 5
drag, startPoint x: 446, startPoint y: 48, endPoint x: 450, endPoint y: 48, distance: 3.6
click at [447, 48] on icon "0 FE 10 160 FE 10 160 132 º" at bounding box center [279, 143] width 399 height 251
click at [450, 48] on icon at bounding box center [448, 41] width 5 height 19
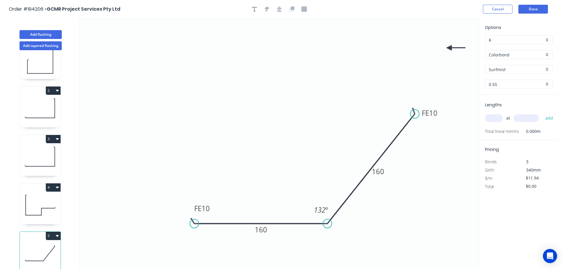
click at [450, 48] on icon at bounding box center [455, 47] width 19 height 5
drag, startPoint x: 450, startPoint y: 48, endPoint x: 412, endPoint y: 154, distance: 112.6
click at [415, 155] on icon at bounding box center [423, 151] width 17 height 17
click at [494, 118] on input "text" at bounding box center [494, 118] width 18 height 8
click at [542, 113] on button "add" at bounding box center [549, 118] width 14 height 10
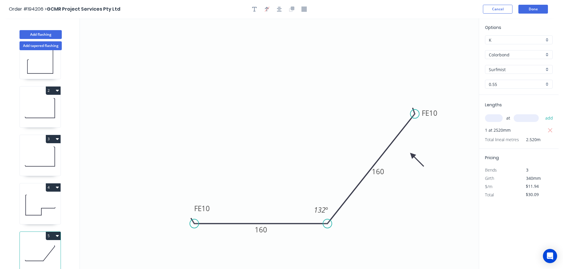
click at [418, 65] on icon "0 FE 10 160 FE 10 160 132 º" at bounding box center [279, 143] width 399 height 251
click at [539, 7] on button "Done" at bounding box center [533, 9] width 30 height 9
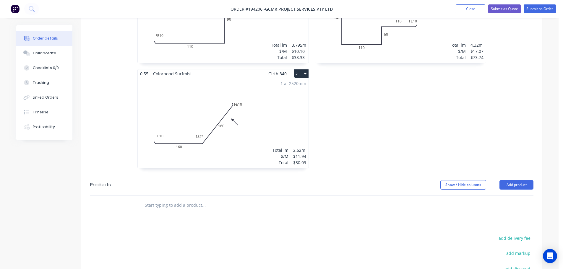
scroll to position [414, 0]
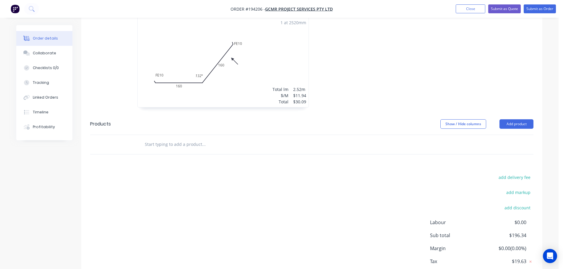
click at [509, 121] on header "Products Show / Hide columns Add product" at bounding box center [311, 123] width 461 height 21
click at [520, 120] on button "Add product" at bounding box center [516, 123] width 34 height 9
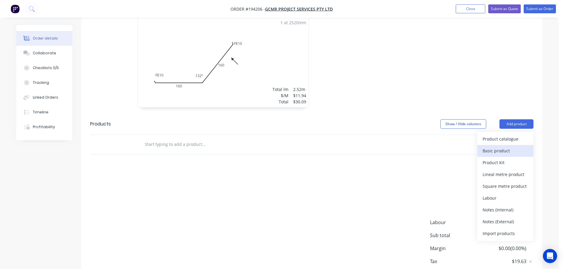
click at [505, 147] on div "Basic product" at bounding box center [506, 151] width 46 height 9
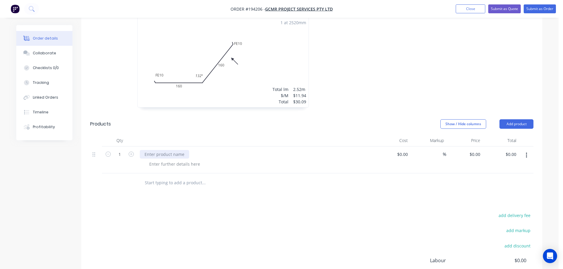
click at [169, 147] on div at bounding box center [255, 160] width 236 height 27
click at [171, 160] on div at bounding box center [174, 164] width 60 height 9
click at [172, 160] on div at bounding box center [174, 164] width 60 height 9
drag, startPoint x: 274, startPoint y: 115, endPoint x: 276, endPoint y: 119, distance: 4.5
click at [274, 119] on div "Show / Hide columns Add product" at bounding box center [358, 123] width 349 height 9
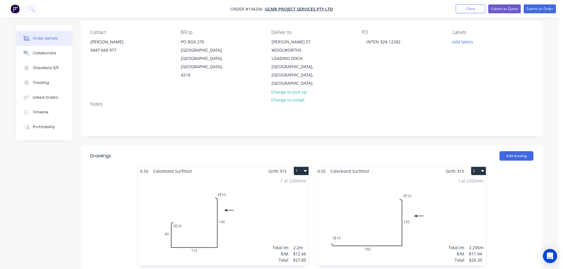
scroll to position [0, 0]
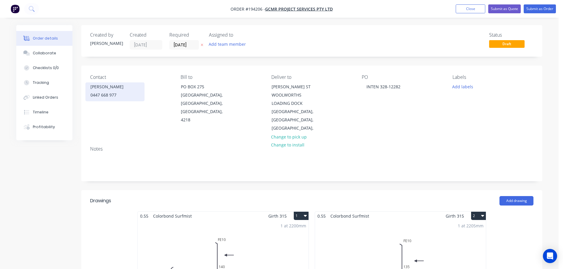
click at [95, 92] on div "0447 668 977" at bounding box center [114, 95] width 49 height 8
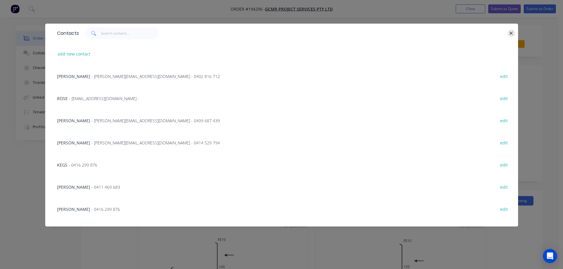
click at [511, 34] on icon "button" at bounding box center [511, 33] width 3 height 3
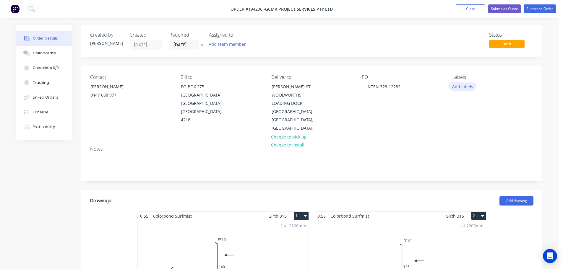
click at [453, 89] on button "Add labels" at bounding box center [462, 86] width 27 height 8
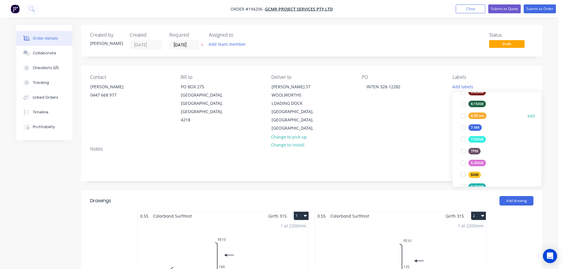
click at [480, 114] on div "6:30 am" at bounding box center [477, 116] width 18 height 7
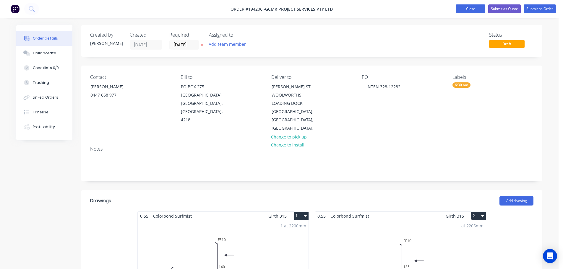
click at [474, 10] on button "Close" at bounding box center [471, 8] width 30 height 9
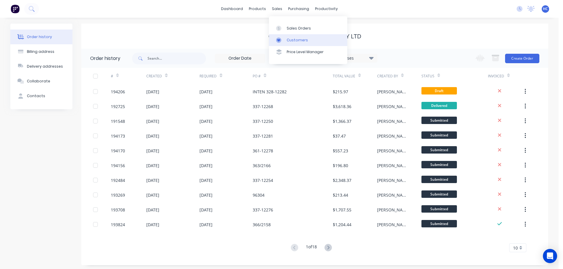
click at [290, 38] on div "Customers" at bounding box center [297, 40] width 21 height 5
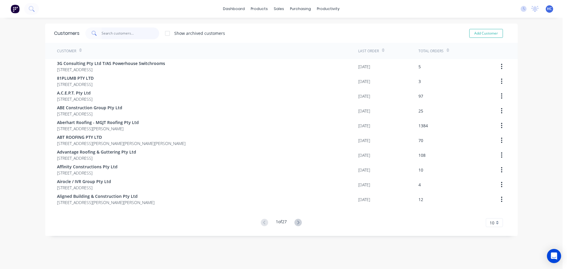
click at [138, 35] on input "text" at bounding box center [131, 33] width 58 height 12
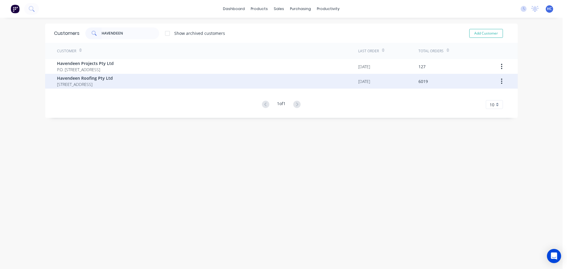
click at [94, 82] on span "[STREET_ADDRESS]" at bounding box center [85, 84] width 56 height 6
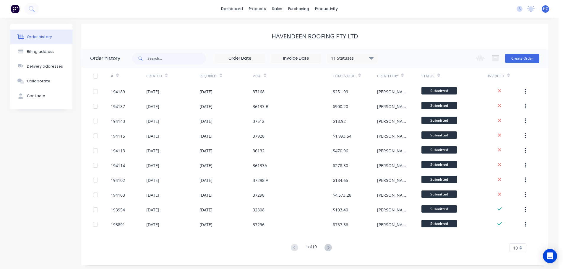
click at [519, 65] on div "Change order status Submitted Manufactured Ready for pick up Slitting Delivered…" at bounding box center [505, 58] width 67 height 19
click at [526, 60] on button "Create Order" at bounding box center [522, 58] width 34 height 9
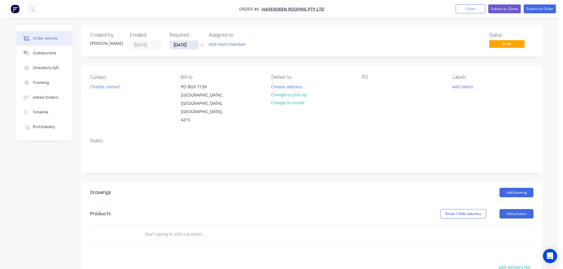
click at [189, 44] on input "[DATE]" at bounding box center [184, 44] width 29 height 9
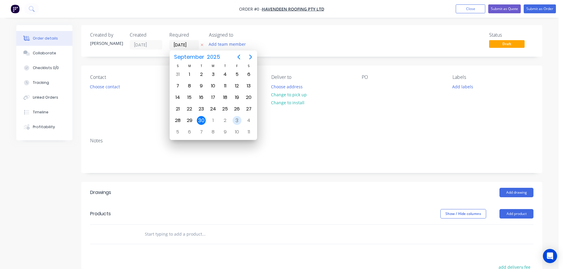
click at [233, 120] on div "3" at bounding box center [237, 120] width 9 height 9
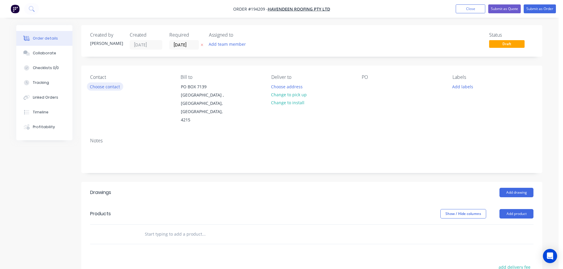
click at [109, 86] on button "Choose contact" at bounding box center [105, 86] width 36 height 8
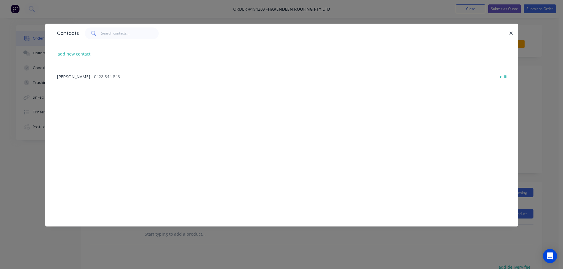
scroll to position [282, 0]
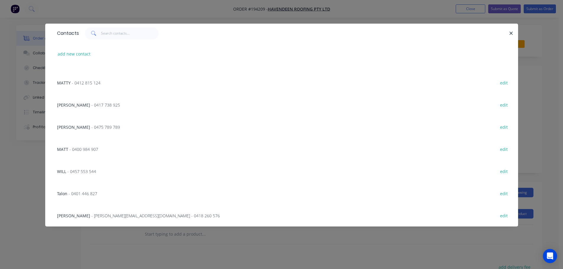
click at [96, 216] on span "- [PERSON_NAME][EMAIL_ADDRESS][DOMAIN_NAME] - 0418 260 576" at bounding box center [155, 216] width 129 height 6
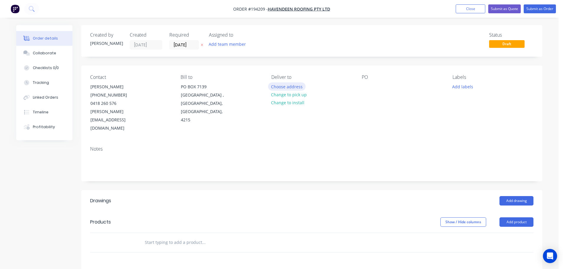
click at [292, 86] on button "Choose address" at bounding box center [287, 86] width 38 height 8
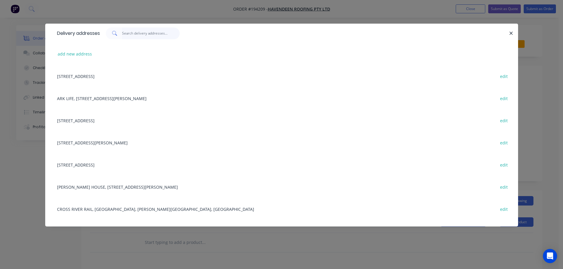
click at [136, 38] on input "text" at bounding box center [151, 33] width 58 height 12
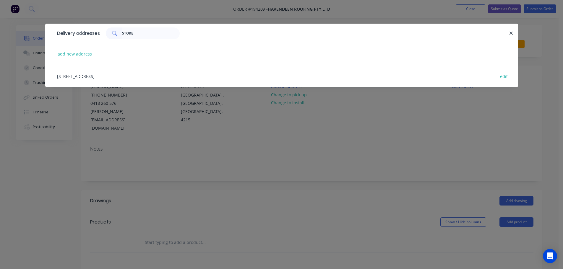
click at [102, 80] on div "[STREET_ADDRESS] edit" at bounding box center [281, 76] width 455 height 22
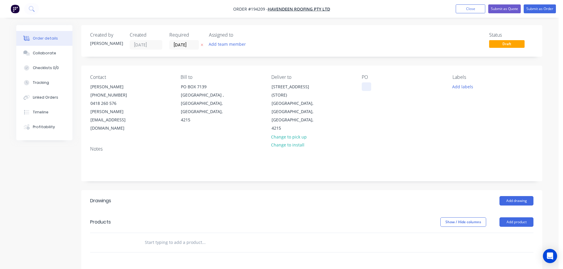
click at [368, 87] on div at bounding box center [366, 86] width 9 height 9
click at [516, 196] on button "Add drawing" at bounding box center [516, 200] width 34 height 9
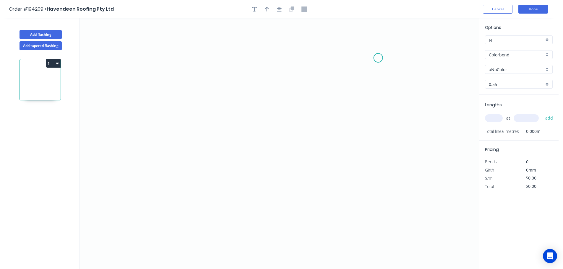
click at [376, 58] on icon "0" at bounding box center [279, 143] width 399 height 251
click at [261, 53] on icon "0" at bounding box center [279, 143] width 399 height 251
click at [260, 95] on icon "0 ?" at bounding box center [279, 143] width 399 height 251
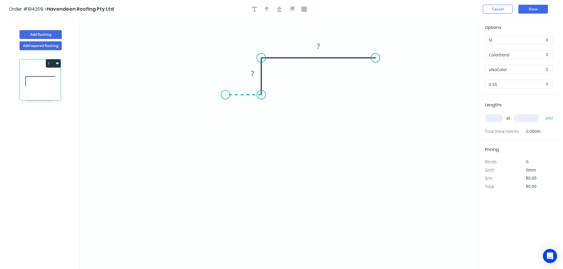
click at [225, 95] on icon "0 ? ?" at bounding box center [279, 143] width 399 height 251
click at [235, 112] on div "Crush & Fold" at bounding box center [252, 116] width 59 height 12
drag, startPoint x: 243, startPoint y: 113, endPoint x: 226, endPoint y: 106, distance: 18.5
click at [243, 113] on div "Flip bend" at bounding box center [254, 114] width 59 height 12
drag, startPoint x: 223, startPoint y: 105, endPoint x: 207, endPoint y: 76, distance: 33.4
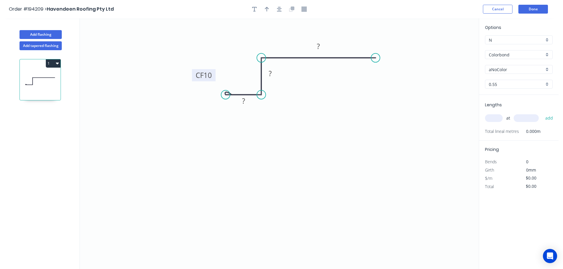
click at [193, 76] on rect at bounding box center [204, 75] width 24 height 12
click at [207, 75] on tspan "10" at bounding box center [207, 75] width 8 height 10
click at [267, 9] on icon "button" at bounding box center [267, 9] width 4 height 5
click at [451, 47] on icon at bounding box center [448, 41] width 5 height 19
click at [450, 49] on icon "0 CF 15 70 70 200" at bounding box center [279, 143] width 399 height 251
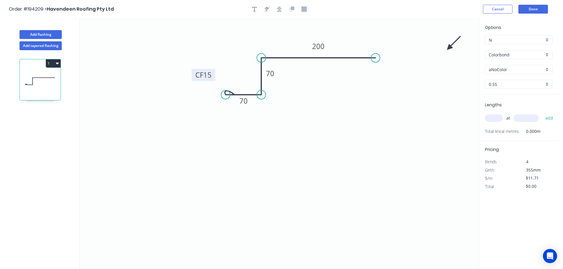
click at [450, 49] on icon "0 CF 15 70 70 200" at bounding box center [279, 143] width 399 height 251
click at [450, 48] on icon at bounding box center [453, 43] width 17 height 17
click at [450, 48] on icon at bounding box center [455, 47] width 19 height 5
drag, startPoint x: 450, startPoint y: 48, endPoint x: 319, endPoint y: 108, distance: 144.3
click at [335, 108] on icon at bounding box center [343, 116] width 17 height 17
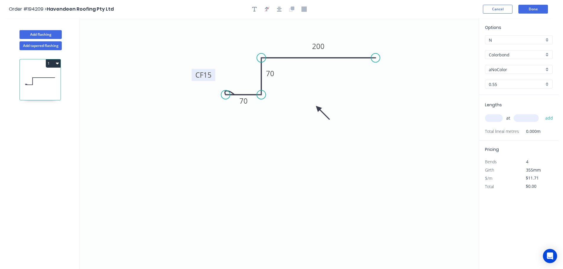
click at [503, 74] on div "Options N N Colorbond Colorbond Colorbond (Premium) Colorbond Coolmax Colorbond…" at bounding box center [518, 59] width 79 height 71
click at [510, 68] on input "aNoColor" at bounding box center [516, 69] width 55 height 6
click at [506, 78] on div "Jasper" at bounding box center [518, 76] width 67 height 10
click at [493, 118] on input "text" at bounding box center [494, 118] width 18 height 8
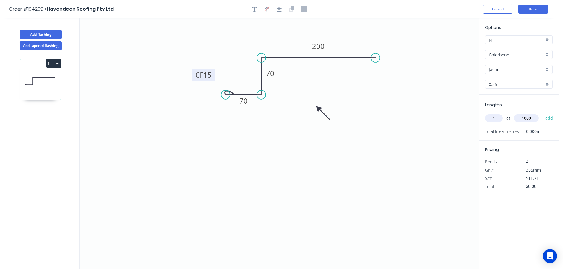
click at [542, 113] on button "add" at bounding box center [549, 118] width 14 height 10
click at [527, 4] on header "Order #194209 > Havendeen Roofing Pty Ltd Cancel Done" at bounding box center [279, 9] width 558 height 18
click at [532, 9] on button "Done" at bounding box center [533, 9] width 30 height 9
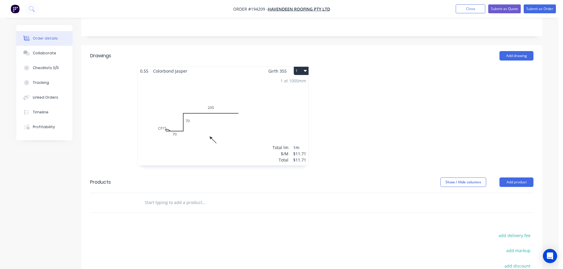
scroll to position [177, 0]
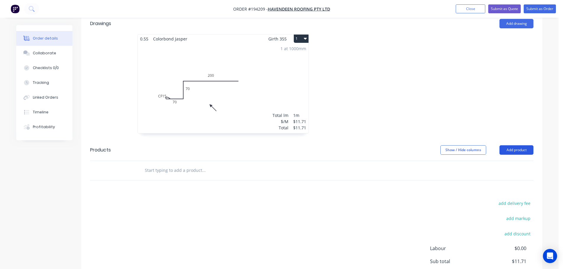
click at [520, 145] on button "Add product" at bounding box center [516, 149] width 34 height 9
click at [195, 87] on div "1 at 1000mm Total lm $/M Total 1m $11.71 $11.71" at bounding box center [223, 88] width 171 height 90
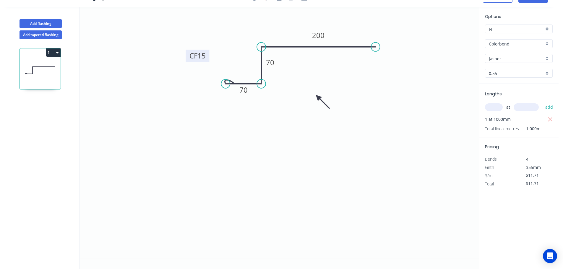
drag, startPoint x: 212, startPoint y: 67, endPoint x: 204, endPoint y: 58, distance: 13.0
click at [204, 58] on rect at bounding box center [195, 54] width 24 height 12
click at [381, 94] on icon "0 CF 15 70 70 200" at bounding box center [279, 132] width 399 height 251
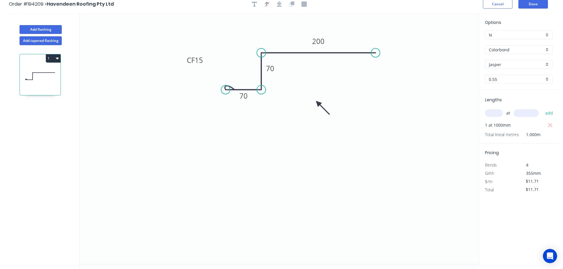
scroll to position [0, 0]
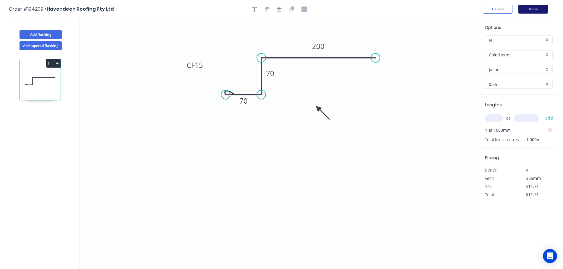
click at [527, 12] on button "Done" at bounding box center [533, 9] width 30 height 9
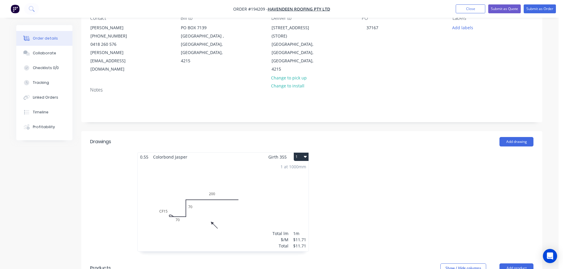
scroll to position [118, 0]
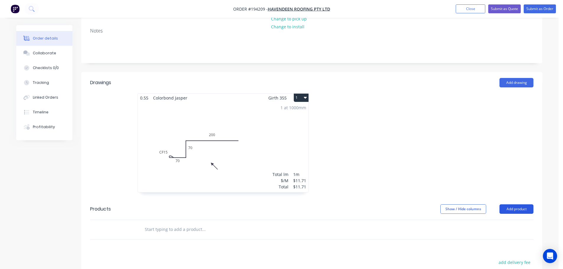
click at [525, 199] on header "Products Show / Hide columns Add product" at bounding box center [311, 209] width 461 height 21
click at [525, 204] on button "Add product" at bounding box center [516, 208] width 34 height 9
click at [513, 220] on div "Product catalogue" at bounding box center [506, 224] width 46 height 9
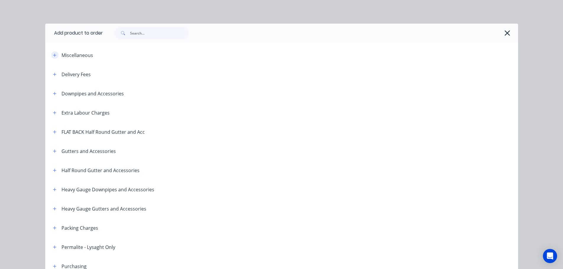
click at [52, 53] on button "button" at bounding box center [54, 54] width 7 height 7
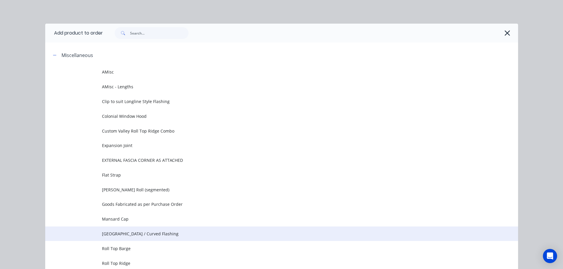
click at [142, 235] on span "[GEOGRAPHIC_DATA] / Curved Flashing" at bounding box center [268, 234] width 333 height 6
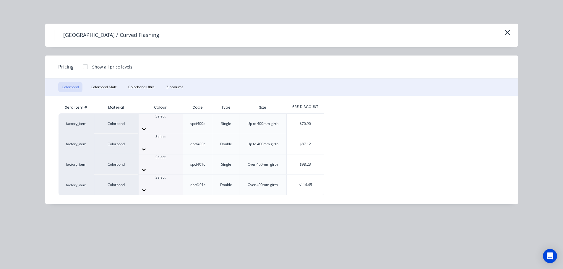
click at [144, 140] on div "Select" at bounding box center [161, 139] width 44 height 11
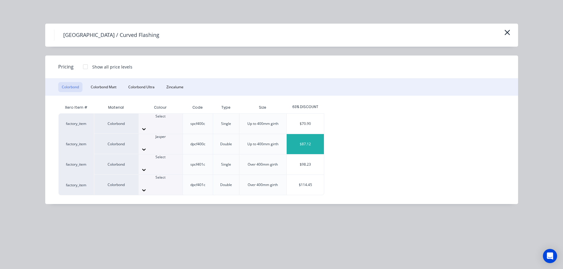
click at [319, 138] on div "$87.12" at bounding box center [305, 144] width 37 height 20
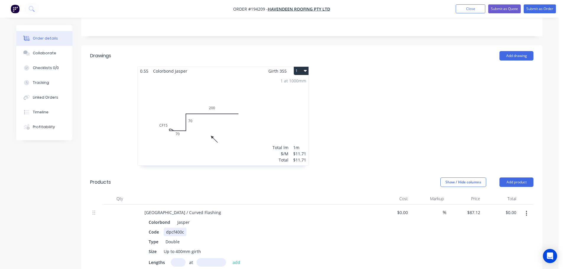
scroll to position [177, 0]
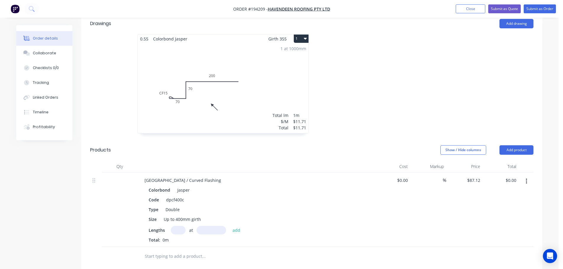
click at [183, 226] on input "text" at bounding box center [178, 230] width 15 height 9
click at [230, 226] on button "add" at bounding box center [237, 230] width 14 height 8
click at [402, 73] on div at bounding box center [400, 86] width 177 height 105
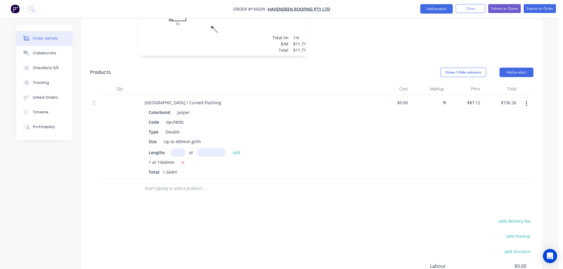
scroll to position [23, 0]
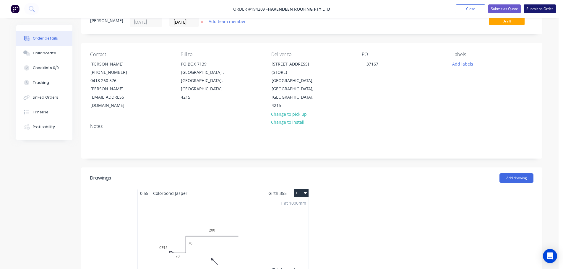
click at [546, 9] on button "Submit as Order" at bounding box center [540, 8] width 32 height 9
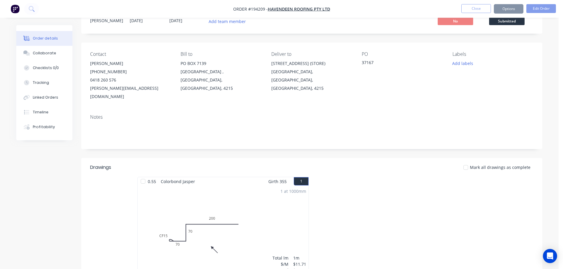
scroll to position [0, 0]
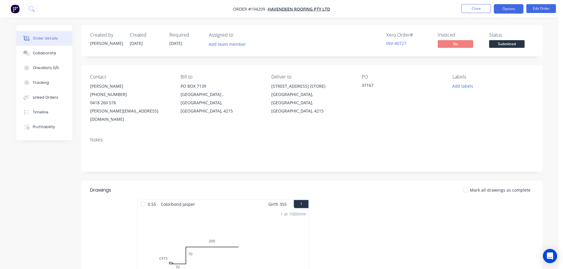
click at [503, 7] on button "Options" at bounding box center [509, 8] width 30 height 9
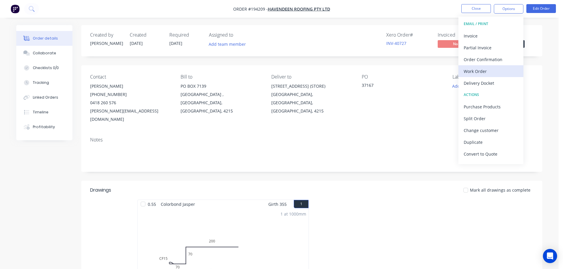
click at [474, 71] on div "Work Order" at bounding box center [491, 71] width 54 height 9
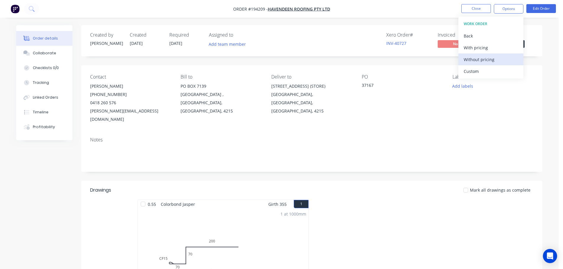
click at [483, 58] on div "Without pricing" at bounding box center [491, 59] width 54 height 9
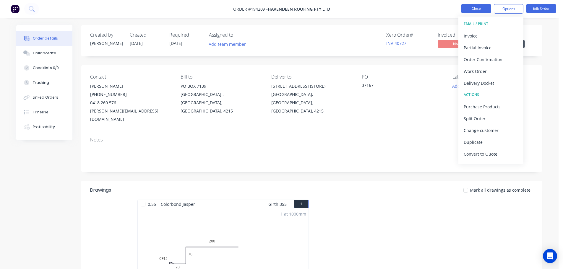
click at [472, 8] on button "Close" at bounding box center [476, 8] width 30 height 9
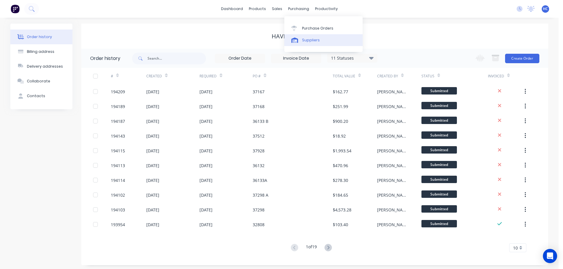
click at [313, 38] on div "Suppliers" at bounding box center [311, 40] width 18 height 5
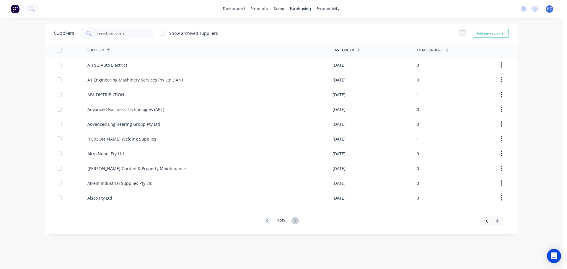
click at [131, 35] on input "text" at bounding box center [120, 33] width 49 height 6
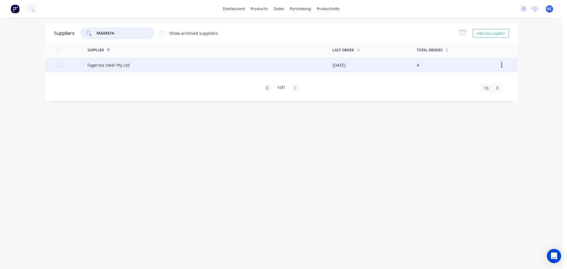
click at [188, 66] on div "Fagersta Steel Pty Ltd" at bounding box center [209, 65] width 245 height 15
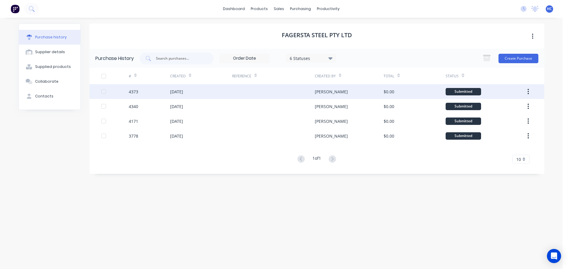
click at [186, 96] on div "[DATE]" at bounding box center [201, 91] width 62 height 15
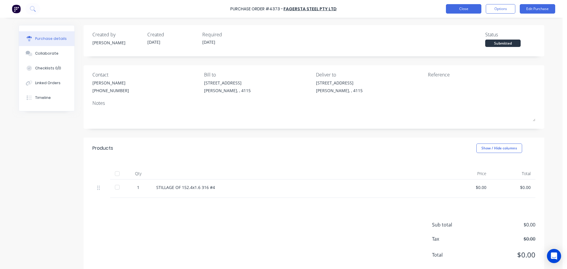
click at [460, 8] on button "Close" at bounding box center [463, 8] width 35 height 9
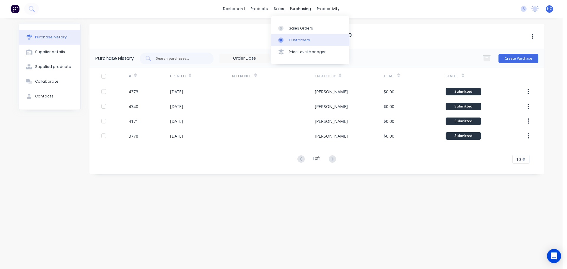
click at [303, 43] on link "Customers" at bounding box center [310, 40] width 78 height 12
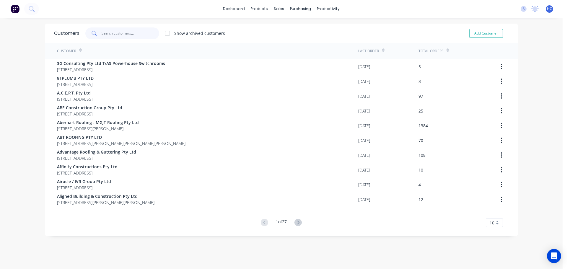
click at [128, 29] on input "text" at bounding box center [131, 33] width 58 height 12
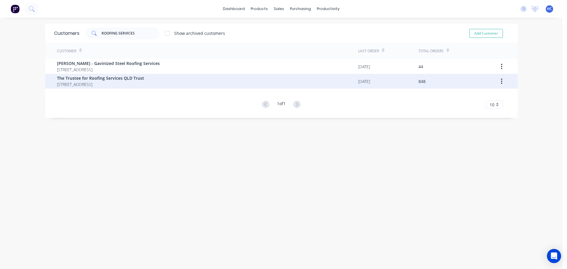
click at [88, 82] on span "[STREET_ADDRESS]" at bounding box center [100, 84] width 87 height 6
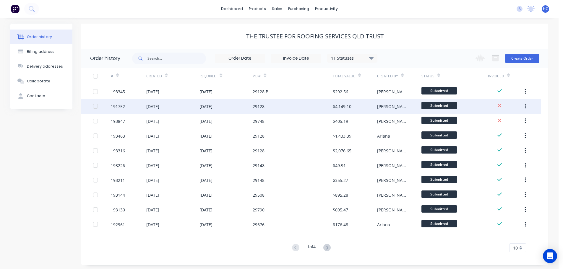
click at [318, 106] on div "29128" at bounding box center [293, 106] width 80 height 15
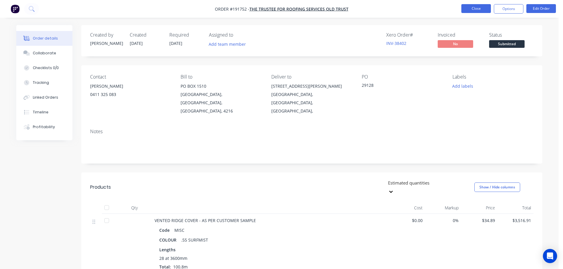
click at [479, 8] on button "Close" at bounding box center [476, 8] width 30 height 9
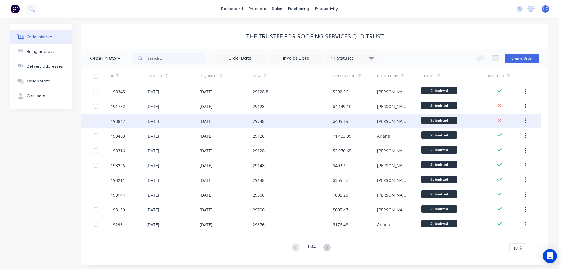
click at [326, 121] on div "29748" at bounding box center [293, 121] width 80 height 15
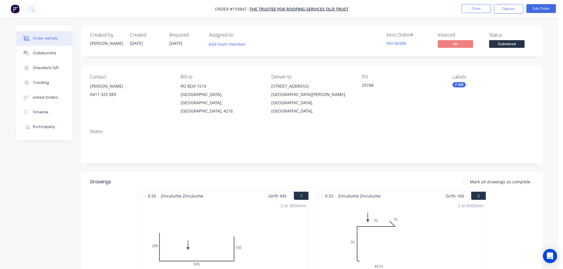
drag, startPoint x: 504, startPoint y: 7, endPoint x: 508, endPoint y: 16, distance: 9.9
click at [504, 7] on button "Options" at bounding box center [509, 8] width 30 height 9
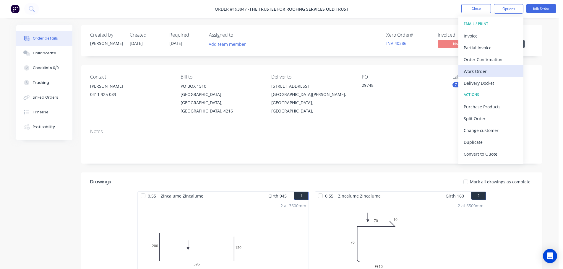
click at [471, 69] on div "Work Order" at bounding box center [491, 71] width 54 height 9
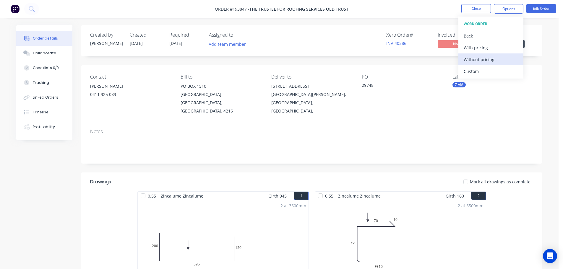
click at [481, 61] on div "Without pricing" at bounding box center [491, 59] width 54 height 9
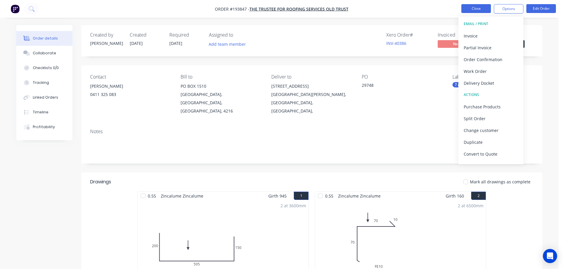
click at [467, 11] on button "Close" at bounding box center [476, 8] width 30 height 9
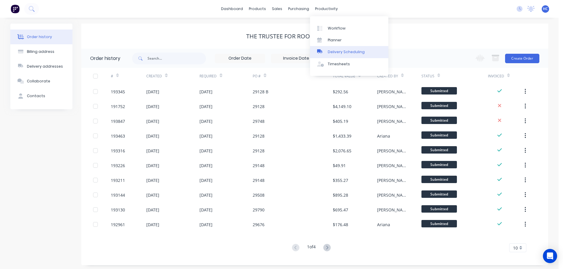
drag, startPoint x: 325, startPoint y: 9, endPoint x: 346, endPoint y: 51, distance: 46.9
click at [346, 51] on div "Delivery Scheduling" at bounding box center [346, 51] width 37 height 5
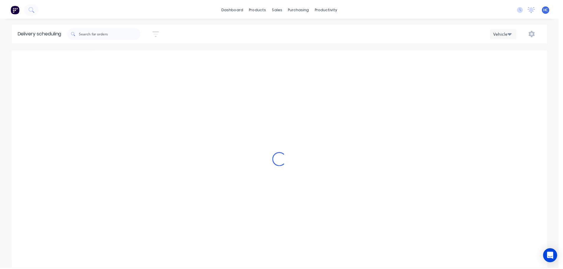
scroll to position [0, 0]
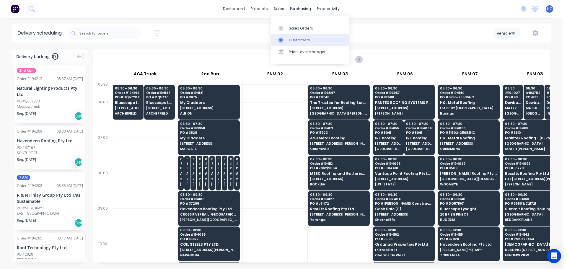
click at [304, 40] on div "Customers" at bounding box center [299, 40] width 21 height 5
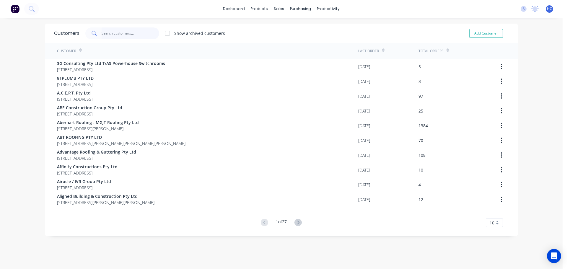
click at [126, 35] on input "text" at bounding box center [131, 33] width 58 height 12
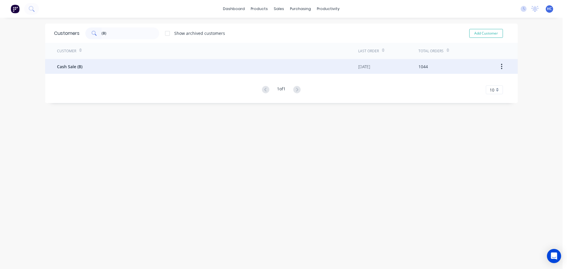
click at [83, 64] on div "Cash Sale (B)" at bounding box center [207, 66] width 301 height 15
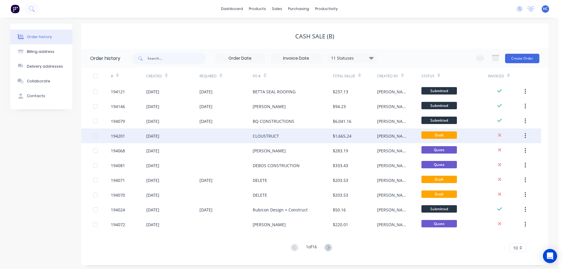
click at [354, 134] on div "$1,665.24" at bounding box center [355, 136] width 44 height 15
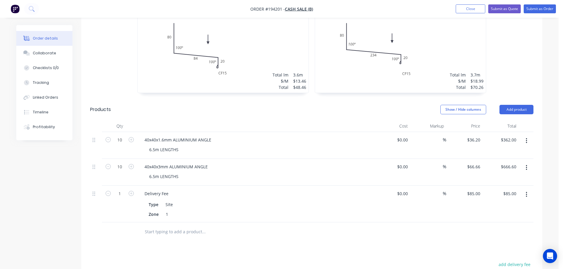
scroll to position [355, 0]
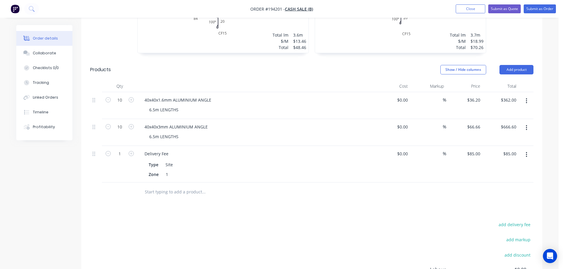
click at [528, 96] on button "button" at bounding box center [526, 101] width 14 height 11
click at [503, 136] on div "Delete" at bounding box center [506, 140] width 46 height 9
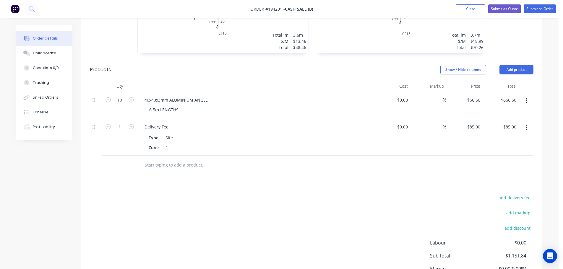
scroll to position [0, 0]
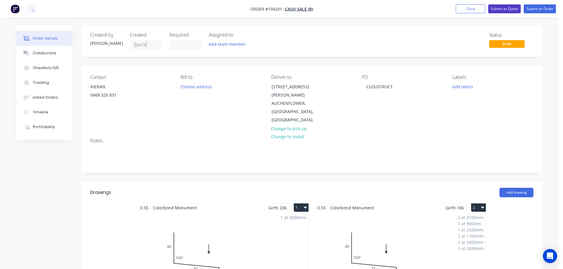
click at [516, 7] on button "Submit as Quote" at bounding box center [504, 8] width 33 height 9
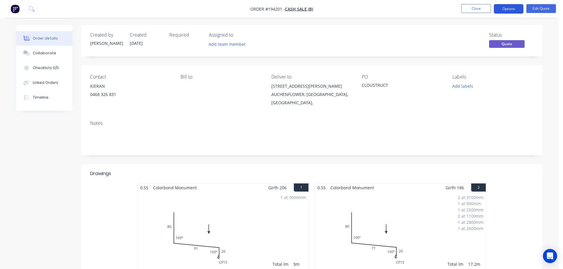
drag, startPoint x: 508, startPoint y: 4, endPoint x: 512, endPoint y: 13, distance: 9.6
click at [508, 4] on button "Options" at bounding box center [509, 8] width 30 height 9
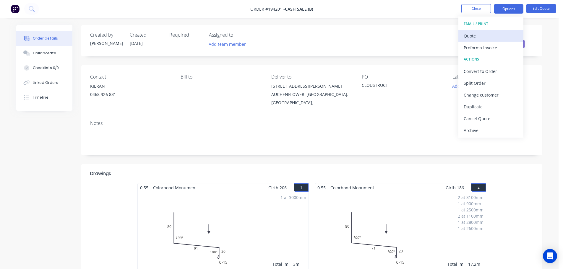
click at [469, 34] on div "Quote" at bounding box center [491, 36] width 54 height 9
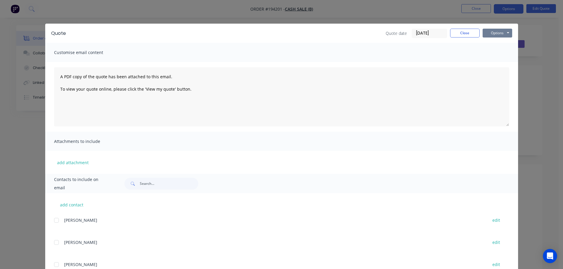
click at [495, 36] on button "Options" at bounding box center [498, 33] width 30 height 9
click at [495, 55] on button "Print" at bounding box center [502, 53] width 38 height 10
click at [460, 32] on button "Close" at bounding box center [465, 33] width 30 height 9
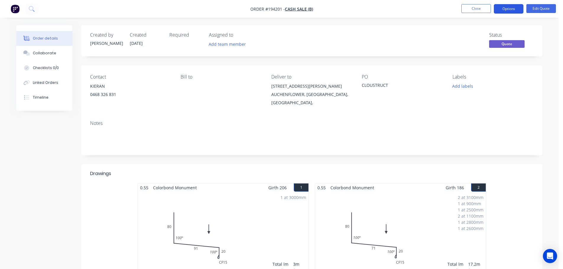
click at [517, 9] on button "Options" at bounding box center [509, 8] width 30 height 9
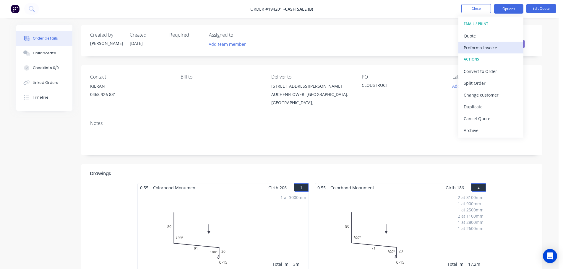
click at [484, 46] on div "Proforma Invoice" at bounding box center [491, 47] width 54 height 9
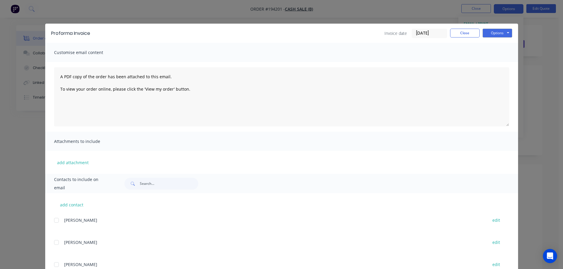
click at [498, 38] on div "Options Preview Print Email" at bounding box center [498, 33] width 30 height 9
click at [505, 34] on button "Options" at bounding box center [498, 33] width 30 height 9
click at [499, 53] on button "Print" at bounding box center [502, 53] width 38 height 10
click at [465, 35] on button "Close" at bounding box center [465, 33] width 30 height 9
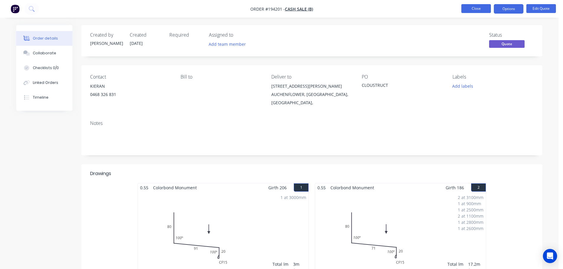
click at [474, 11] on button "Close" at bounding box center [476, 8] width 30 height 9
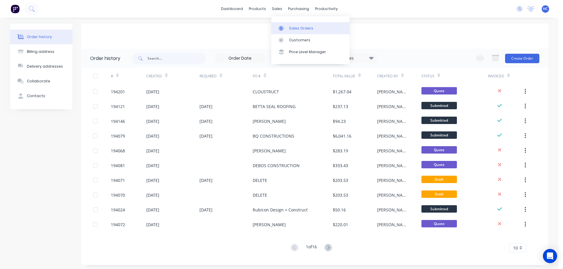
click at [289, 34] on link "Sales Orders" at bounding box center [310, 28] width 78 height 12
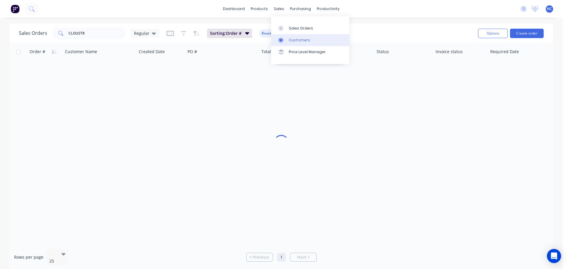
click at [296, 42] on div "Customers" at bounding box center [299, 40] width 21 height 5
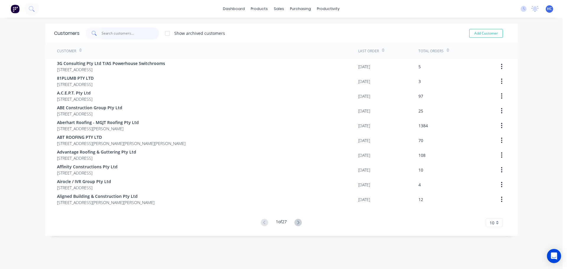
click at [132, 35] on input "text" at bounding box center [131, 33] width 58 height 12
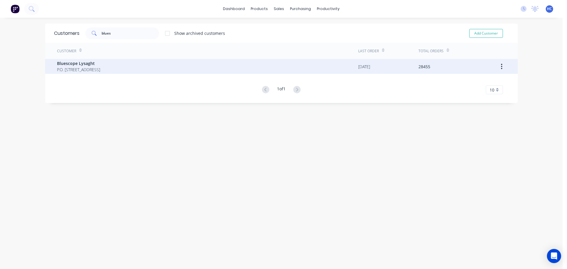
click at [100, 70] on span "P.O. [STREET_ADDRESS]" at bounding box center [78, 69] width 43 height 6
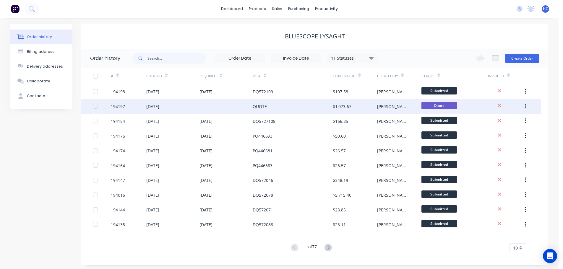
click at [316, 103] on div "QUOTE" at bounding box center [293, 106] width 80 height 15
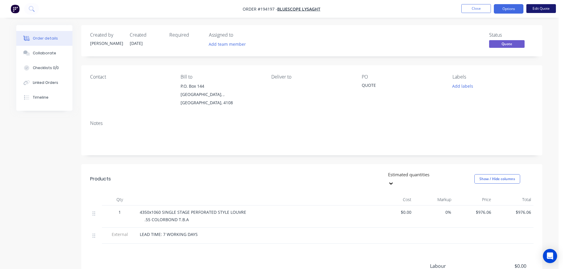
click at [537, 9] on button "Edit Quote" at bounding box center [541, 8] width 30 height 9
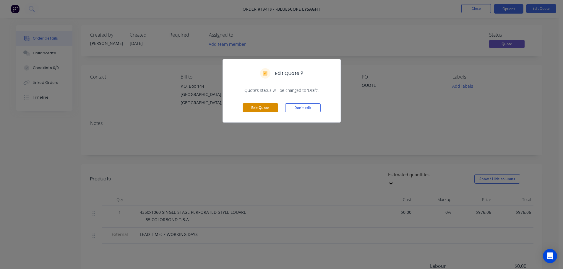
click at [260, 108] on button "Edit Quote" at bounding box center [260, 107] width 35 height 9
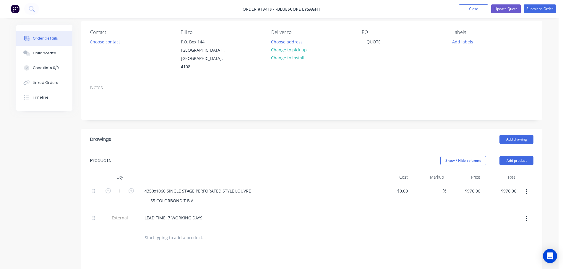
scroll to position [59, 0]
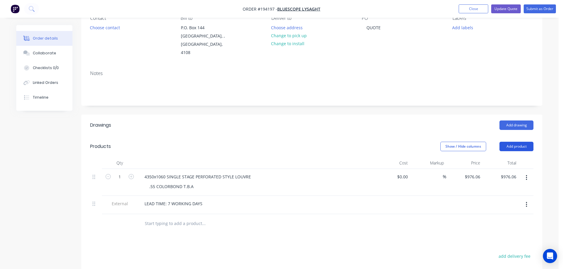
click at [518, 142] on button "Add product" at bounding box center [516, 146] width 34 height 9
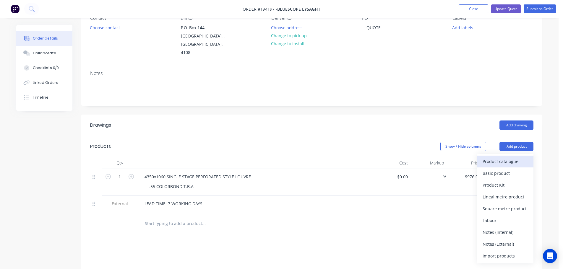
click at [503, 157] on div "Product catalogue" at bounding box center [506, 161] width 46 height 9
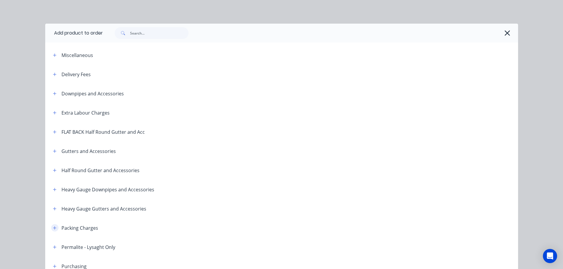
click at [52, 230] on button "button" at bounding box center [54, 227] width 7 height 7
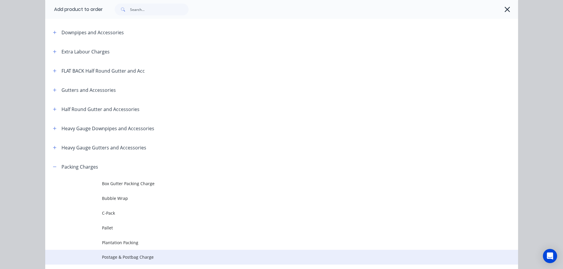
scroll to position [118, 0]
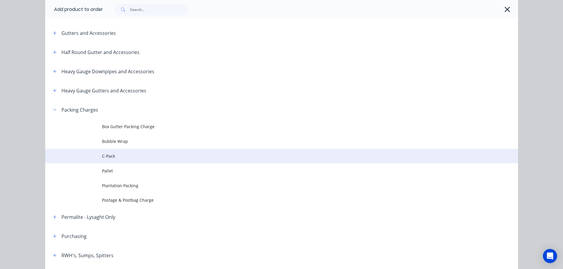
click at [119, 158] on span "C-Pack" at bounding box center [268, 156] width 333 height 6
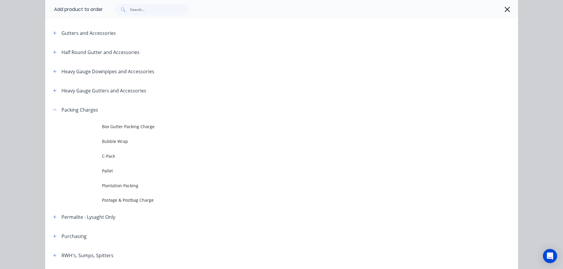
scroll to position [0, 0]
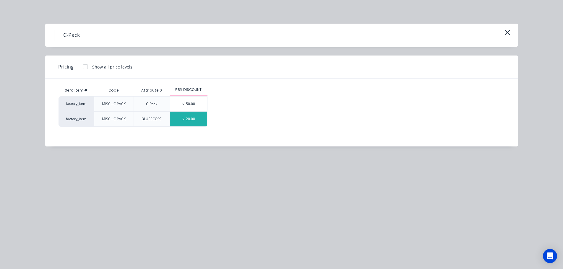
click at [182, 121] on div "$120.00" at bounding box center [188, 119] width 37 height 15
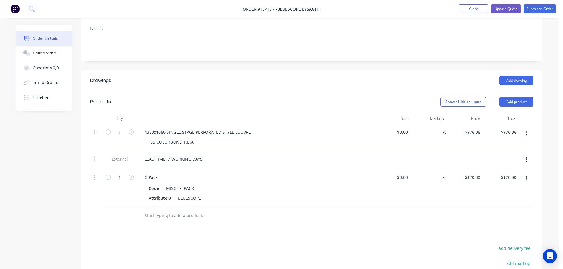
scroll to position [118, 0]
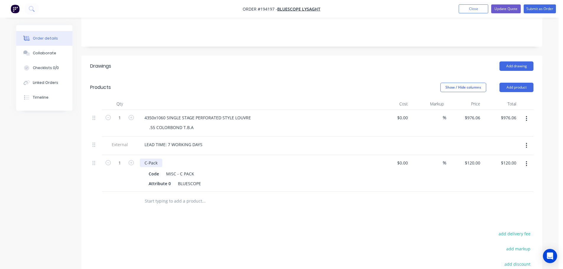
click at [144, 159] on div "C-Pack" at bounding box center [151, 163] width 22 height 9
click at [473, 159] on div "120 $120.00" at bounding box center [473, 163] width 18 height 9
click at [441, 137] on div at bounding box center [428, 146] width 36 height 18
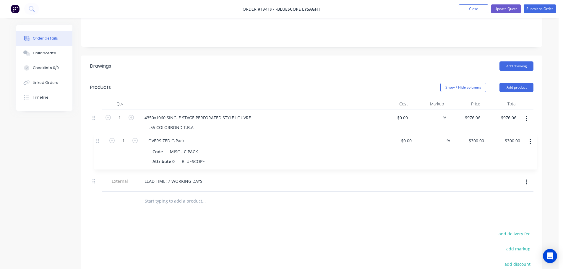
drag, startPoint x: 97, startPoint y: 154, endPoint x: 101, endPoint y: 137, distance: 17.6
click at [101, 137] on div "1 4350x1060 SINGLE STAGE PERFORATED STYLE LOUVRE .55 COLORBOND T.B.A $0.00 $0.0…" at bounding box center [311, 151] width 443 height 82
click at [254, 61] on div "Add drawing" at bounding box center [358, 65] width 349 height 9
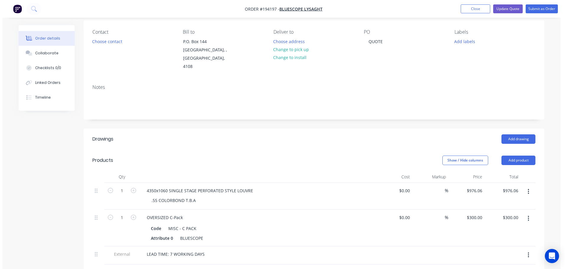
scroll to position [0, 0]
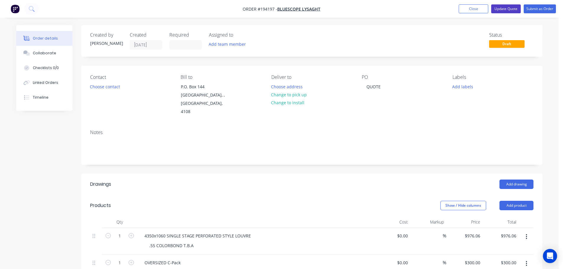
click at [504, 12] on button "Update Quote" at bounding box center [506, 8] width 30 height 9
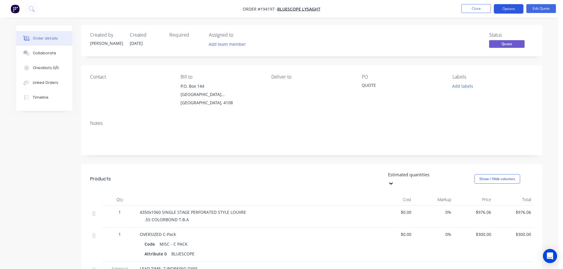
click at [510, 7] on button "Options" at bounding box center [509, 8] width 30 height 9
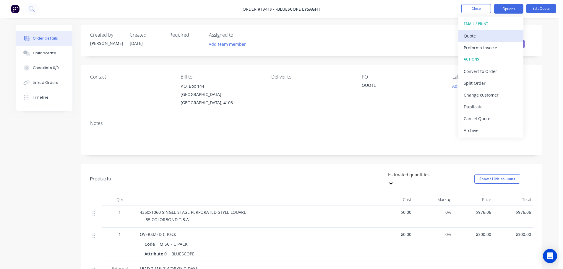
click at [485, 33] on div "Quote" at bounding box center [491, 36] width 54 height 9
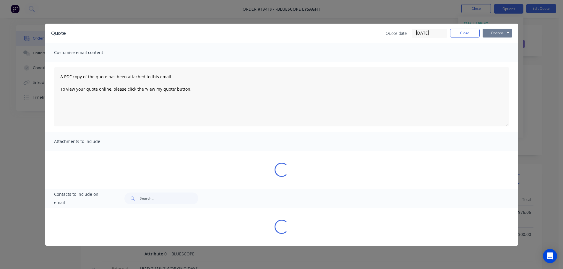
click at [499, 35] on button "Options" at bounding box center [498, 33] width 30 height 9
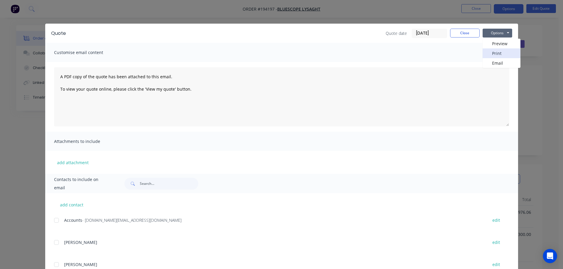
click at [498, 53] on button "Print" at bounding box center [502, 53] width 38 height 10
